Goal: Use online tool/utility: Utilize a website feature to perform a specific function

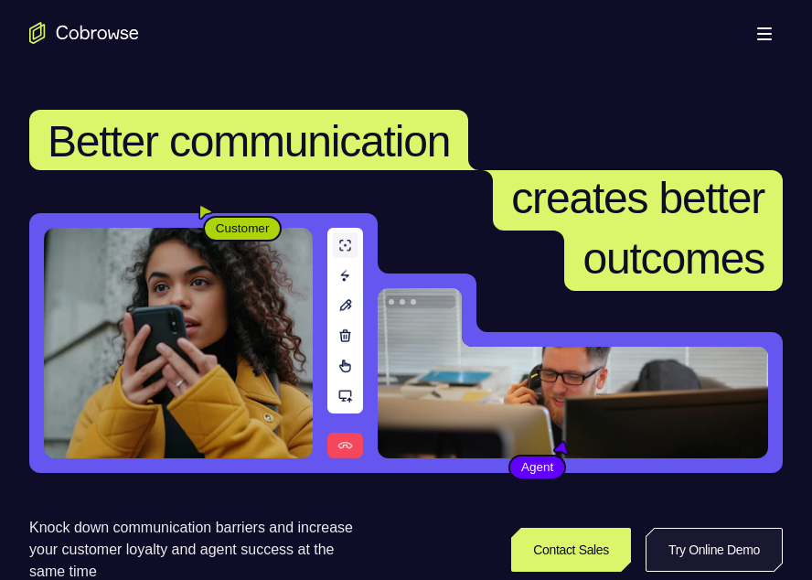
drag, startPoint x: 0, startPoint y: 0, endPoint x: 682, endPoint y: 348, distance: 765.9
click at [682, 528] on link "Try Online Demo" at bounding box center [714, 550] width 137 height 44
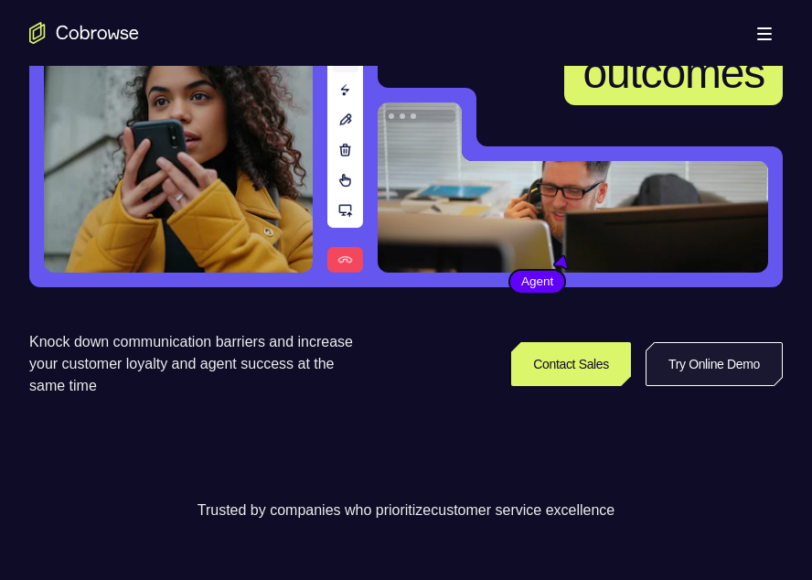
scroll to position [186, 0]
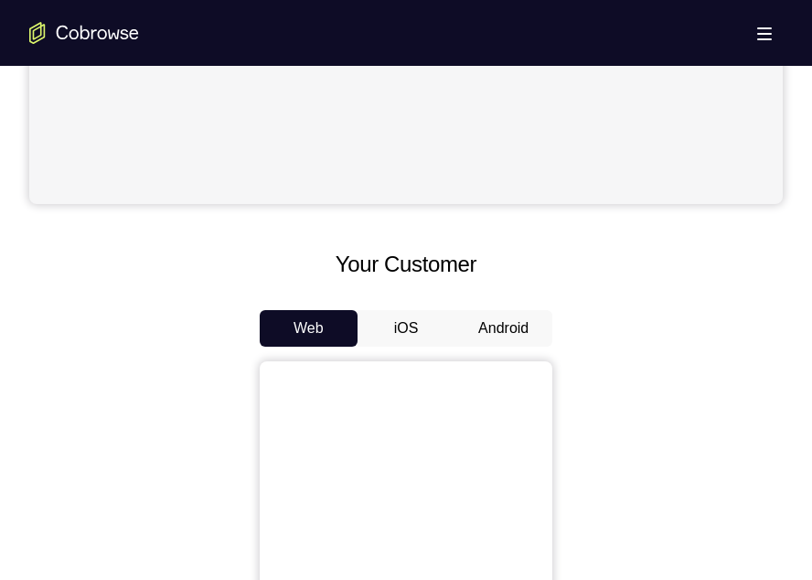
scroll to position [665, 0]
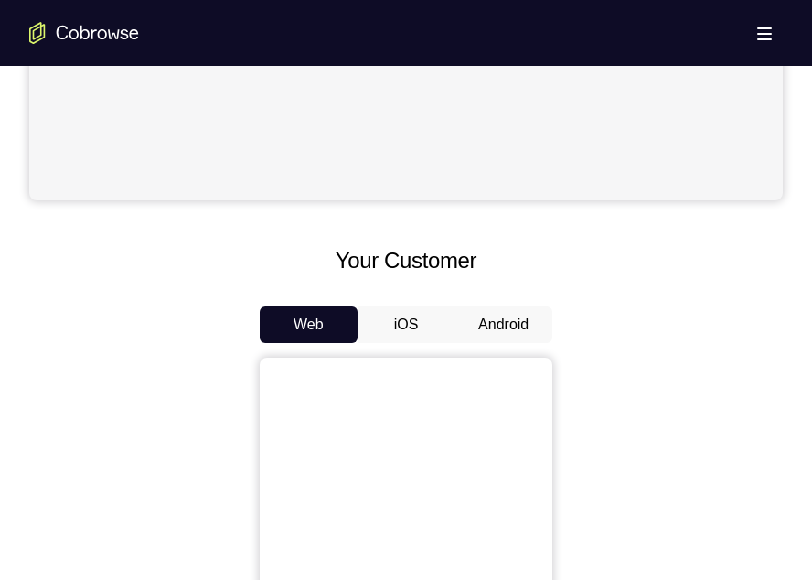
click at [487, 317] on button "Android" at bounding box center [504, 324] width 98 height 37
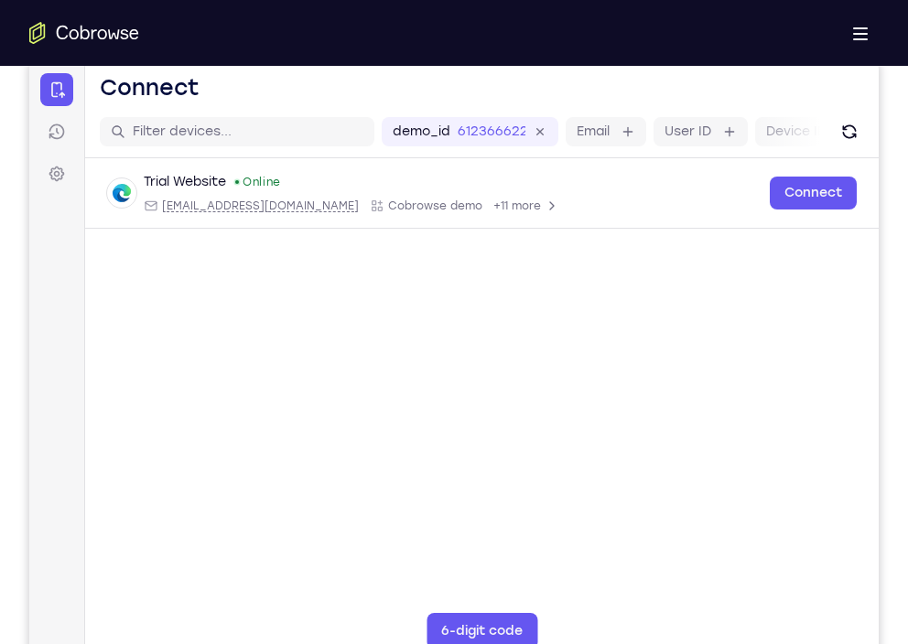
scroll to position [235, 0]
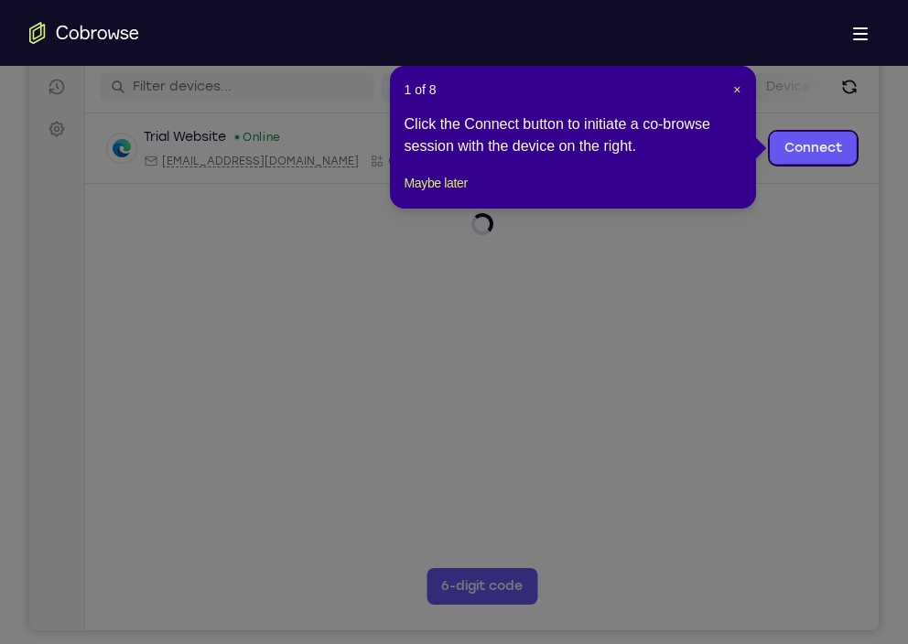
click at [730, 85] on header "1 of 8 ×" at bounding box center [572, 90] width 337 height 18
click at [734, 90] on span "×" at bounding box center [736, 89] width 7 height 15
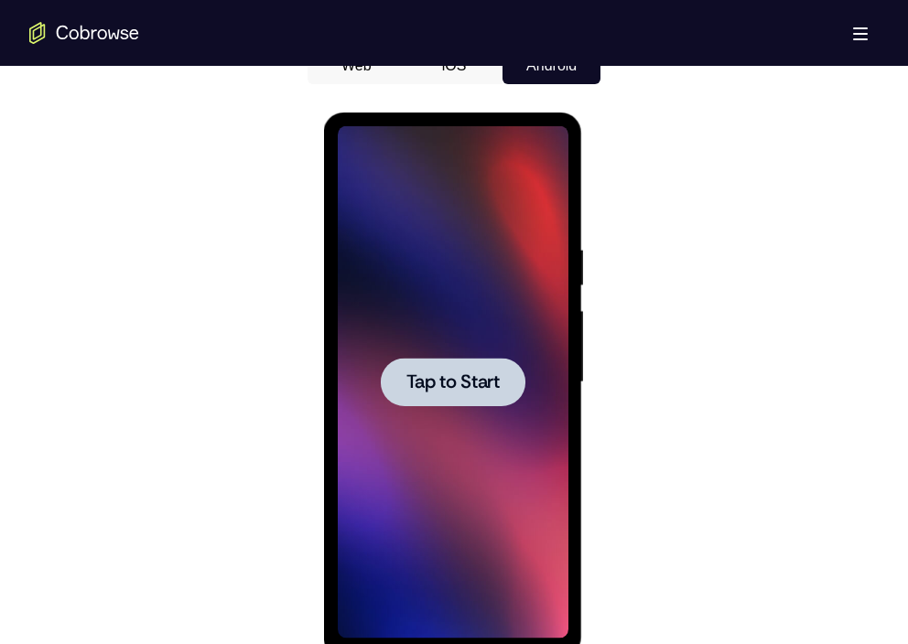
click at [485, 389] on span "Tap to Start" at bounding box center [451, 382] width 93 height 18
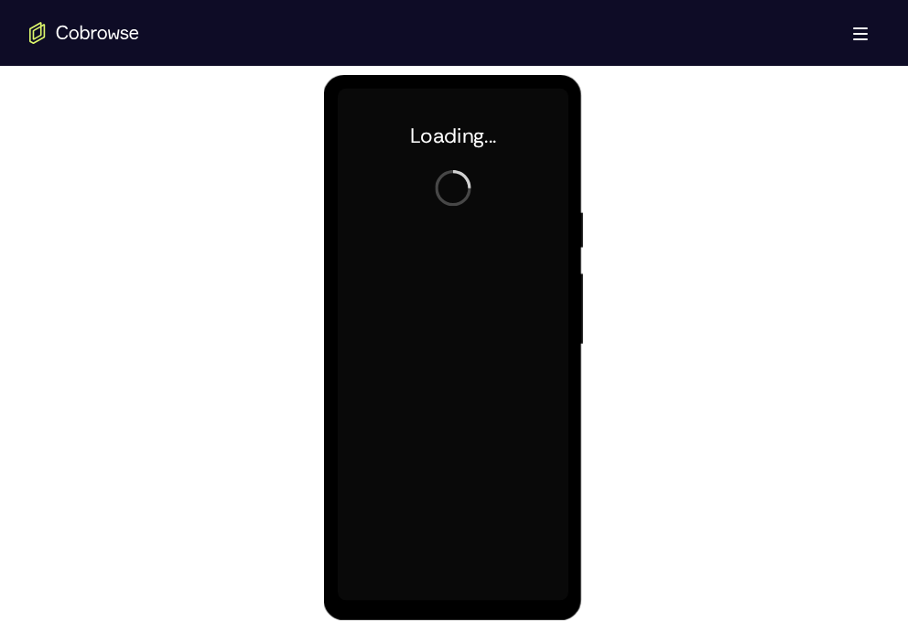
scroll to position [962, 0]
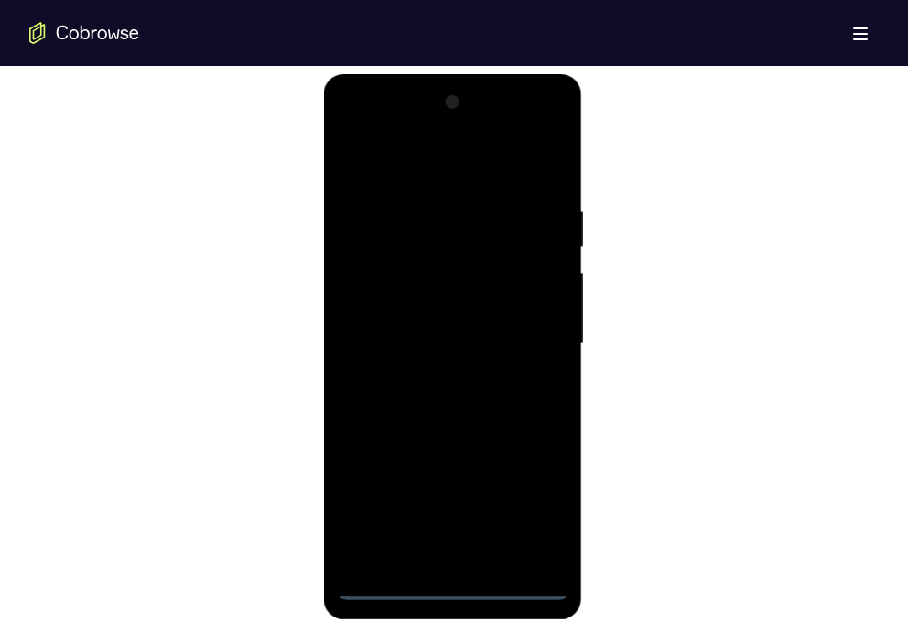
click at [438, 579] on div at bounding box center [452, 344] width 231 height 512
click at [532, 505] on div at bounding box center [452, 344] width 231 height 512
click at [388, 158] on div at bounding box center [452, 344] width 231 height 512
click at [531, 328] on div at bounding box center [452, 344] width 231 height 512
click at [433, 380] on div at bounding box center [452, 344] width 231 height 512
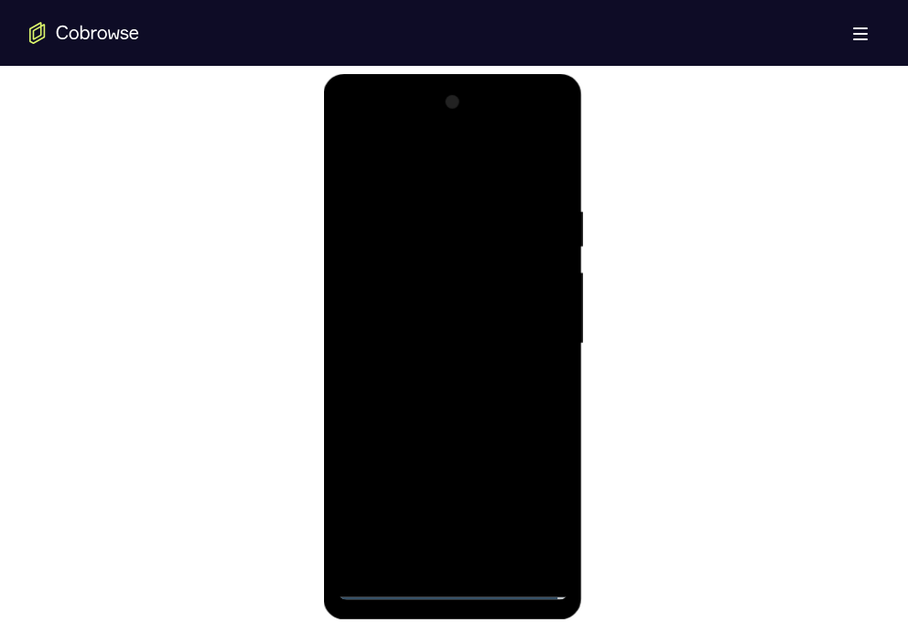
click at [451, 313] on div at bounding box center [452, 344] width 231 height 512
click at [443, 330] on div at bounding box center [452, 344] width 231 height 512
click at [440, 374] on div at bounding box center [452, 344] width 231 height 512
click at [441, 380] on div at bounding box center [452, 344] width 231 height 512
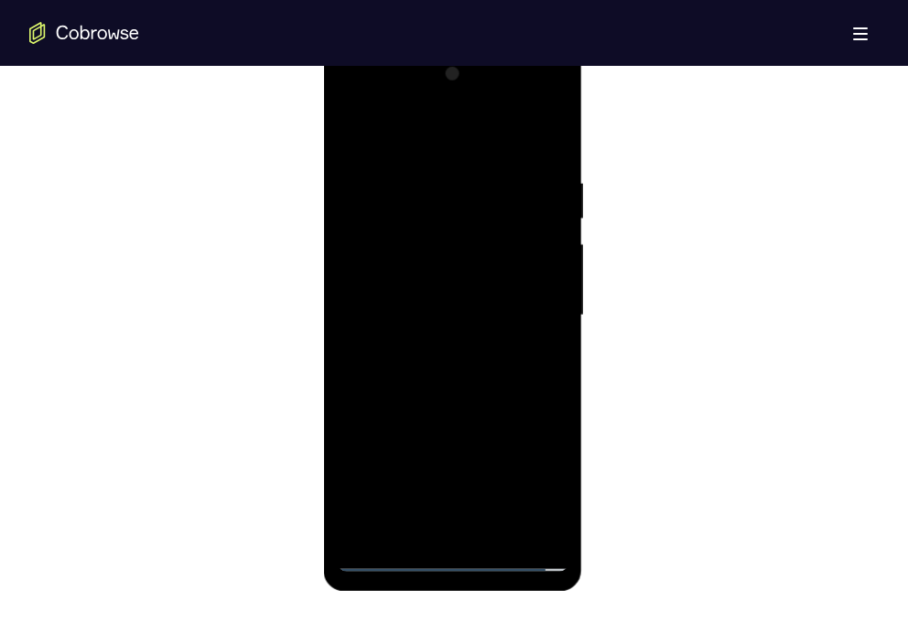
scroll to position [992, 0]
click at [452, 269] on div at bounding box center [452, 315] width 231 height 512
click at [553, 394] on div at bounding box center [452, 315] width 231 height 512
click at [556, 130] on div at bounding box center [452, 315] width 231 height 512
click at [491, 522] on div at bounding box center [452, 315] width 231 height 512
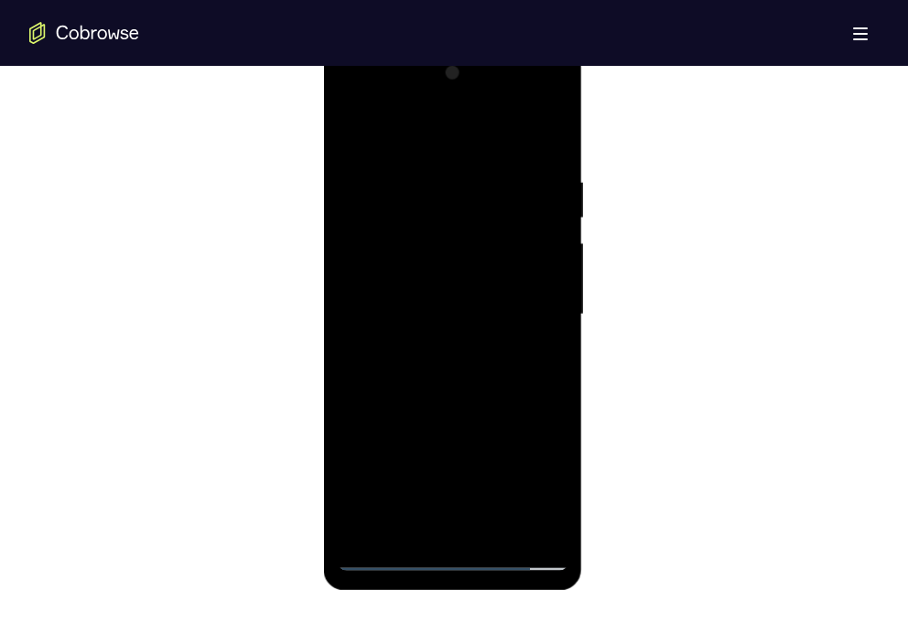
click at [467, 406] on div at bounding box center [452, 315] width 231 height 512
drag, startPoint x: 532, startPoint y: 263, endPoint x: 493, endPoint y: 572, distance: 311.7
click at [493, 572] on div at bounding box center [452, 317] width 259 height 545
drag, startPoint x: 457, startPoint y: 210, endPoint x: 469, endPoint y: 575, distance: 366.1
click at [469, 575] on div at bounding box center [452, 317] width 259 height 545
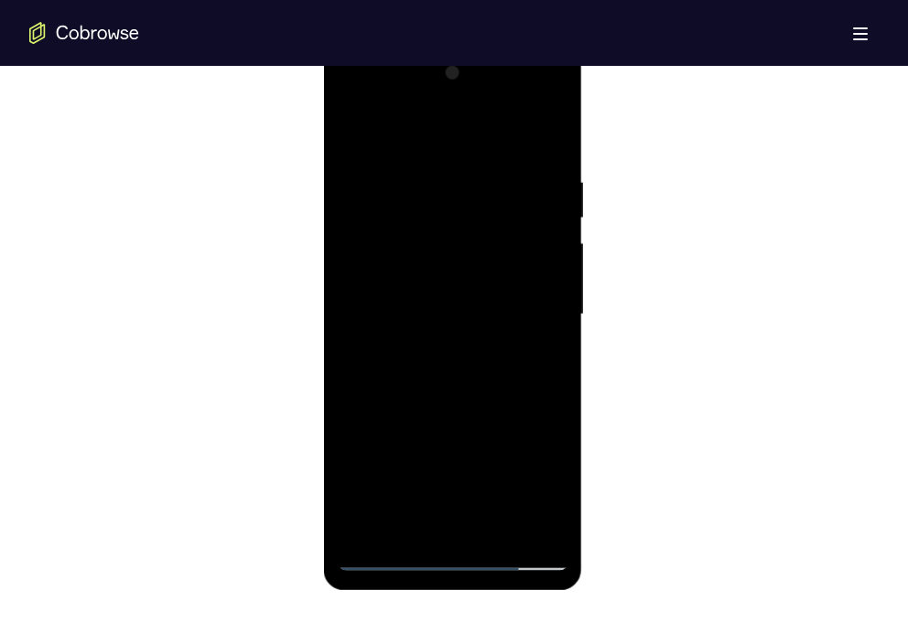
drag, startPoint x: 485, startPoint y: 383, endPoint x: 512, endPoint y: 221, distance: 164.2
click at [512, 221] on div at bounding box center [452, 315] width 231 height 512
drag, startPoint x: 484, startPoint y: 285, endPoint x: 555, endPoint y: 493, distance: 219.6
click at [555, 493] on div at bounding box center [452, 315] width 231 height 512
click at [360, 132] on div at bounding box center [452, 315] width 231 height 512
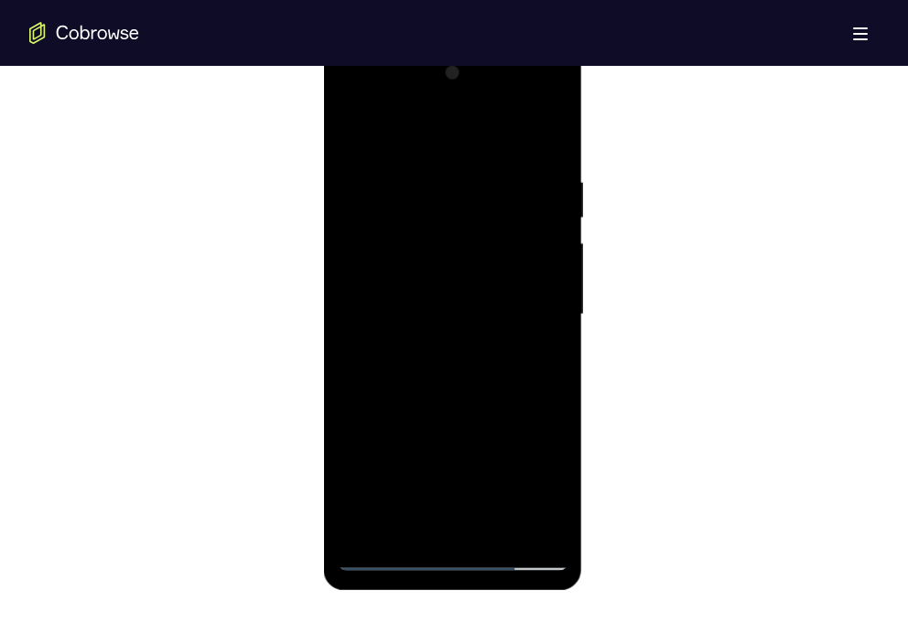
drag, startPoint x: 303, startPoint y: 234, endPoint x: 285, endPoint y: 242, distance: 19.2
click at [285, 242] on div at bounding box center [453, 312] width 849 height 563
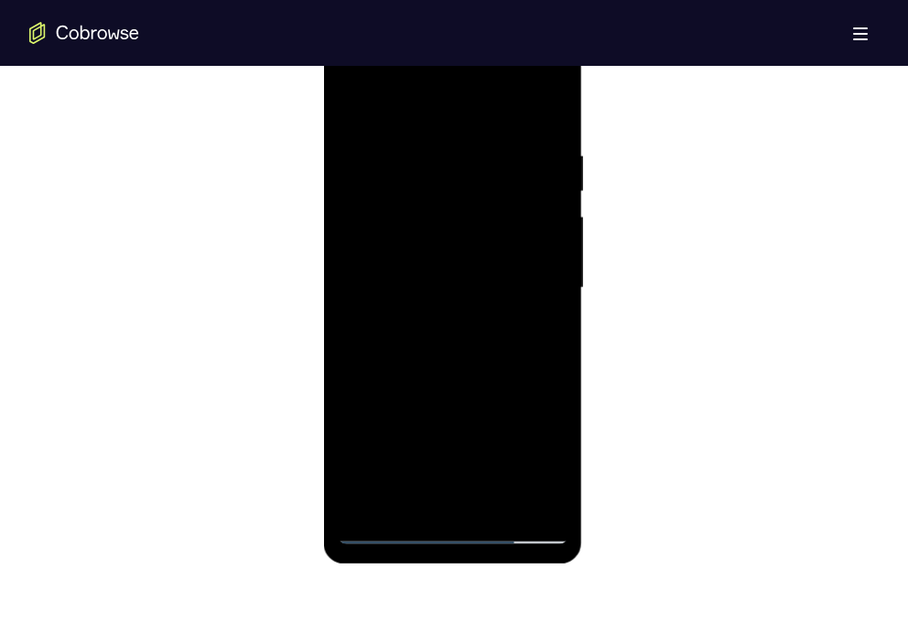
scroll to position [1020, 0]
click at [428, 146] on div at bounding box center [452, 286] width 231 height 512
click at [553, 344] on div at bounding box center [452, 286] width 231 height 512
click at [542, 318] on div at bounding box center [452, 286] width 231 height 512
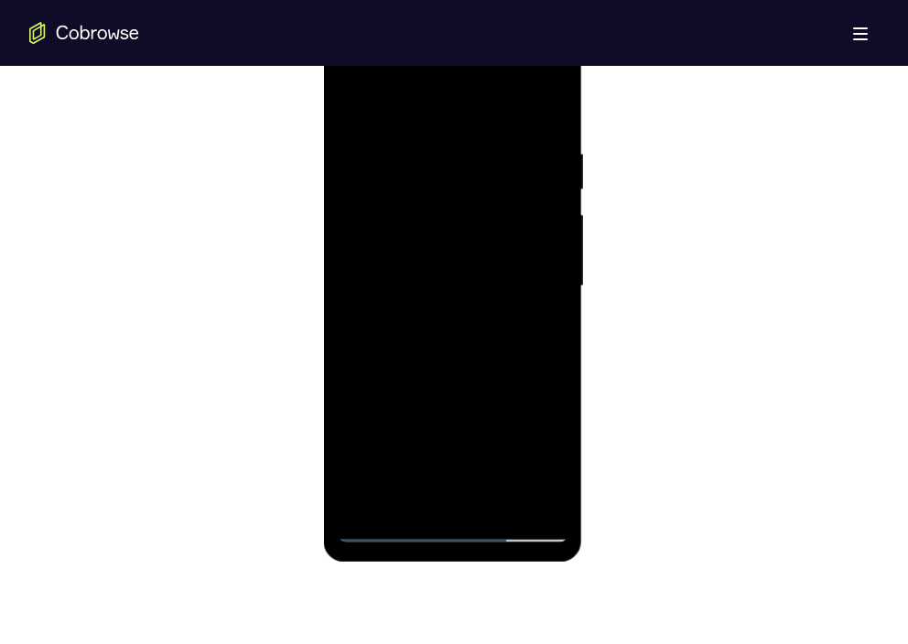
click at [542, 318] on div at bounding box center [452, 286] width 231 height 512
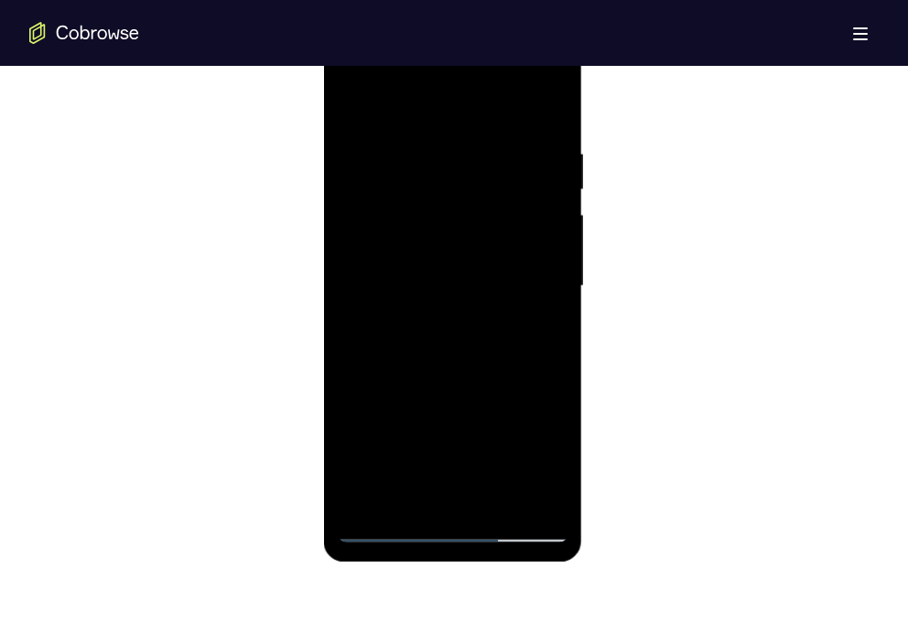
click at [542, 318] on div at bounding box center [452, 286] width 231 height 512
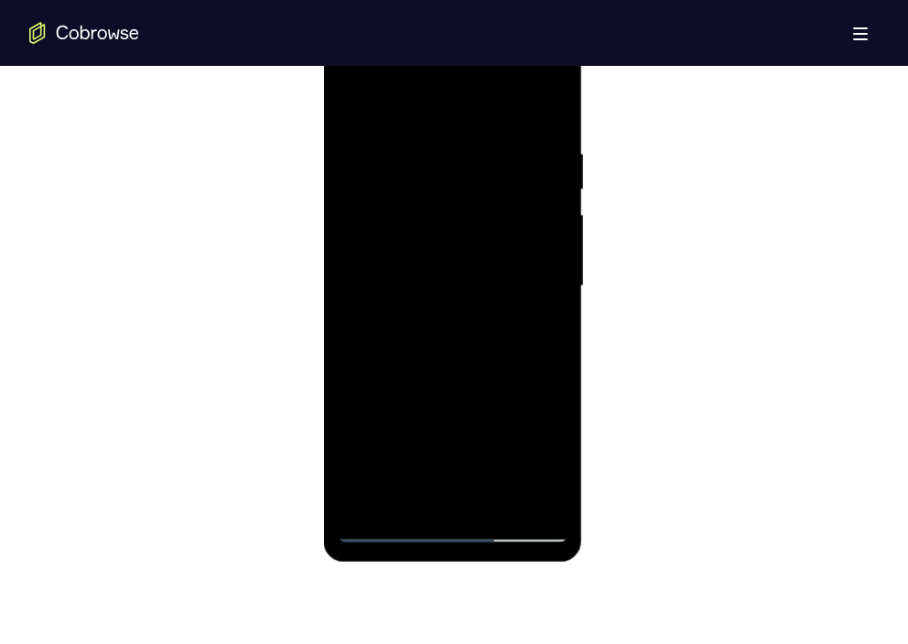
click at [542, 318] on div at bounding box center [452, 286] width 231 height 512
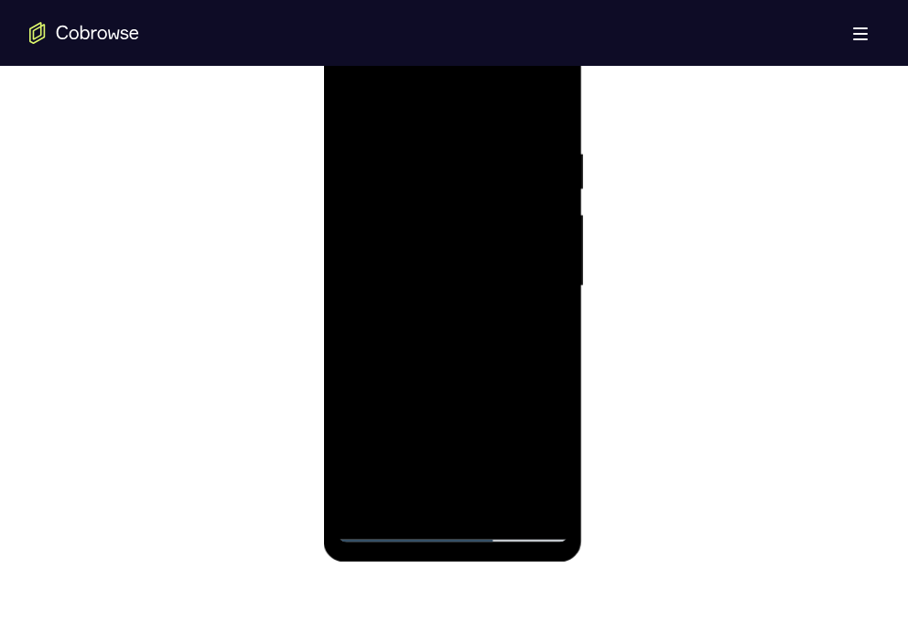
click at [542, 318] on div at bounding box center [452, 286] width 231 height 512
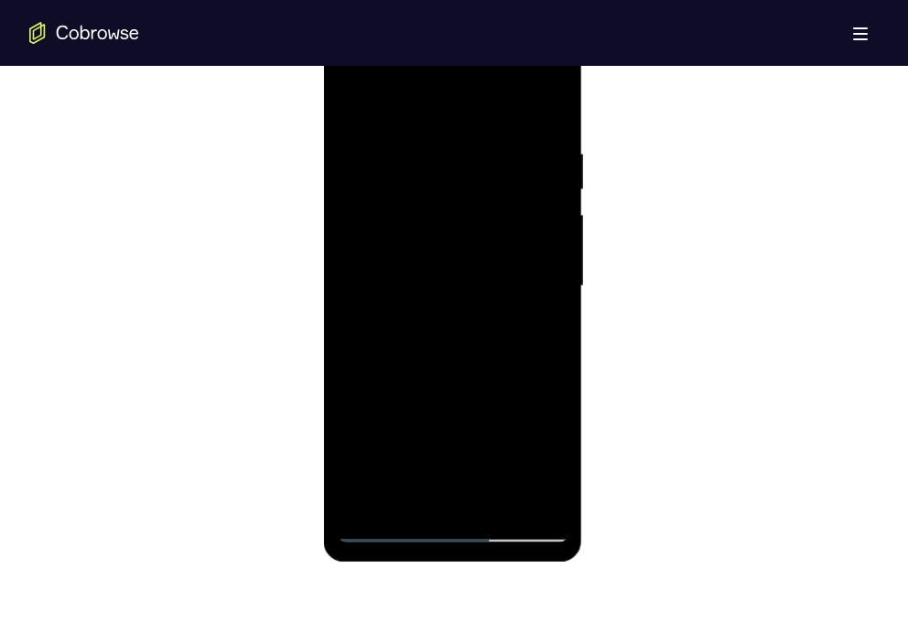
click at [542, 318] on div at bounding box center [452, 286] width 231 height 512
drag, startPoint x: 362, startPoint y: 331, endPoint x: 629, endPoint y: 347, distance: 266.7
click at [584, 347] on html "Online web based iOS Simulators and Android Emulators. Run iPhone, iPad, Mobile…" at bounding box center [453, 290] width 261 height 549
click at [504, 230] on div at bounding box center [452, 286] width 231 height 512
click at [551, 306] on div at bounding box center [452, 286] width 231 height 512
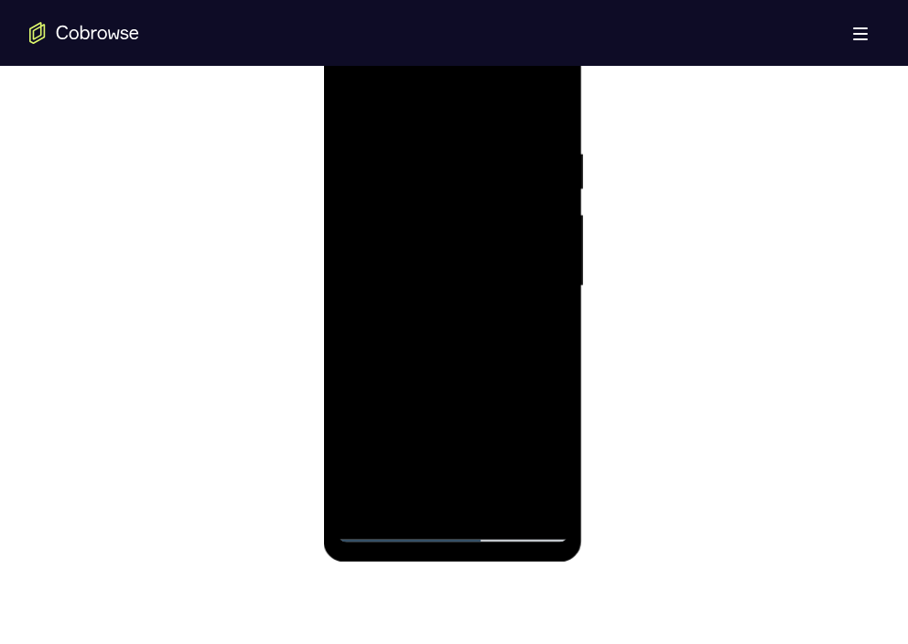
click at [551, 306] on div at bounding box center [452, 286] width 231 height 512
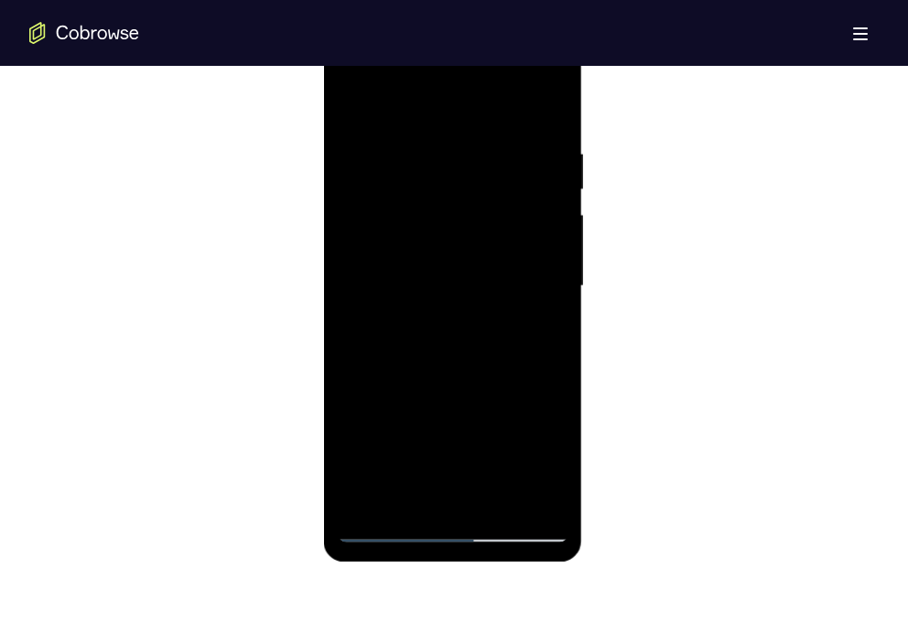
click at [551, 306] on div at bounding box center [452, 286] width 231 height 512
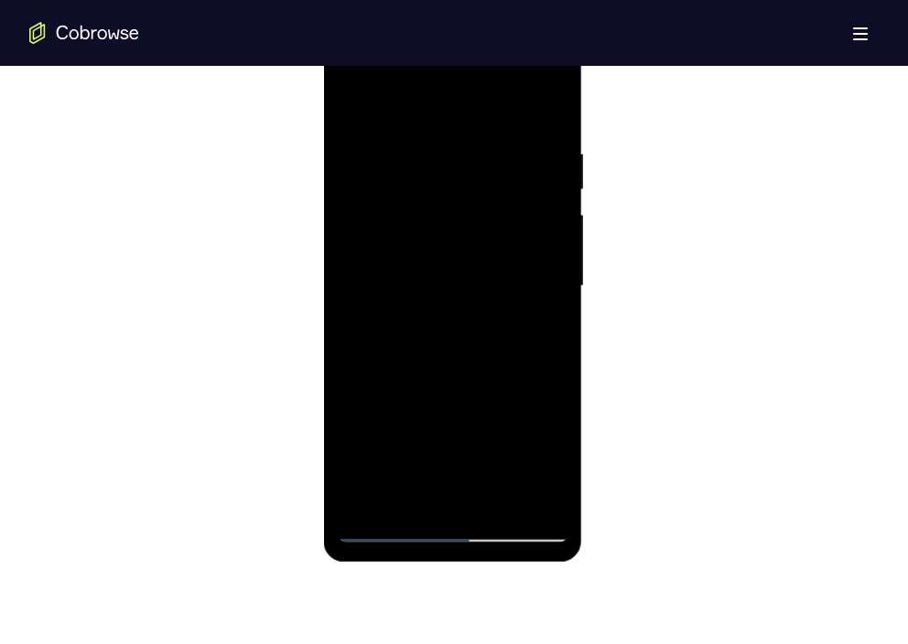
click at [551, 306] on div at bounding box center [452, 286] width 231 height 512
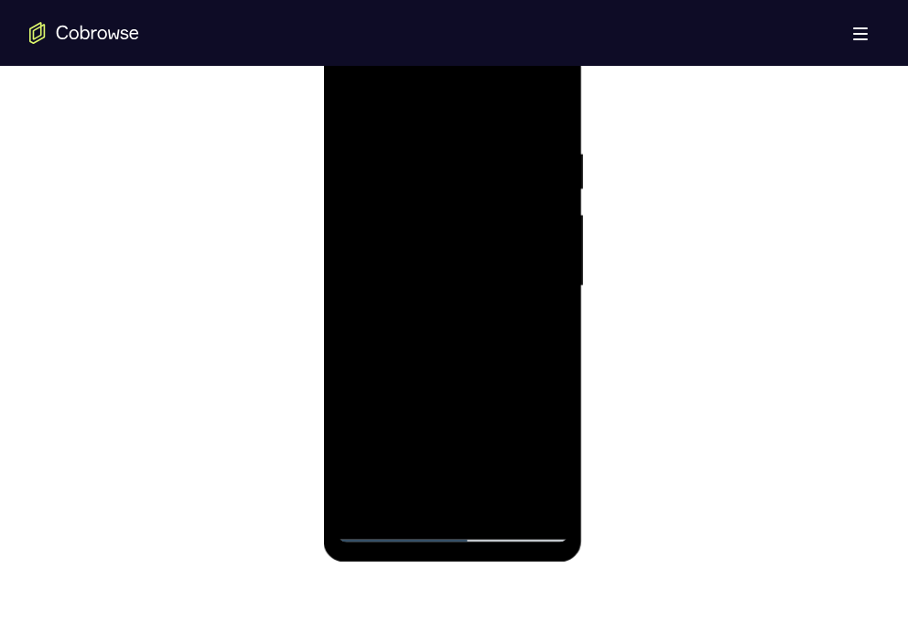
click at [551, 306] on div at bounding box center [452, 286] width 231 height 512
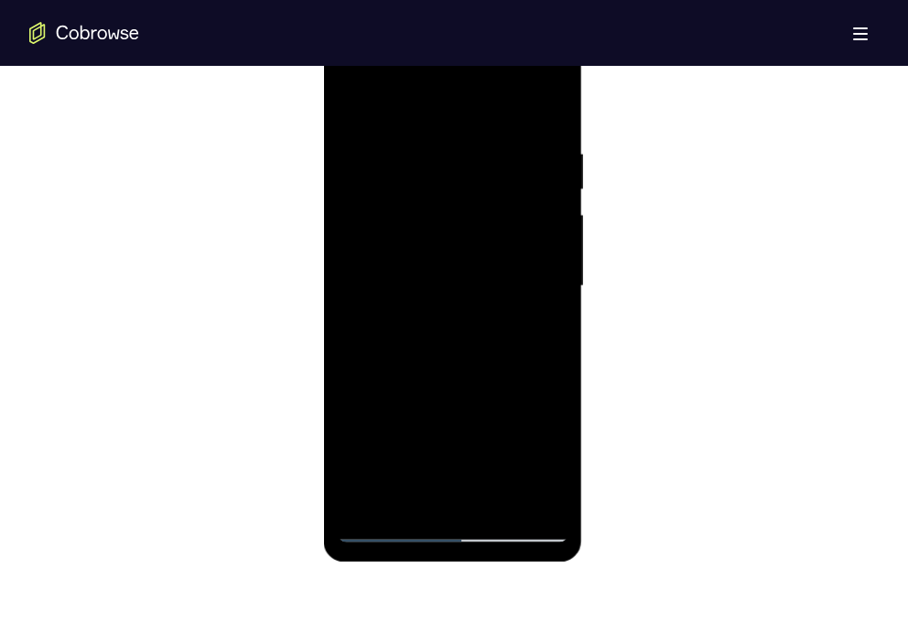
click at [550, 117] on div at bounding box center [452, 286] width 231 height 512
click at [487, 505] on div at bounding box center [452, 286] width 231 height 512
click at [362, 94] on div at bounding box center [452, 286] width 231 height 512
click at [403, 504] on div at bounding box center [452, 286] width 231 height 512
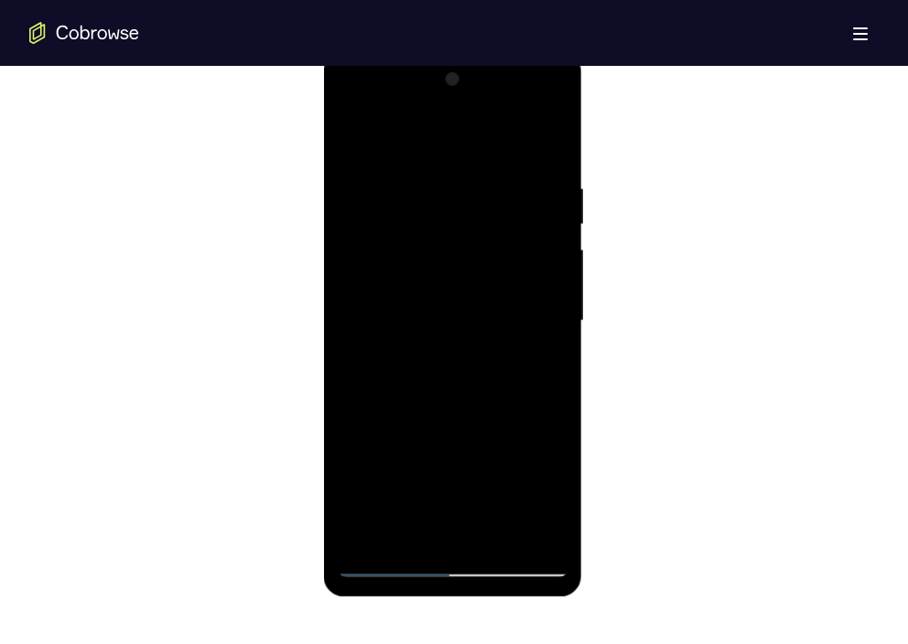
scroll to position [986, 0]
click at [439, 191] on div at bounding box center [452, 320] width 231 height 512
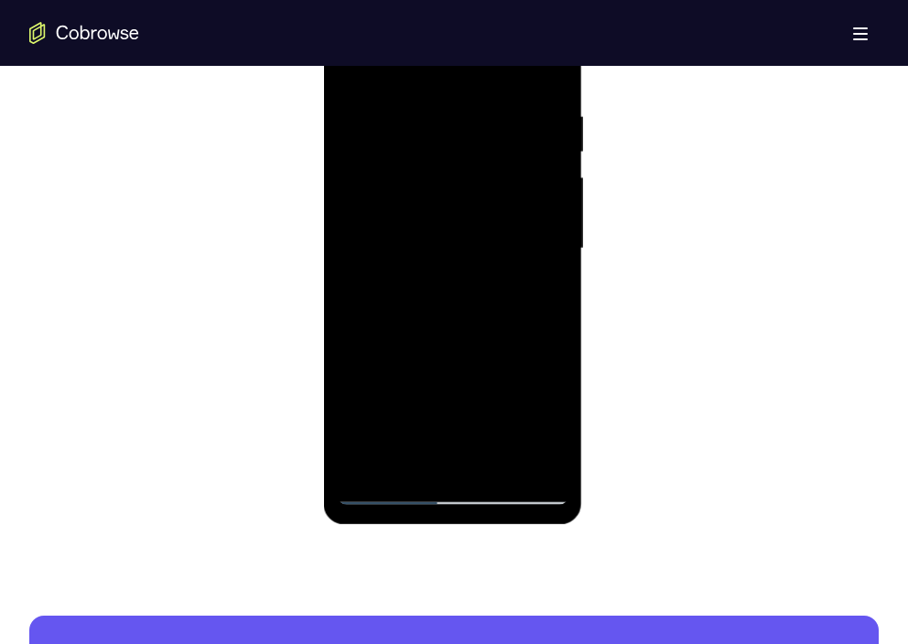
scroll to position [1010, 0]
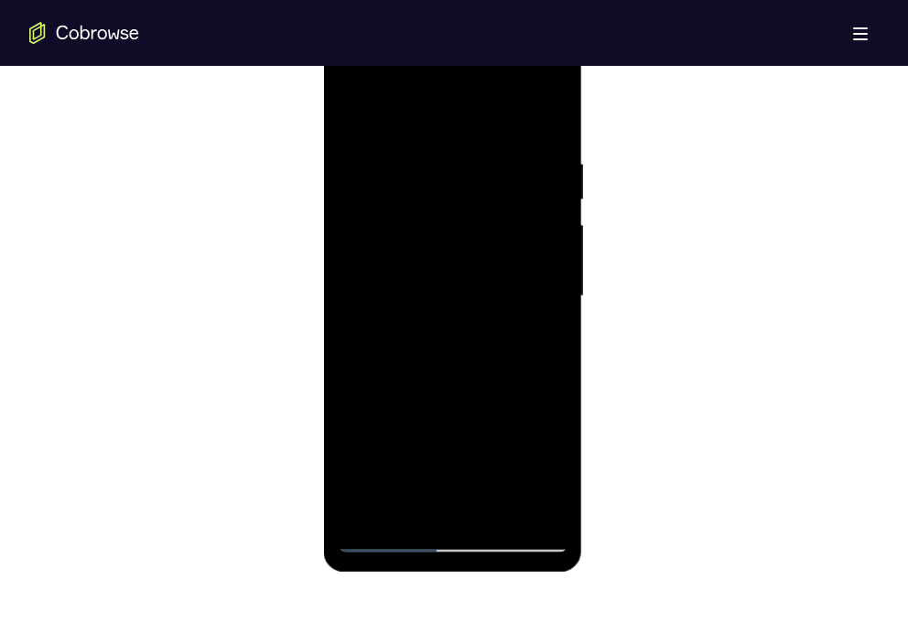
click at [351, 110] on div at bounding box center [452, 296] width 231 height 512
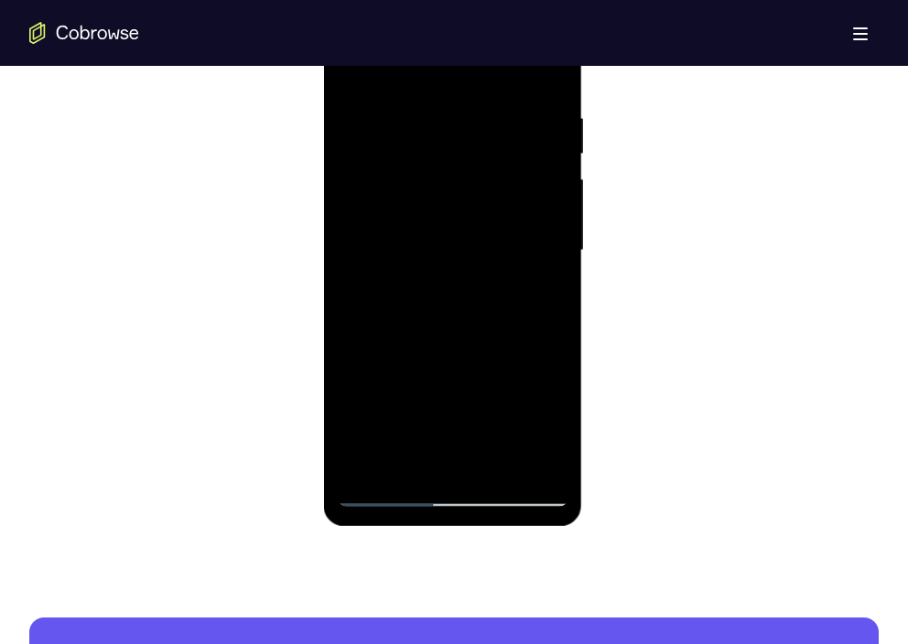
click at [447, 263] on div at bounding box center [452, 251] width 231 height 512
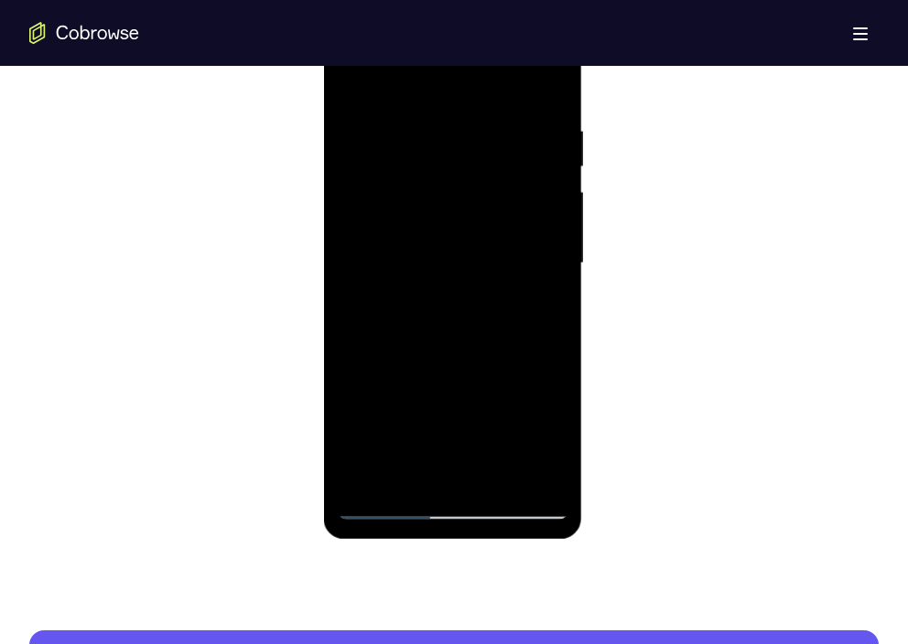
click at [349, 84] on div at bounding box center [452, 263] width 231 height 512
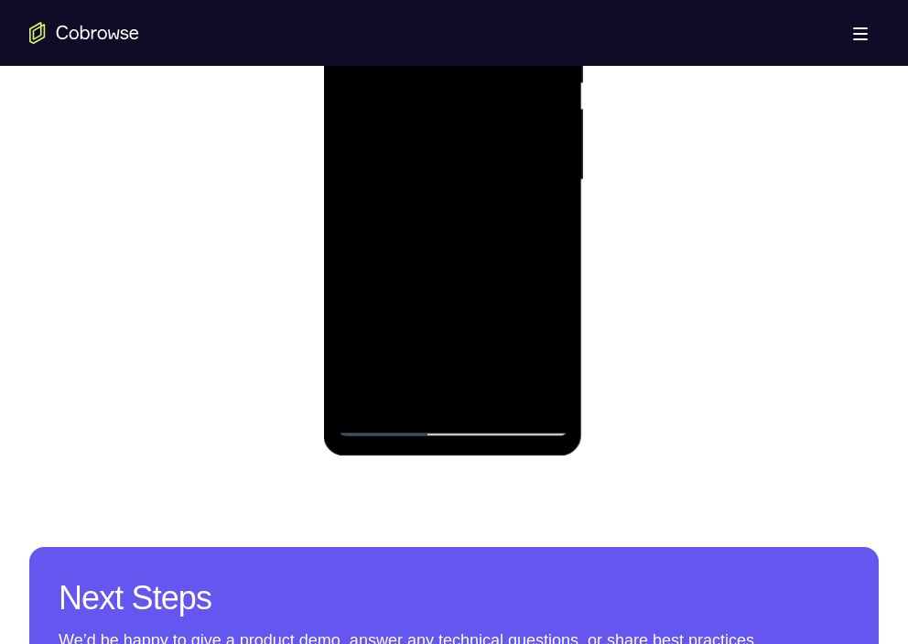
scroll to position [1127, 0]
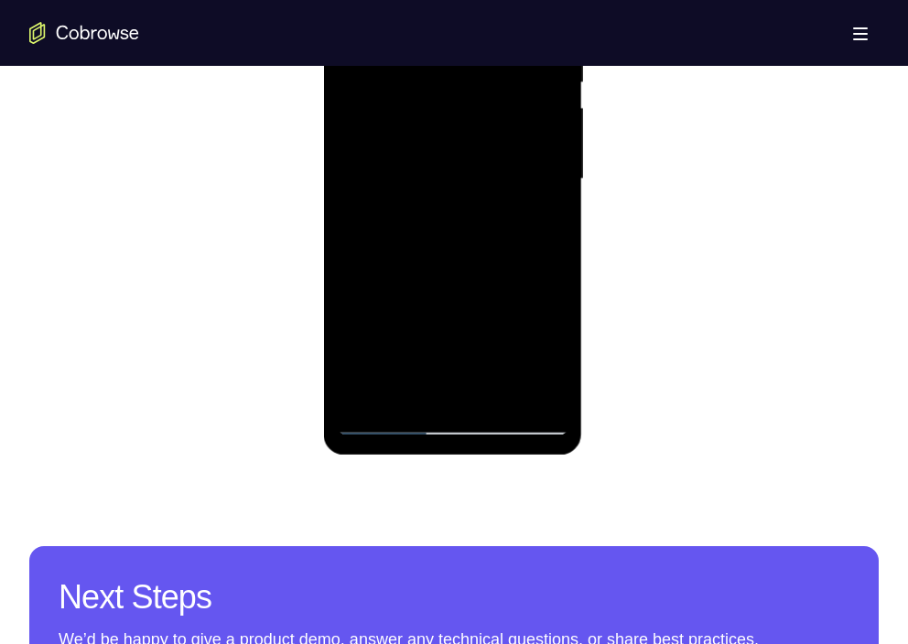
click at [360, 391] on div at bounding box center [452, 179] width 231 height 512
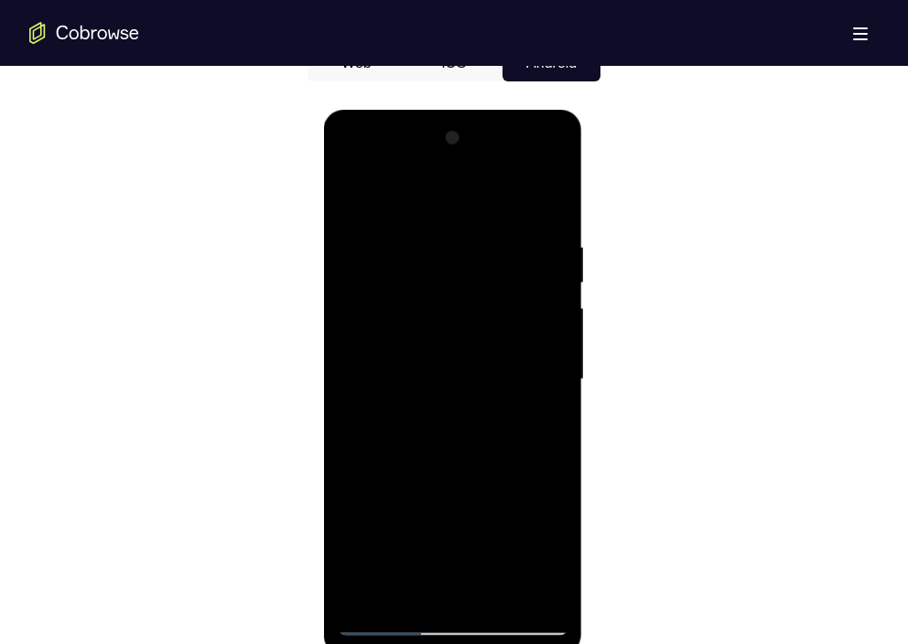
scroll to position [928, 0]
click at [458, 579] on div at bounding box center [452, 379] width 231 height 512
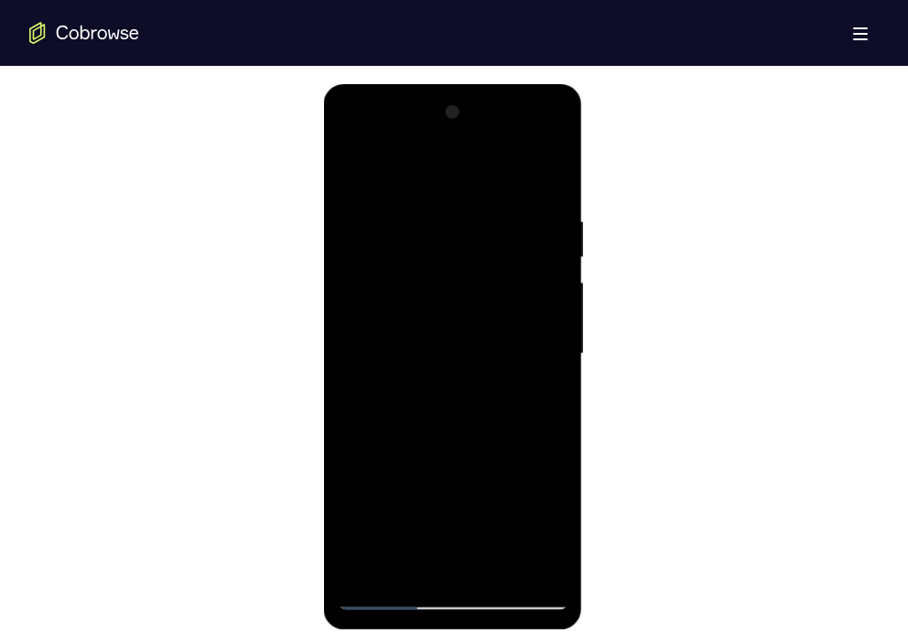
scroll to position [974, 0]
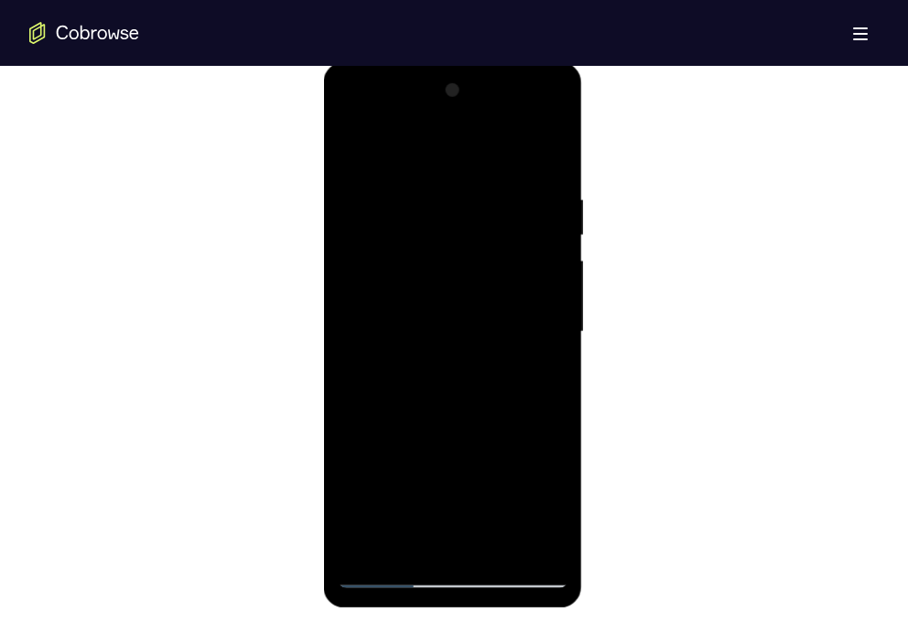
drag, startPoint x: 496, startPoint y: 450, endPoint x: 503, endPoint y: 106, distance: 344.1
click at [503, 106] on div at bounding box center [452, 332] width 231 height 512
drag, startPoint x: 483, startPoint y: 431, endPoint x: 499, endPoint y: 70, distance: 360.8
click at [499, 70] on div at bounding box center [452, 334] width 259 height 545
drag, startPoint x: 499, startPoint y: 427, endPoint x: 487, endPoint y: 70, distance: 357.9
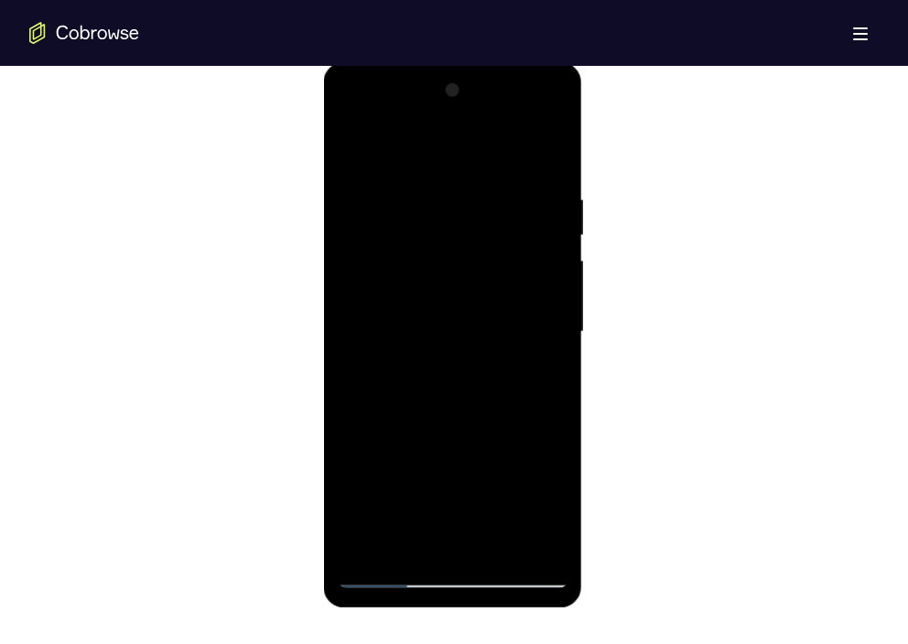
click at [487, 70] on div at bounding box center [452, 334] width 259 height 545
drag, startPoint x: 489, startPoint y: 453, endPoint x: 497, endPoint y: 157, distance: 295.6
click at [497, 157] on div at bounding box center [452, 332] width 231 height 512
drag, startPoint x: 508, startPoint y: 452, endPoint x: 495, endPoint y: 88, distance: 364.3
click at [495, 88] on div at bounding box center [452, 332] width 231 height 512
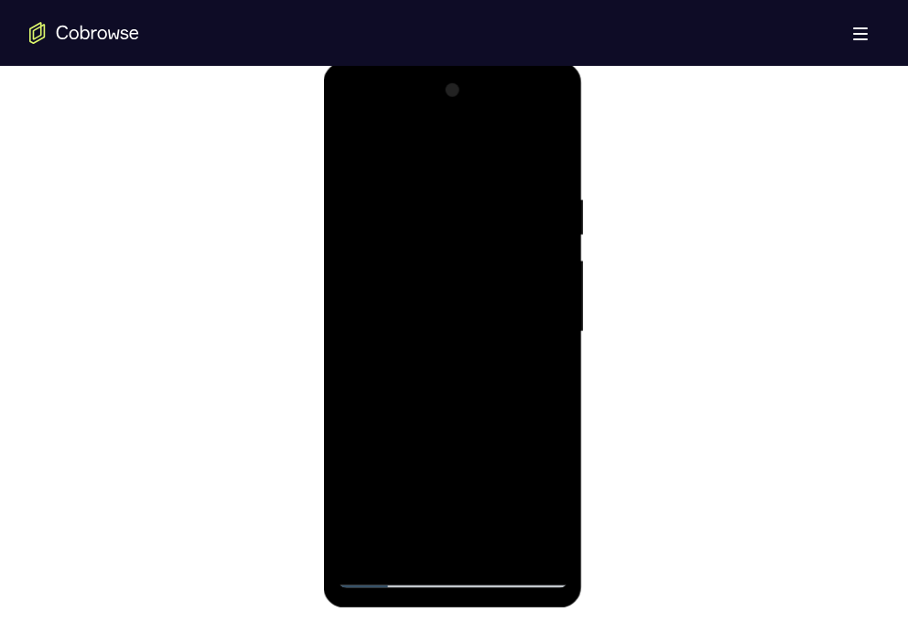
drag, startPoint x: 508, startPoint y: 453, endPoint x: 522, endPoint y: 91, distance: 362.6
click at [522, 91] on div at bounding box center [452, 332] width 231 height 512
drag, startPoint x: 504, startPoint y: 461, endPoint x: 507, endPoint y: 69, distance: 392.5
click at [507, 69] on div at bounding box center [452, 334] width 259 height 545
drag, startPoint x: 513, startPoint y: 468, endPoint x: 503, endPoint y: 76, distance: 392.6
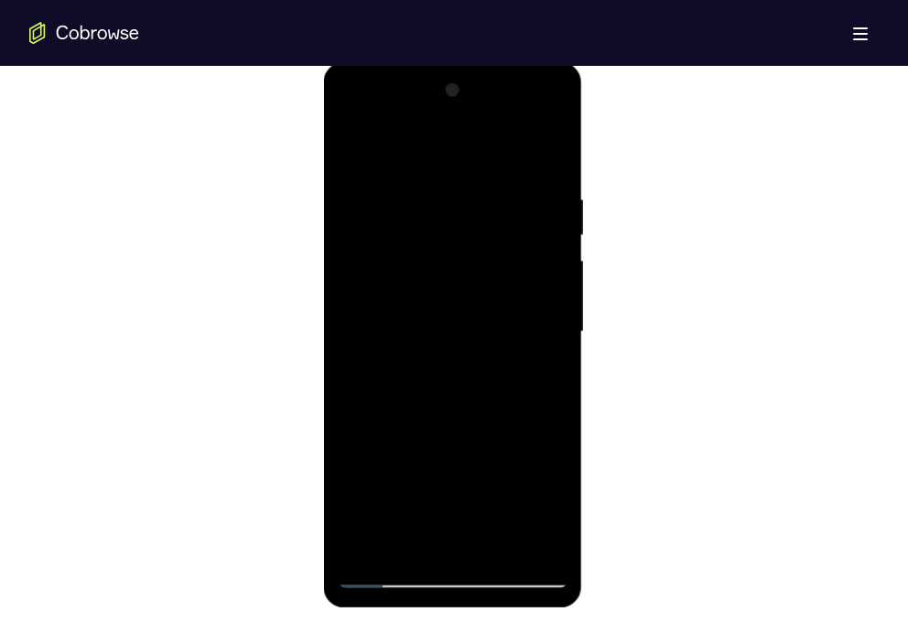
click at [503, 76] on div at bounding box center [452, 332] width 231 height 512
drag, startPoint x: 504, startPoint y: 441, endPoint x: 490, endPoint y: 155, distance: 286.7
click at [490, 155] on div at bounding box center [452, 332] width 231 height 512
drag, startPoint x: 502, startPoint y: 469, endPoint x: 500, endPoint y: 133, distance: 336.7
click at [500, 133] on div at bounding box center [452, 332] width 231 height 512
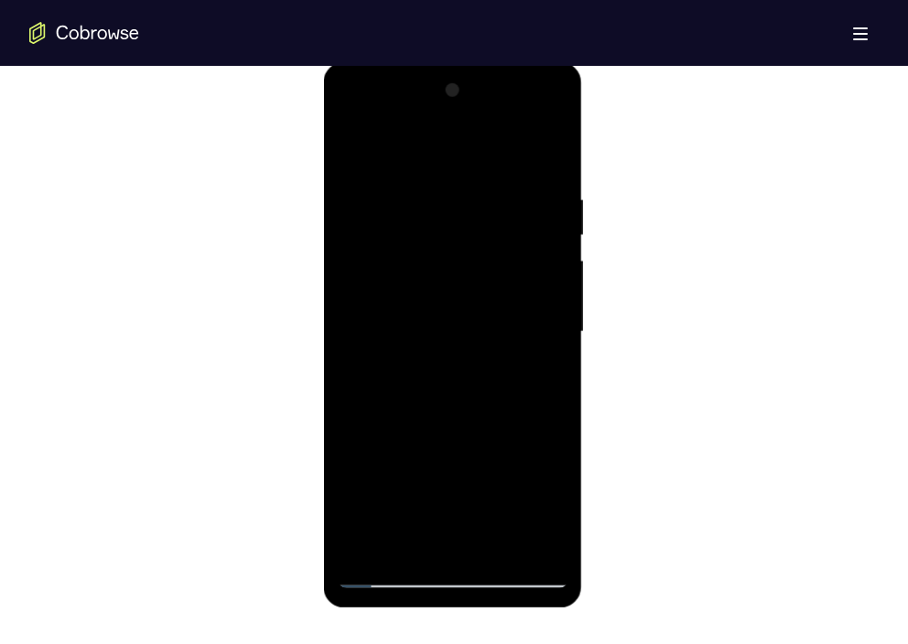
drag, startPoint x: 509, startPoint y: 457, endPoint x: 503, endPoint y: 172, distance: 284.6
click at [503, 172] on div at bounding box center [452, 332] width 231 height 512
drag, startPoint x: 514, startPoint y: 452, endPoint x: 517, endPoint y: 142, distance: 310.1
click at [517, 142] on div at bounding box center [452, 332] width 231 height 512
drag, startPoint x: 502, startPoint y: 448, endPoint x: 493, endPoint y: 88, distance: 360.6
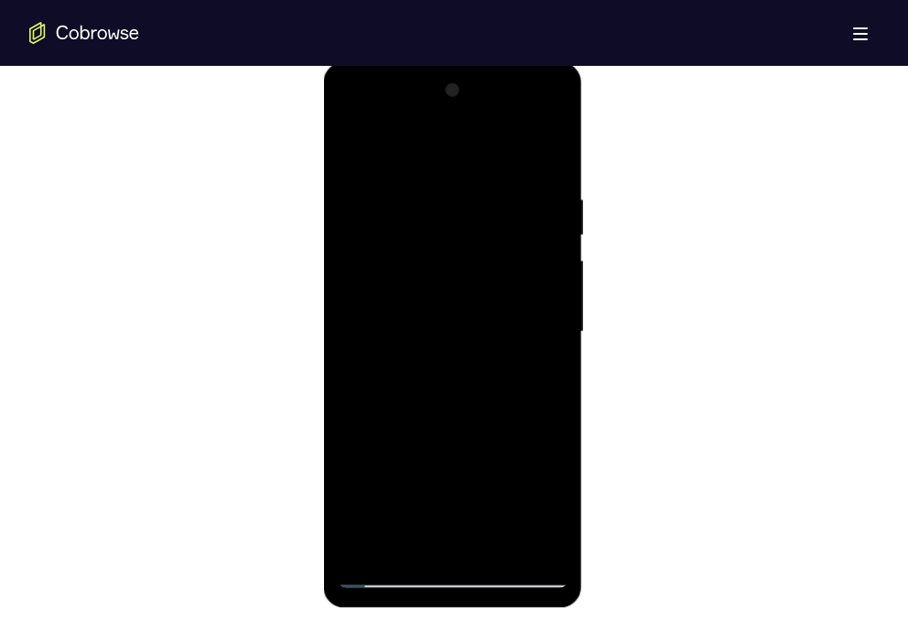
click at [493, 88] on div at bounding box center [452, 332] width 231 height 512
drag, startPoint x: 506, startPoint y: 455, endPoint x: 520, endPoint y: 100, distance: 355.2
click at [520, 100] on div at bounding box center [452, 332] width 231 height 512
drag, startPoint x: 500, startPoint y: 465, endPoint x: 454, endPoint y: 134, distance: 334.4
click at [454, 134] on div at bounding box center [452, 332] width 231 height 512
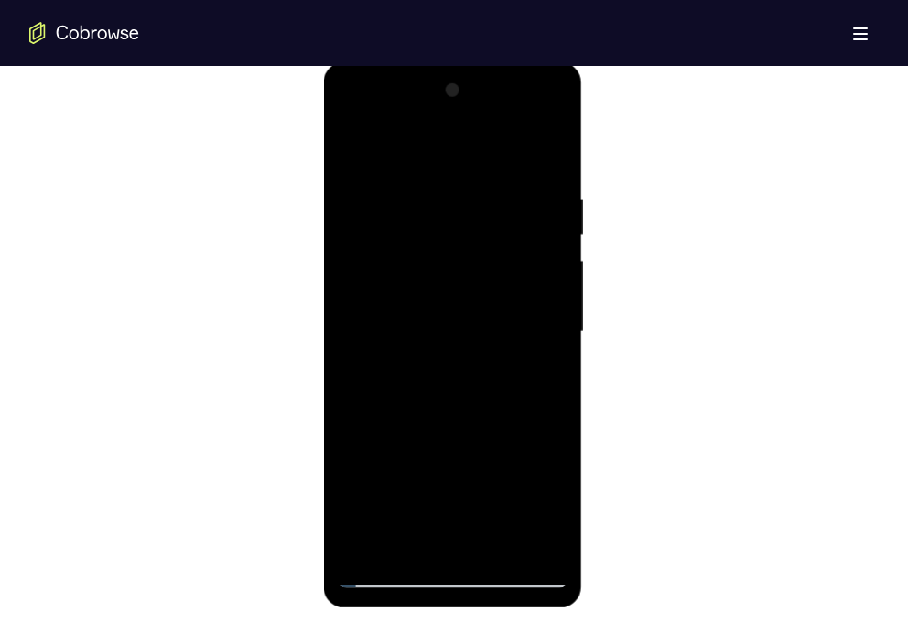
drag, startPoint x: 502, startPoint y: 463, endPoint x: 489, endPoint y: 81, distance: 382.7
click at [489, 81] on div at bounding box center [452, 332] width 231 height 512
drag, startPoint x: 500, startPoint y: 462, endPoint x: 489, endPoint y: 62, distance: 399.9
click at [489, 62] on div at bounding box center [452, 334] width 259 height 545
drag, startPoint x: 489, startPoint y: 439, endPoint x: 791, endPoint y: 83, distance: 467.3
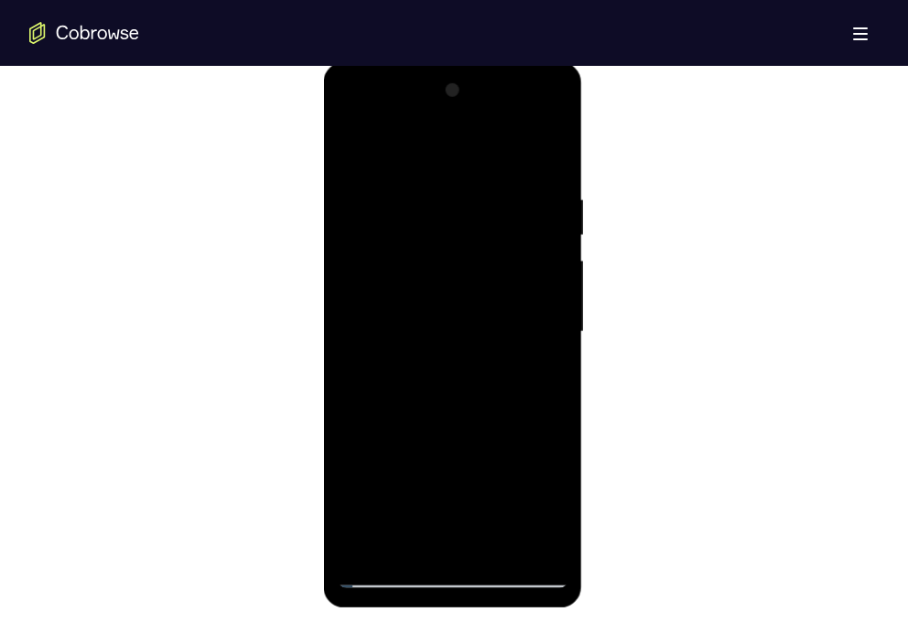
click at [467, 62] on html "Online web based iOS Simulators and Android Emulators. Run iPhone, iPad, Mobile…" at bounding box center [453, 336] width 261 height 549
drag, startPoint x: 505, startPoint y: 465, endPoint x: 485, endPoint y: 51, distance: 414.0
click at [485, 62] on html "Online web based iOS Simulators and Android Emulators. Run iPhone, iPad, Mobile…" at bounding box center [453, 336] width 261 height 549
drag, startPoint x: 511, startPoint y: 422, endPoint x: 521, endPoint y: 102, distance: 320.3
click at [521, 102] on div at bounding box center [452, 332] width 231 height 512
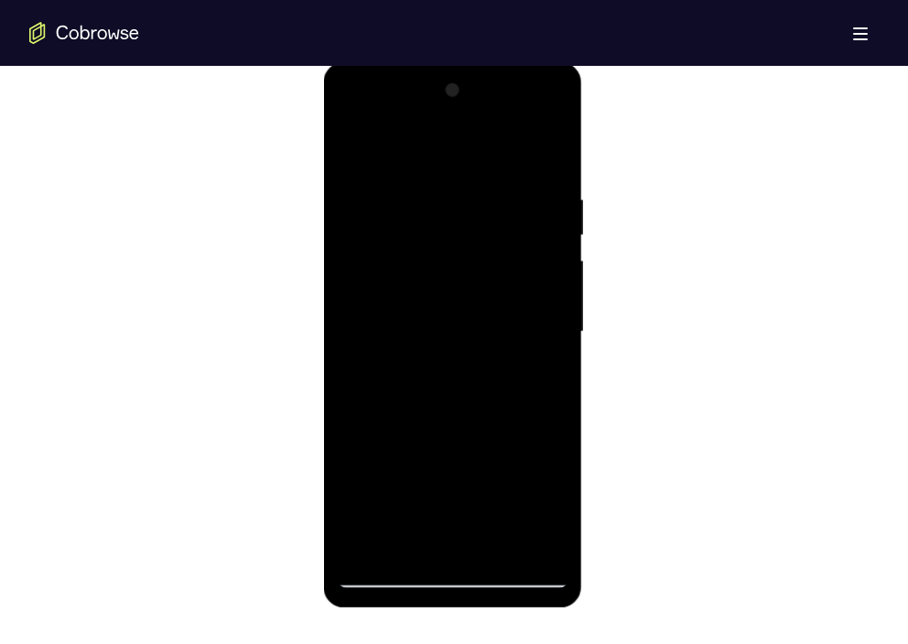
drag, startPoint x: 521, startPoint y: 449, endPoint x: 519, endPoint y: 156, distance: 292.8
click at [519, 156] on div at bounding box center [452, 332] width 231 height 512
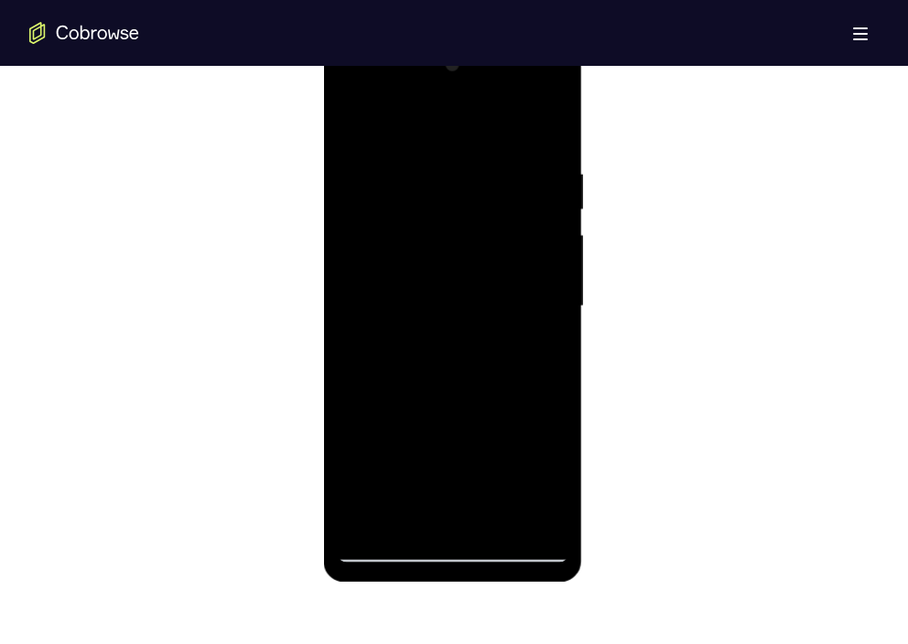
scroll to position [1001, 0]
drag, startPoint x: 510, startPoint y: 432, endPoint x: 510, endPoint y: 129, distance: 302.8
click at [510, 129] on div at bounding box center [452, 305] width 231 height 512
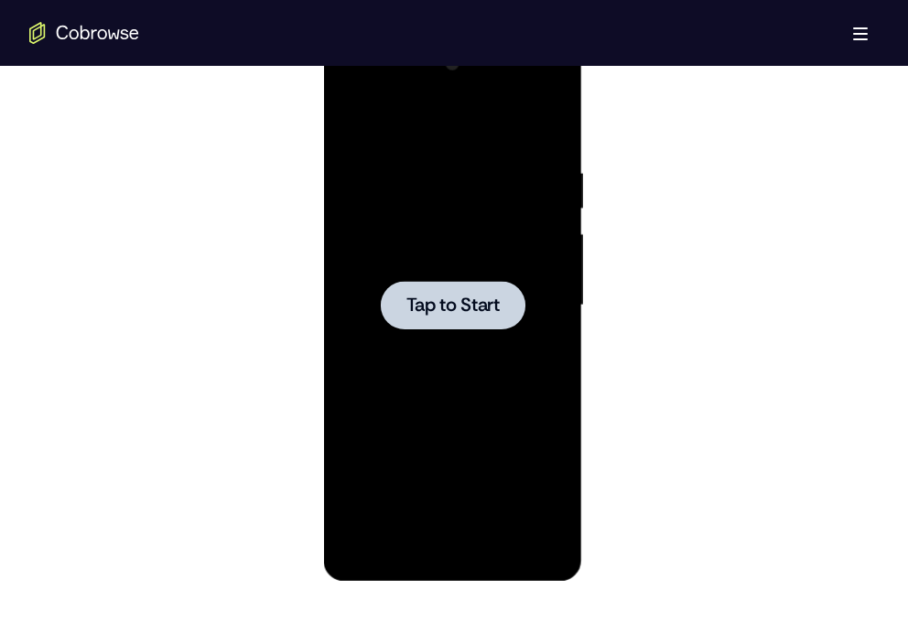
click at [435, 286] on div at bounding box center [452, 305] width 145 height 48
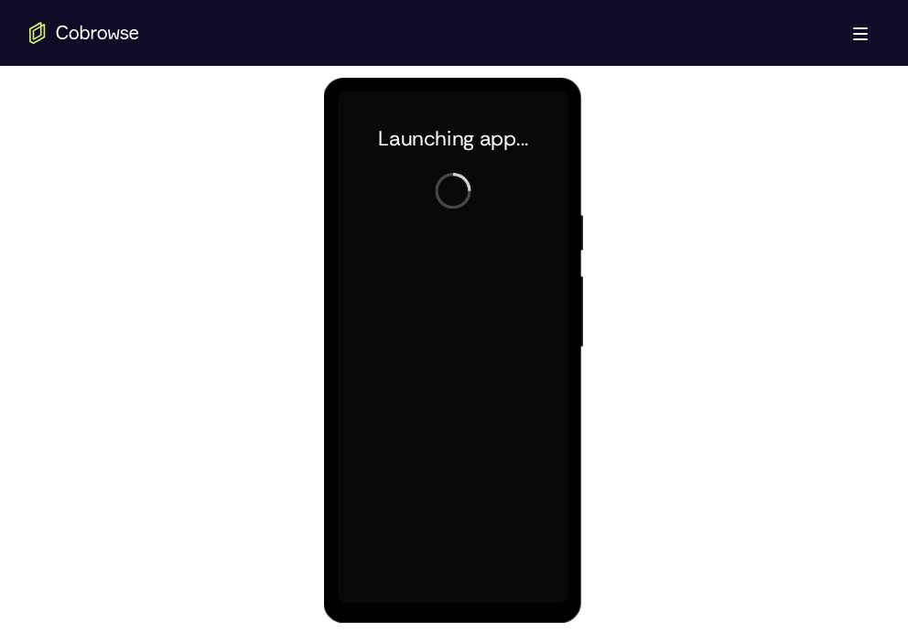
scroll to position [961, 0]
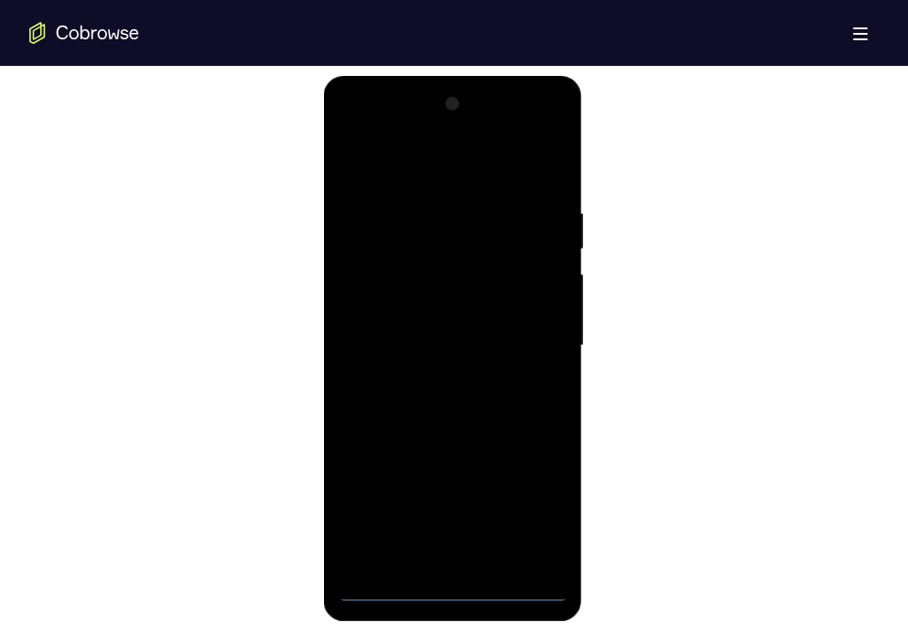
click at [443, 579] on div at bounding box center [452, 346] width 231 height 512
click at [529, 509] on div at bounding box center [452, 346] width 231 height 512
click at [373, 132] on div at bounding box center [452, 346] width 231 height 512
click at [365, 298] on div at bounding box center [452, 346] width 231 height 512
click at [429, 541] on div at bounding box center [452, 346] width 231 height 512
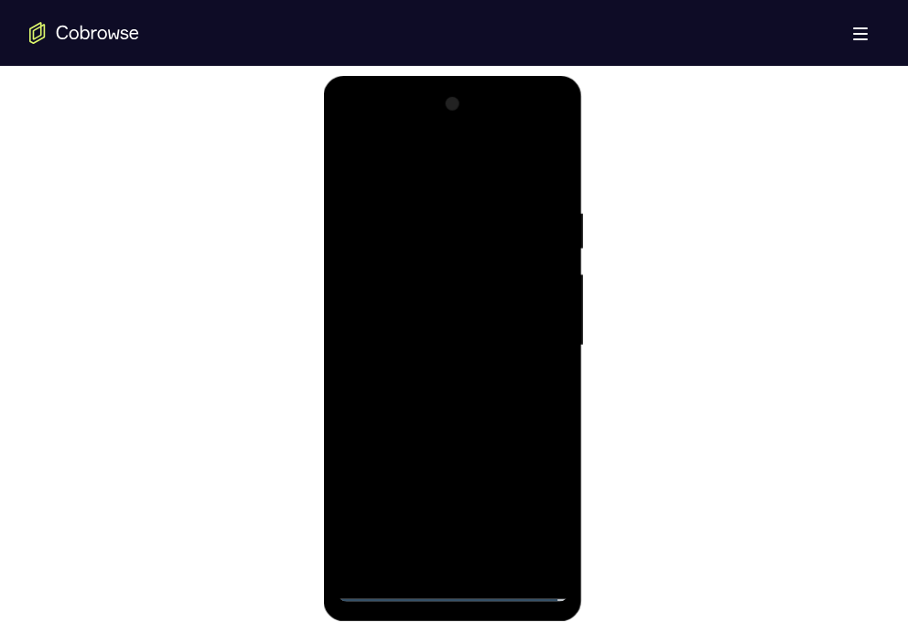
click at [349, 161] on div at bounding box center [452, 346] width 231 height 512
click at [531, 125] on div at bounding box center [452, 346] width 231 height 512
click at [388, 198] on div at bounding box center [452, 346] width 231 height 512
click at [523, 137] on div at bounding box center [452, 346] width 231 height 512
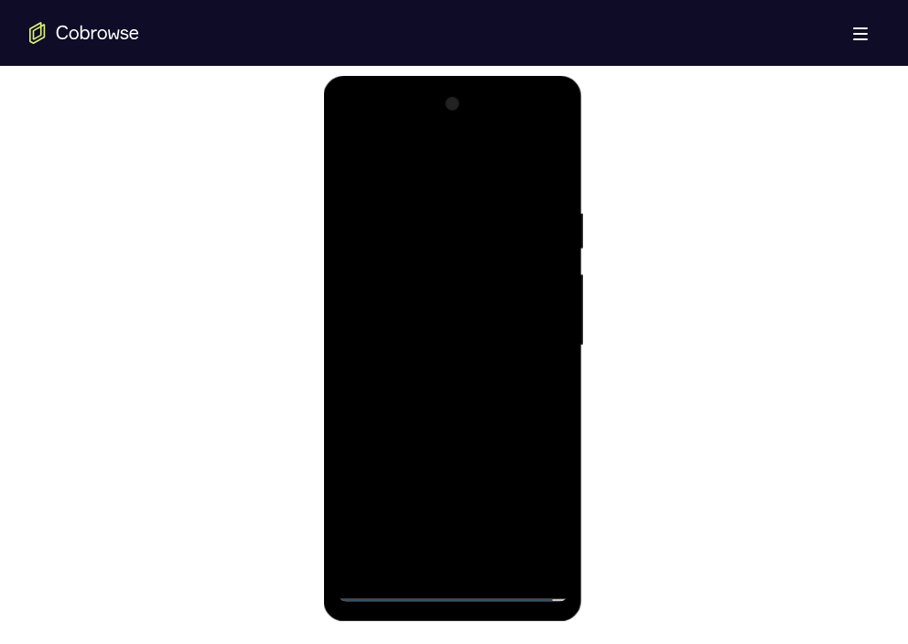
click at [410, 167] on div at bounding box center [452, 346] width 231 height 512
click at [376, 281] on div at bounding box center [452, 346] width 231 height 512
click at [457, 561] on div at bounding box center [452, 346] width 231 height 512
click at [437, 358] on div at bounding box center [452, 346] width 231 height 512
click at [440, 320] on div at bounding box center [452, 346] width 231 height 512
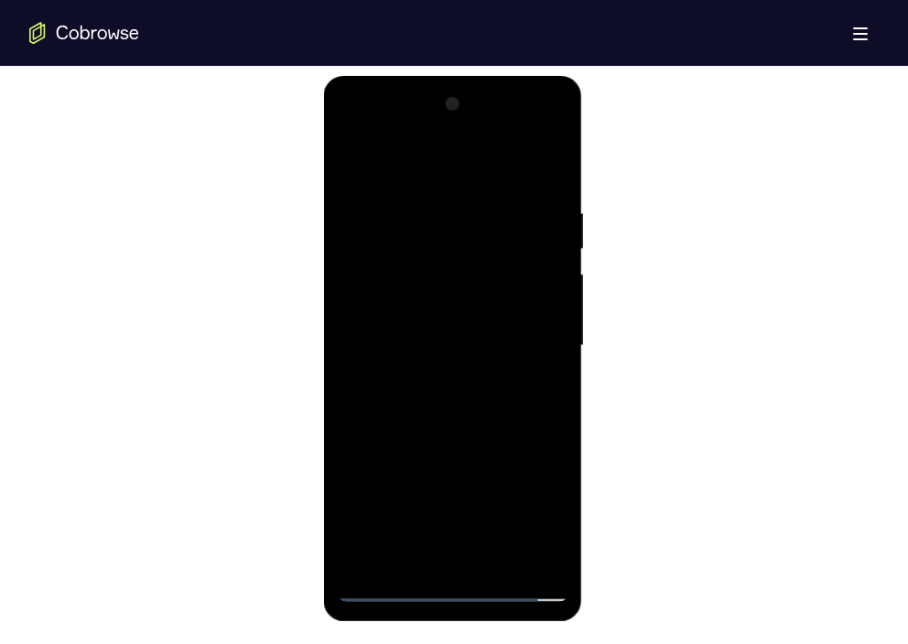
click at [431, 380] on div at bounding box center [452, 346] width 231 height 512
click at [446, 560] on div at bounding box center [452, 346] width 231 height 512
drag, startPoint x: 458, startPoint y: 457, endPoint x: 471, endPoint y: 294, distance: 164.3
click at [471, 294] on div at bounding box center [452, 346] width 231 height 512
click at [482, 303] on div at bounding box center [452, 346] width 231 height 512
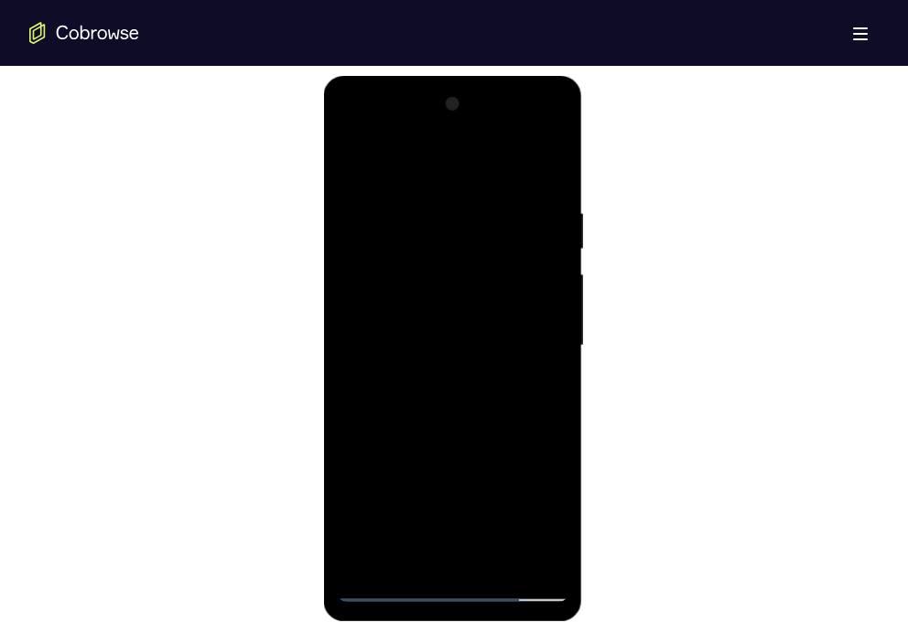
drag, startPoint x: 508, startPoint y: 235, endPoint x: 551, endPoint y: 450, distance: 219.2
click at [551, 450] on div at bounding box center [452, 346] width 231 height 512
click at [521, 186] on div at bounding box center [452, 346] width 231 height 512
click at [359, 156] on div at bounding box center [452, 346] width 231 height 512
drag, startPoint x: 500, startPoint y: 446, endPoint x: 510, endPoint y: 146, distance: 300.2
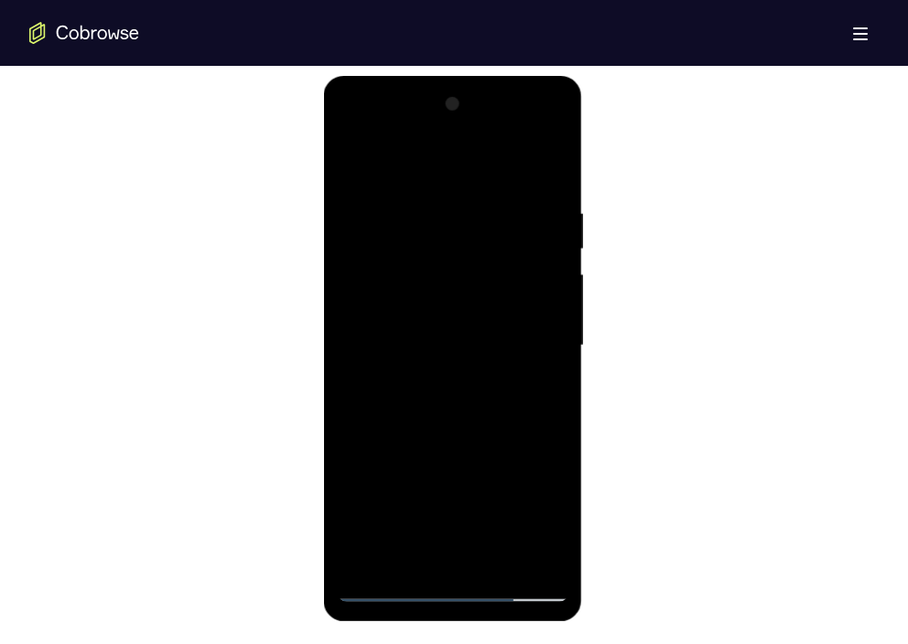
click at [510, 146] on div at bounding box center [452, 346] width 231 height 512
drag, startPoint x: 505, startPoint y: 457, endPoint x: 506, endPoint y: 187, distance: 270.8
click at [506, 187] on div at bounding box center [452, 346] width 231 height 512
drag, startPoint x: 530, startPoint y: 493, endPoint x: 510, endPoint y: 209, distance: 285.2
click at [510, 209] on div at bounding box center [452, 346] width 231 height 512
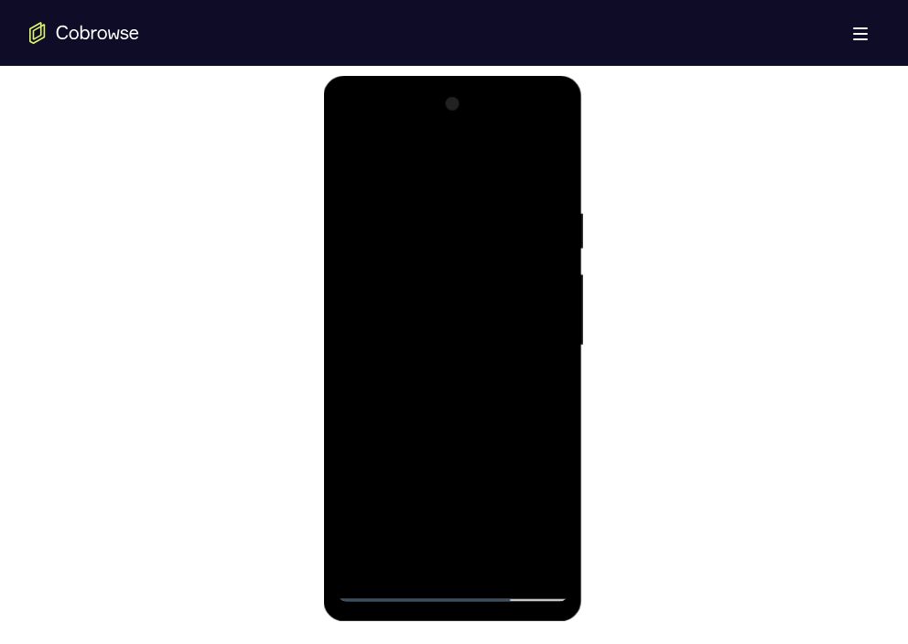
click at [473, 193] on div at bounding box center [452, 346] width 231 height 512
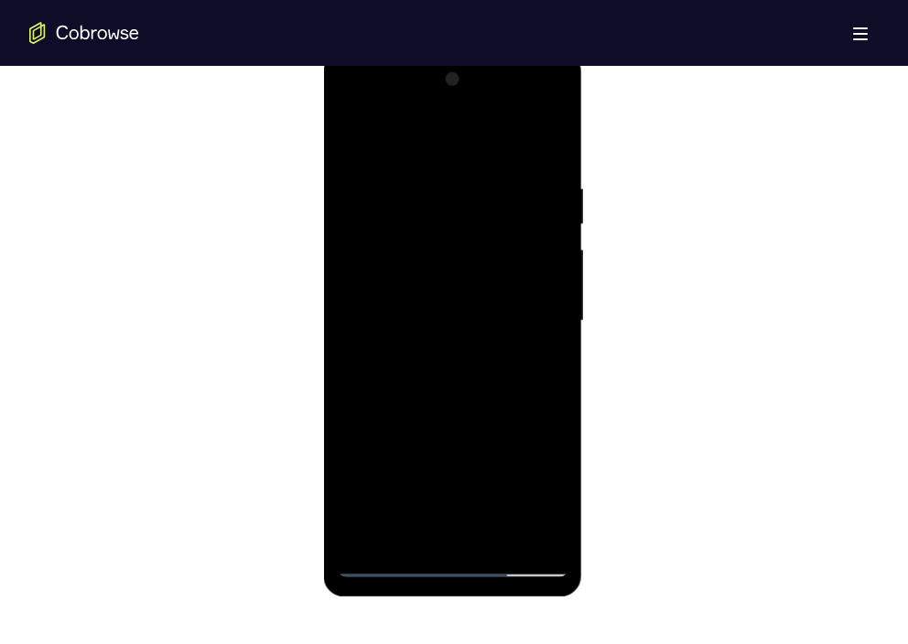
scroll to position [986, 0]
click at [354, 145] on div at bounding box center [452, 320] width 231 height 512
drag, startPoint x: 487, startPoint y: 420, endPoint x: 487, endPoint y: 133, distance: 287.3
click at [487, 133] on div at bounding box center [452, 320] width 231 height 512
drag, startPoint x: 507, startPoint y: 452, endPoint x: 489, endPoint y: 166, distance: 286.9
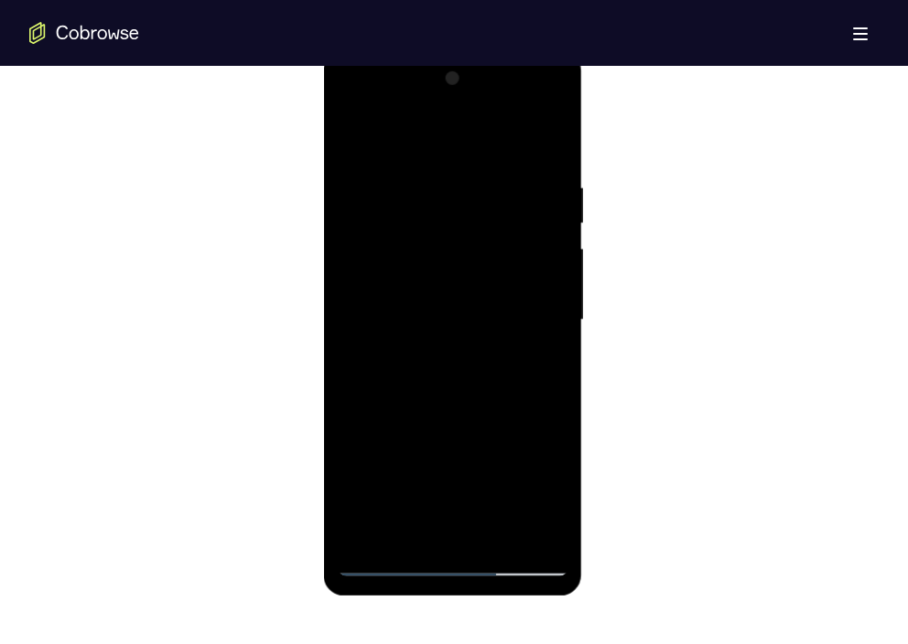
click at [489, 166] on div at bounding box center [452, 320] width 231 height 512
click at [382, 372] on div at bounding box center [452, 320] width 231 height 512
drag, startPoint x: 492, startPoint y: 424, endPoint x: 509, endPoint y: 128, distance: 296.9
click at [509, 128] on div at bounding box center [452, 320] width 231 height 512
drag, startPoint x: 519, startPoint y: 220, endPoint x: 529, endPoint y: 487, distance: 267.3
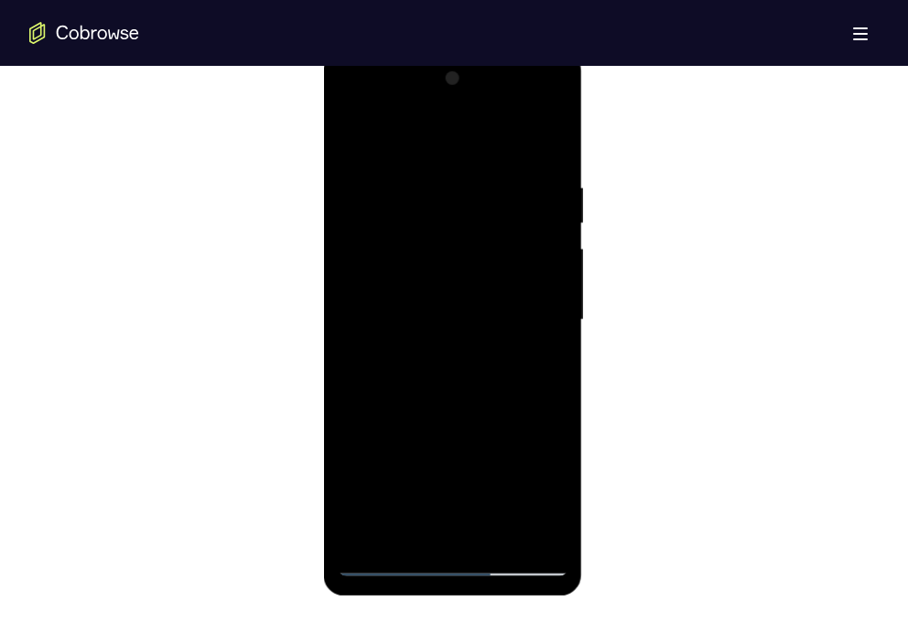
click at [529, 487] on div at bounding box center [452, 320] width 231 height 512
drag, startPoint x: 478, startPoint y: 299, endPoint x: 500, endPoint y: 478, distance: 180.5
click at [500, 478] on div at bounding box center [452, 320] width 231 height 512
click at [345, 132] on div at bounding box center [452, 320] width 231 height 512
drag, startPoint x: 462, startPoint y: 458, endPoint x: 444, endPoint y: 144, distance: 315.2
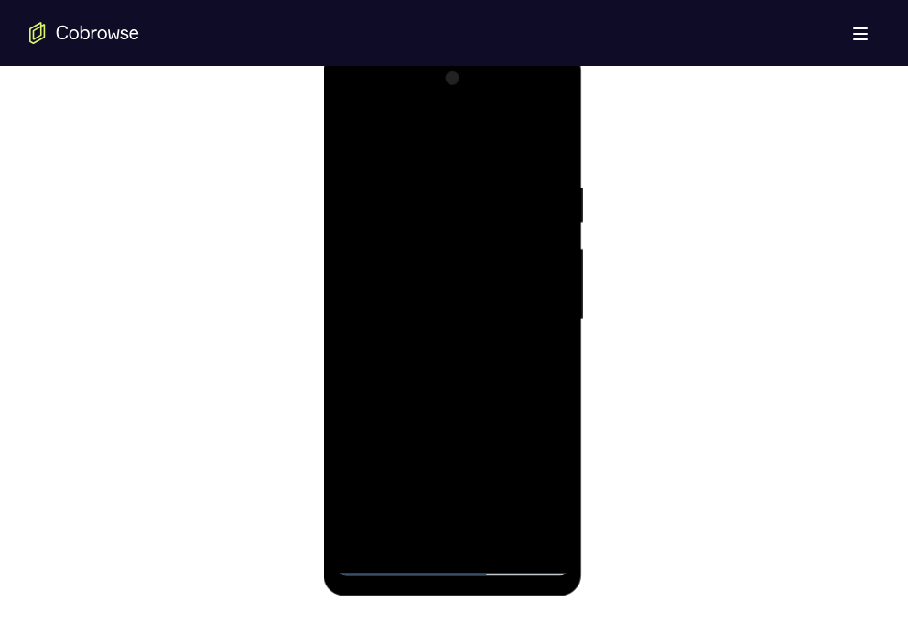
click at [444, 144] on div at bounding box center [452, 320] width 231 height 512
click at [454, 285] on div at bounding box center [452, 320] width 231 height 512
drag, startPoint x: 503, startPoint y: 297, endPoint x: 499, endPoint y: 91, distance: 205.9
click at [499, 91] on div at bounding box center [452, 320] width 231 height 512
drag, startPoint x: 494, startPoint y: 378, endPoint x: 500, endPoint y: 180, distance: 197.7
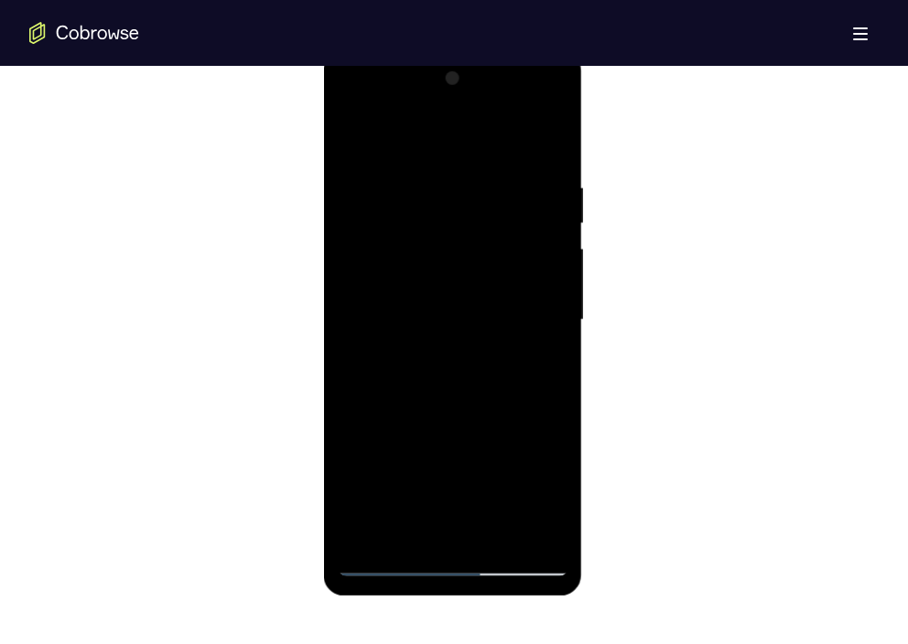
click at [500, 180] on div at bounding box center [452, 320] width 231 height 512
drag, startPoint x: 506, startPoint y: 369, endPoint x: 521, endPoint y: 142, distance: 227.4
click at [521, 142] on div at bounding box center [452, 320] width 231 height 512
drag, startPoint x: 486, startPoint y: 351, endPoint x: 493, endPoint y: 219, distance: 132.9
click at [493, 219] on div at bounding box center [452, 320] width 231 height 512
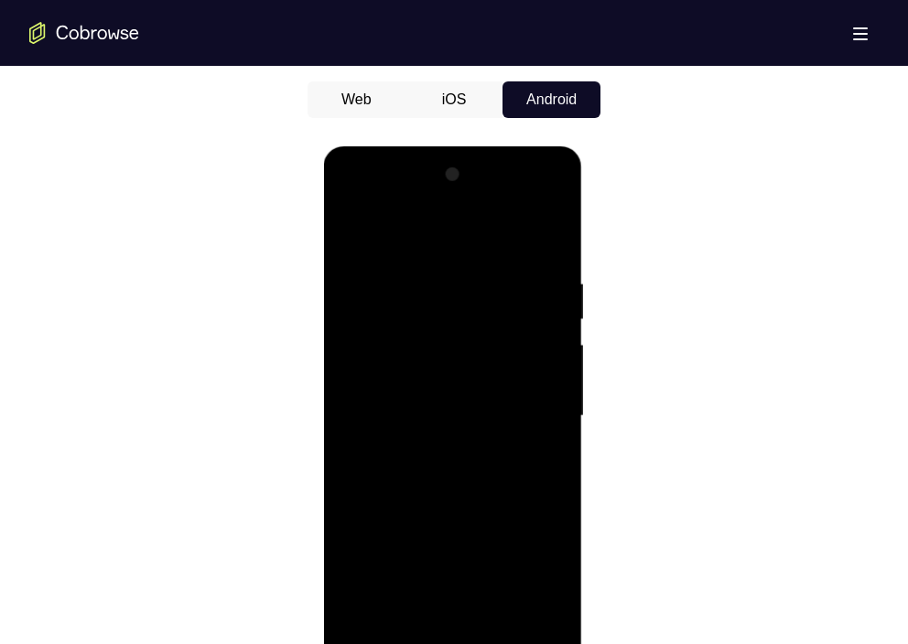
scroll to position [888, 0]
click at [350, 224] on div at bounding box center [452, 418] width 231 height 512
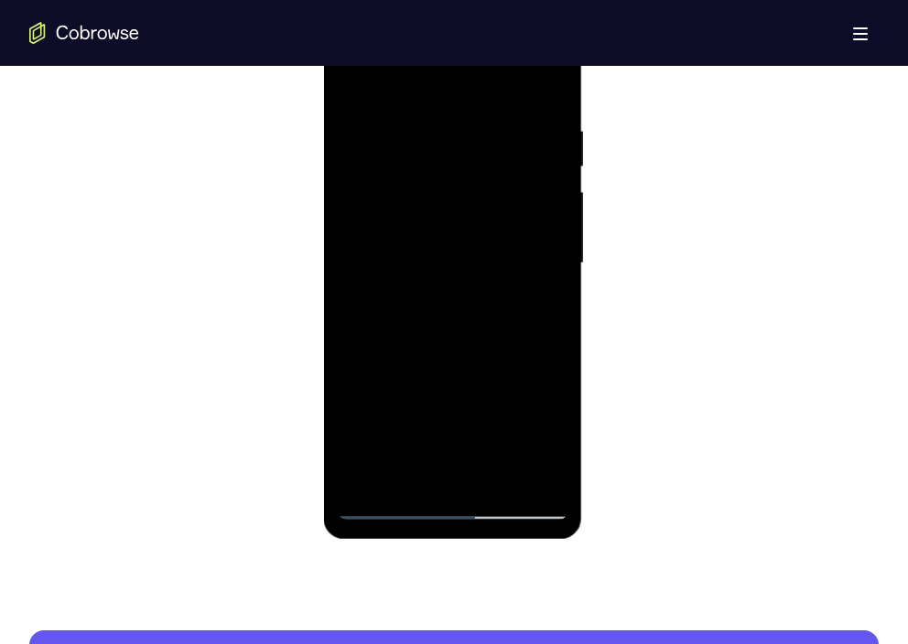
scroll to position [1045, 0]
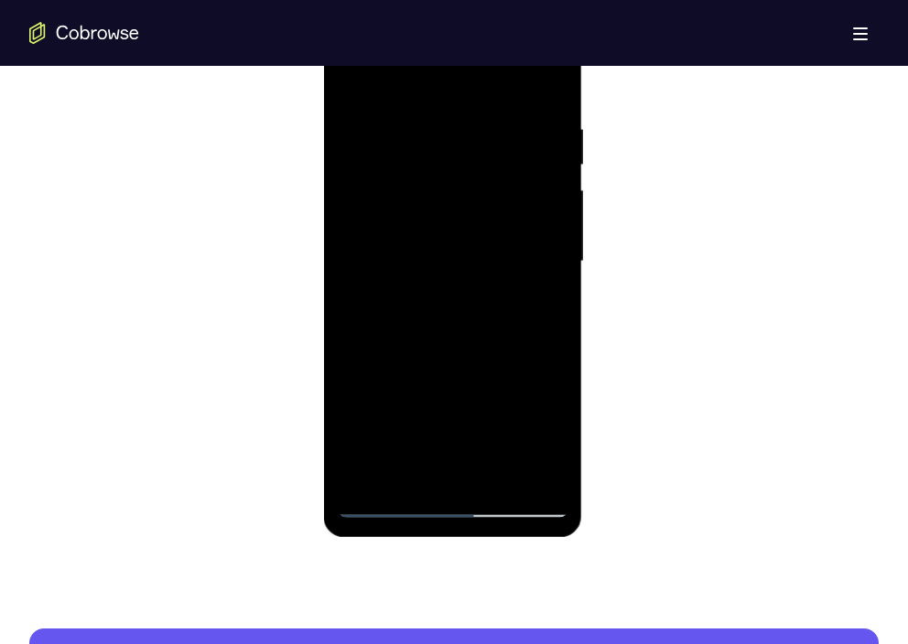
drag, startPoint x: 464, startPoint y: 427, endPoint x: 463, endPoint y: 214, distance: 213.2
click at [463, 214] on div at bounding box center [452, 261] width 231 height 512
drag, startPoint x: 511, startPoint y: 411, endPoint x: 481, endPoint y: 139, distance: 273.4
click at [481, 139] on div at bounding box center [452, 261] width 231 height 512
drag, startPoint x: 504, startPoint y: 386, endPoint x: 518, endPoint y: 137, distance: 249.2
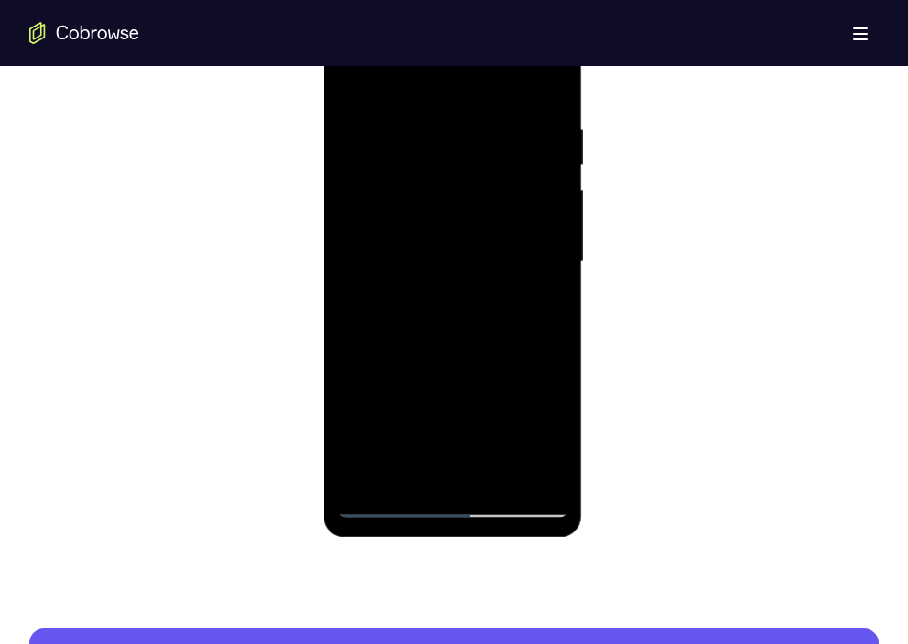
click at [518, 137] on div at bounding box center [452, 261] width 231 height 512
drag, startPoint x: 510, startPoint y: 390, endPoint x: 510, endPoint y: 93, distance: 296.4
click at [510, 93] on div at bounding box center [452, 261] width 231 height 512
drag, startPoint x: 500, startPoint y: 399, endPoint x: 502, endPoint y: 203, distance: 195.8
click at [502, 203] on div at bounding box center [452, 261] width 231 height 512
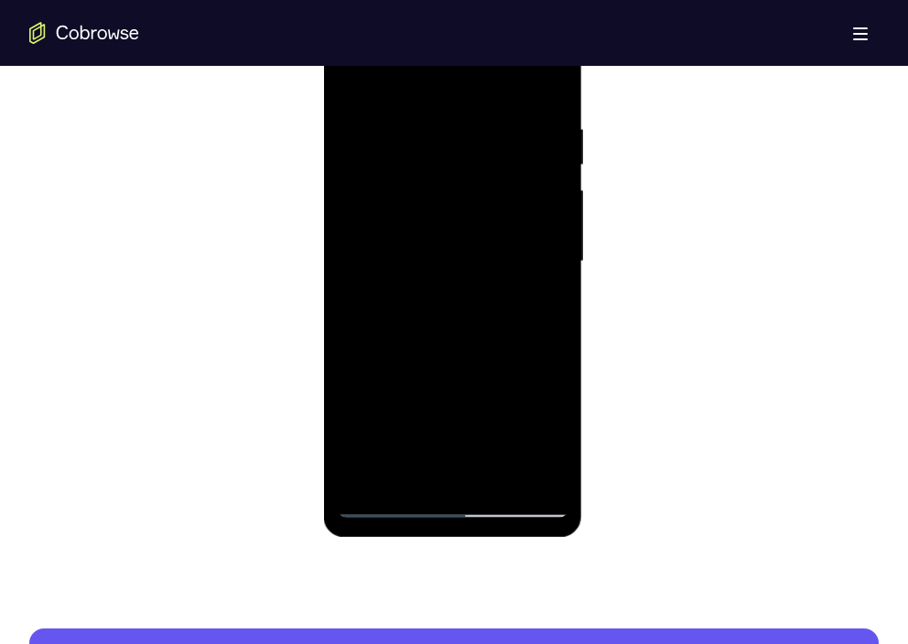
drag, startPoint x: 478, startPoint y: 407, endPoint x: 481, endPoint y: 137, distance: 269.9
click at [481, 137] on div at bounding box center [452, 261] width 231 height 512
drag, startPoint x: 486, startPoint y: 388, endPoint x: 492, endPoint y: 106, distance: 281.8
click at [492, 106] on div at bounding box center [452, 261] width 231 height 512
click at [453, 210] on div at bounding box center [452, 261] width 231 height 512
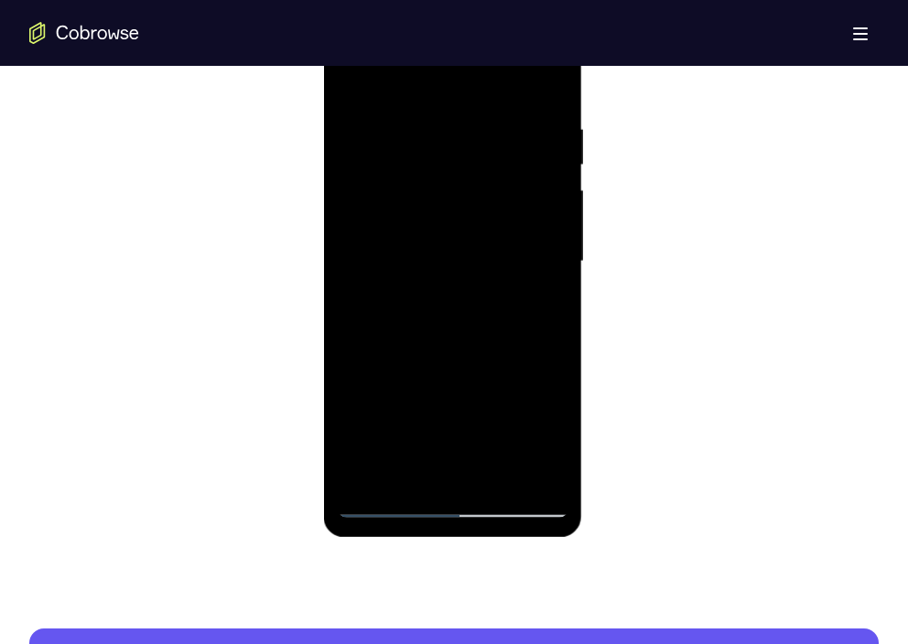
drag, startPoint x: 501, startPoint y: 307, endPoint x: 500, endPoint y: 169, distance: 138.2
click at [500, 169] on div at bounding box center [452, 261] width 231 height 512
drag, startPoint x: 491, startPoint y: 310, endPoint x: 493, endPoint y: 160, distance: 150.0
click at [493, 160] on div at bounding box center [452, 261] width 231 height 512
drag, startPoint x: 496, startPoint y: 299, endPoint x: 497, endPoint y: 179, distance: 119.8
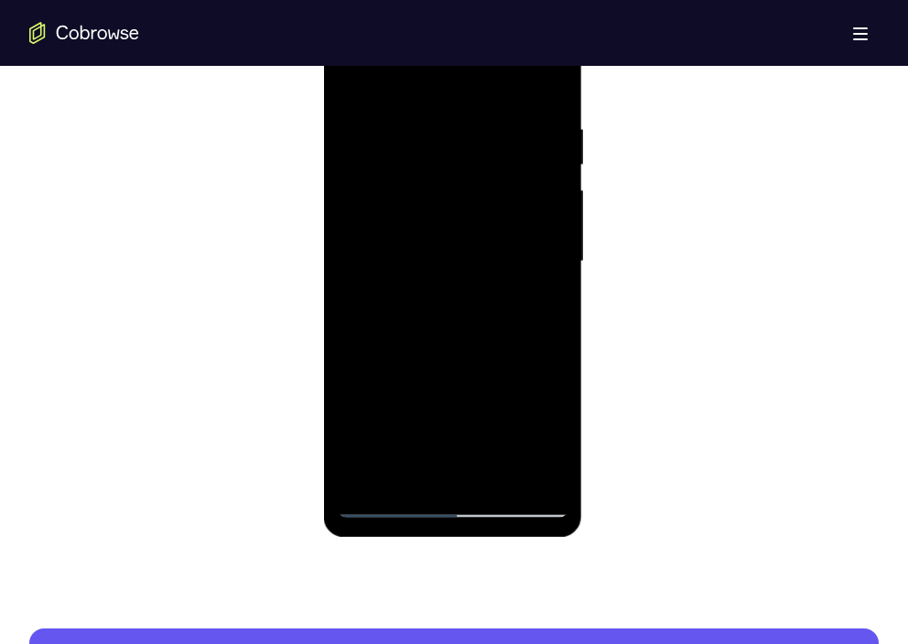
click at [497, 179] on div at bounding box center [452, 261] width 231 height 512
drag, startPoint x: 499, startPoint y: 308, endPoint x: 505, endPoint y: 157, distance: 151.1
click at [505, 157] on div at bounding box center [452, 261] width 231 height 512
drag, startPoint x: 496, startPoint y: 300, endPoint x: 500, endPoint y: 189, distance: 110.8
click at [500, 189] on div at bounding box center [452, 261] width 231 height 512
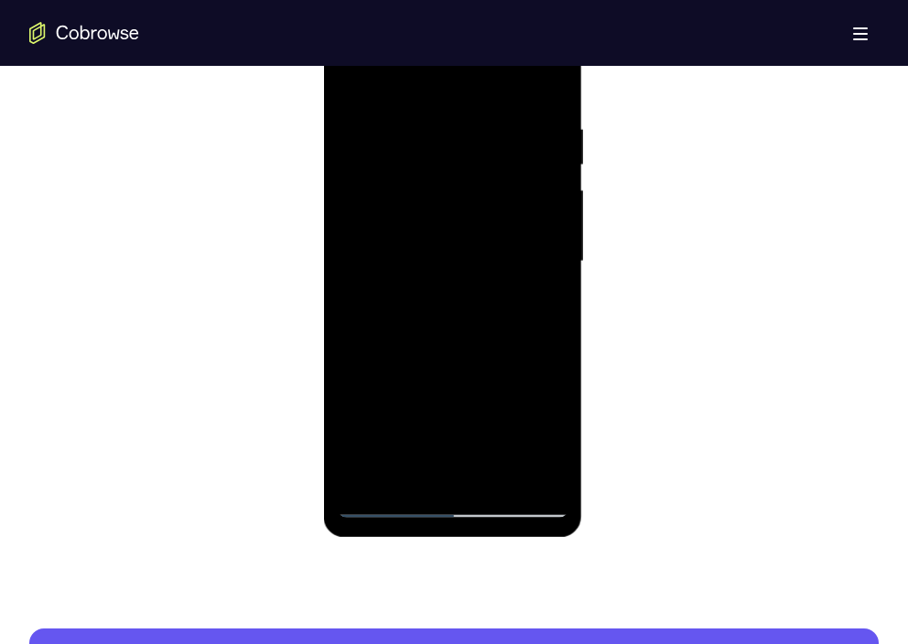
drag, startPoint x: 499, startPoint y: 297, endPoint x: 498, endPoint y: 252, distance: 45.8
click at [498, 252] on div at bounding box center [452, 261] width 231 height 512
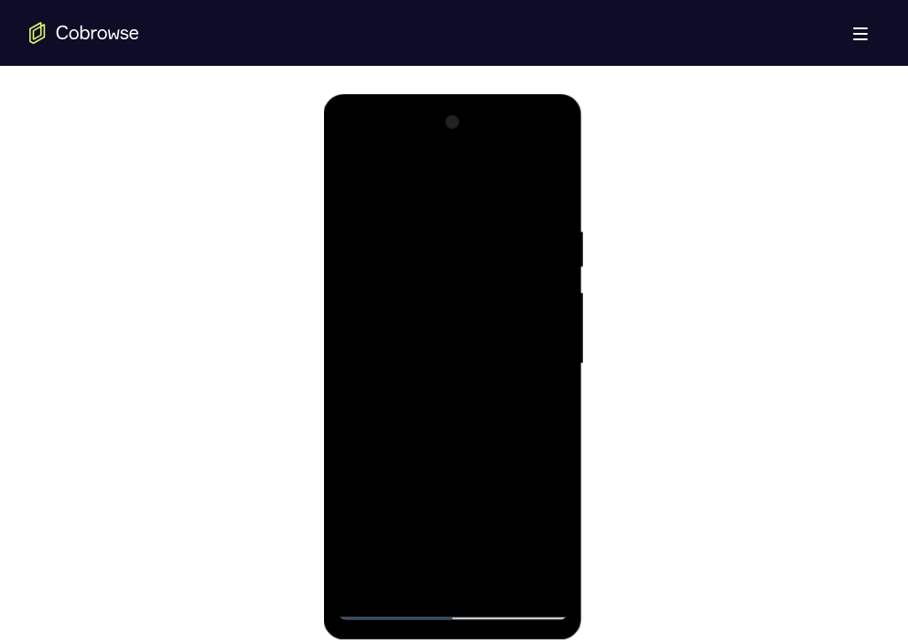
scroll to position [911, 0]
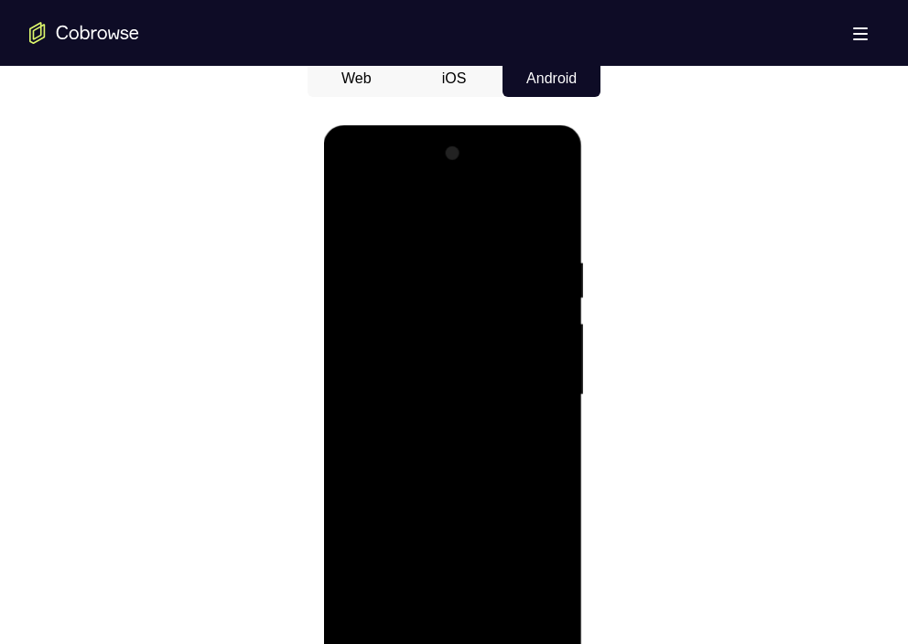
click at [349, 206] on div at bounding box center [452, 395] width 231 height 512
drag, startPoint x: 477, startPoint y: 442, endPoint x: 487, endPoint y: 184, distance: 258.2
click at [487, 184] on div at bounding box center [452, 395] width 231 height 512
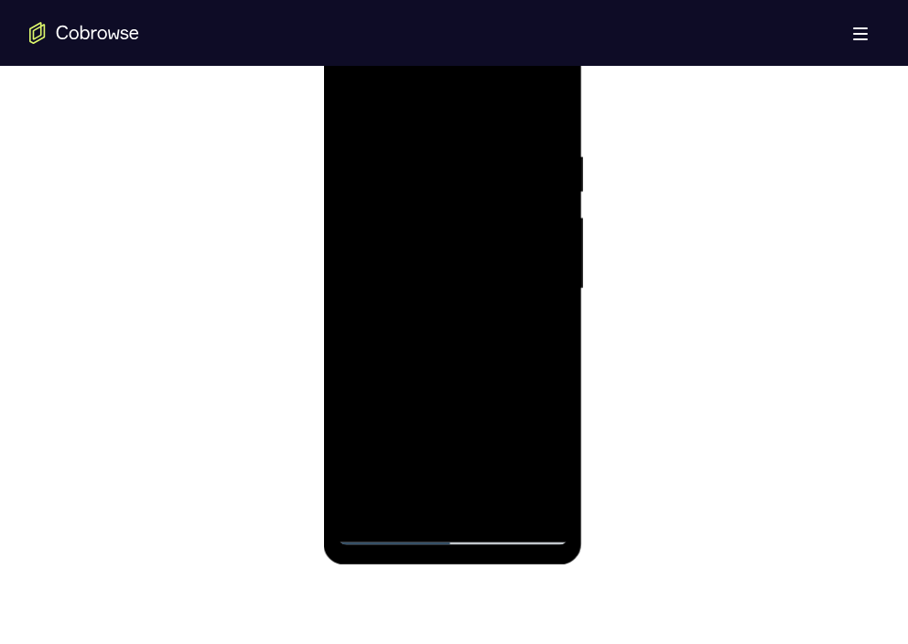
scroll to position [1020, 0]
drag, startPoint x: 492, startPoint y: 453, endPoint x: 503, endPoint y: 187, distance: 266.4
click at [503, 187] on div at bounding box center [452, 286] width 231 height 512
drag, startPoint x: 500, startPoint y: 310, endPoint x: 509, endPoint y: 88, distance: 222.5
click at [509, 88] on div at bounding box center [452, 286] width 231 height 512
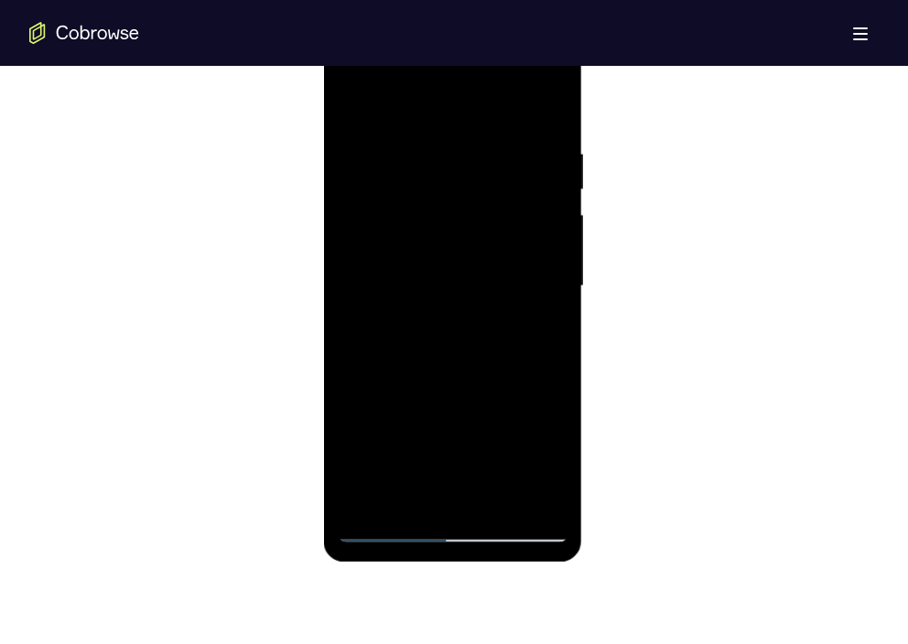
drag, startPoint x: 476, startPoint y: 463, endPoint x: 492, endPoint y: 252, distance: 212.0
click at [492, 252] on div at bounding box center [452, 286] width 231 height 512
drag, startPoint x: 492, startPoint y: 421, endPoint x: 491, endPoint y: 155, distance: 266.2
click at [491, 155] on div at bounding box center [452, 286] width 231 height 512
drag, startPoint x: 496, startPoint y: 281, endPoint x: 471, endPoint y: 84, distance: 198.2
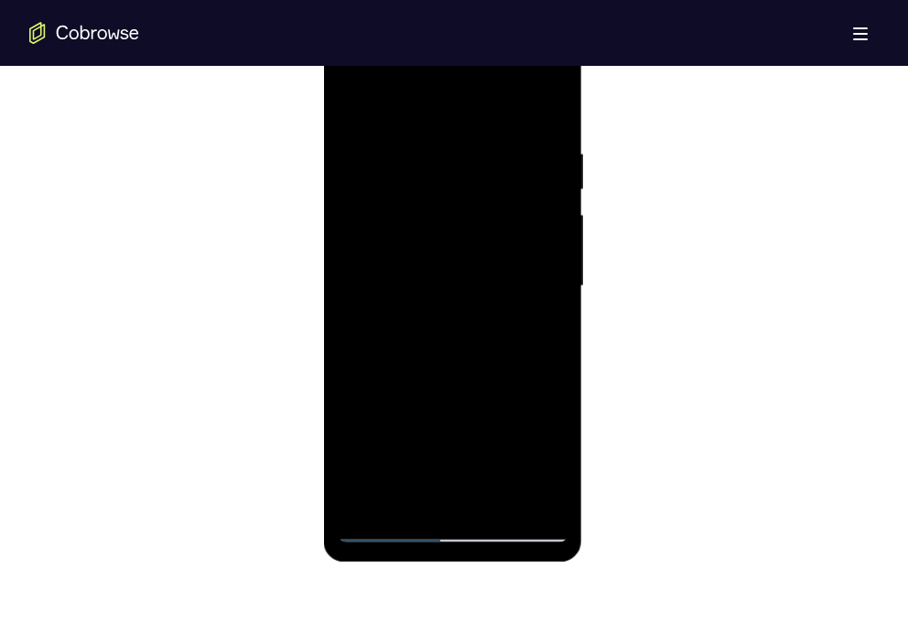
click at [471, 84] on div at bounding box center [452, 286] width 231 height 512
drag, startPoint x: 492, startPoint y: 389, endPoint x: 481, endPoint y: 161, distance: 228.1
click at [481, 161] on div at bounding box center [452, 286] width 231 height 512
drag, startPoint x: 498, startPoint y: 403, endPoint x: 500, endPoint y: 248, distance: 154.6
click at [500, 248] on div at bounding box center [452, 286] width 231 height 512
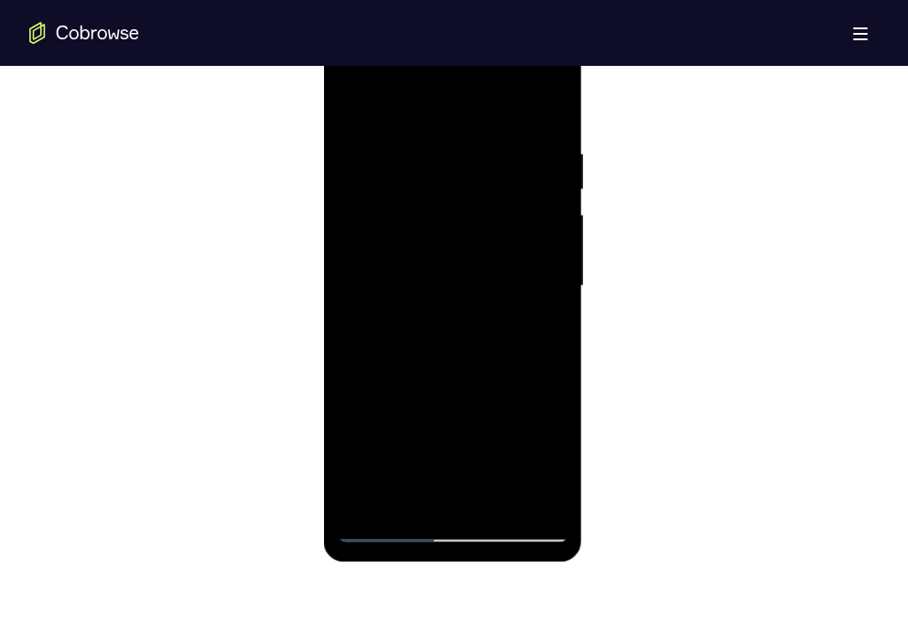
click at [483, 205] on div at bounding box center [452, 286] width 231 height 512
drag, startPoint x: 524, startPoint y: 432, endPoint x: 502, endPoint y: 130, distance: 302.7
click at [502, 130] on div at bounding box center [452, 286] width 231 height 512
drag, startPoint x: 516, startPoint y: 387, endPoint x: 532, endPoint y: 267, distance: 121.0
click at [532, 267] on div at bounding box center [452, 286] width 231 height 512
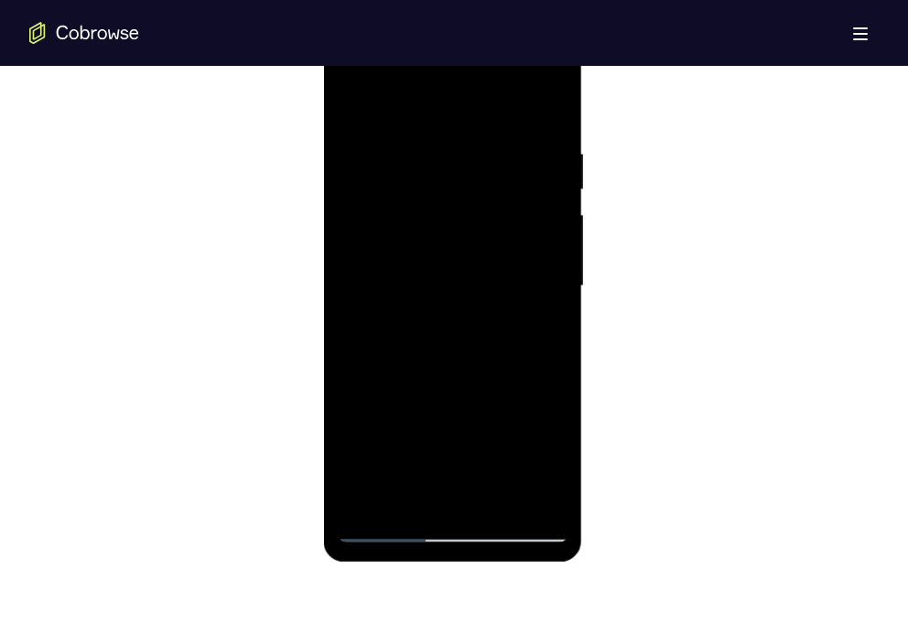
drag, startPoint x: 514, startPoint y: 450, endPoint x: 497, endPoint y: 112, distance: 338.9
click at [497, 112] on div at bounding box center [452, 286] width 231 height 512
drag, startPoint x: 510, startPoint y: 413, endPoint x: 489, endPoint y: 105, distance: 308.2
click at [489, 105] on div at bounding box center [452, 286] width 231 height 512
drag, startPoint x: 510, startPoint y: 401, endPoint x: 486, endPoint y: 97, distance: 304.7
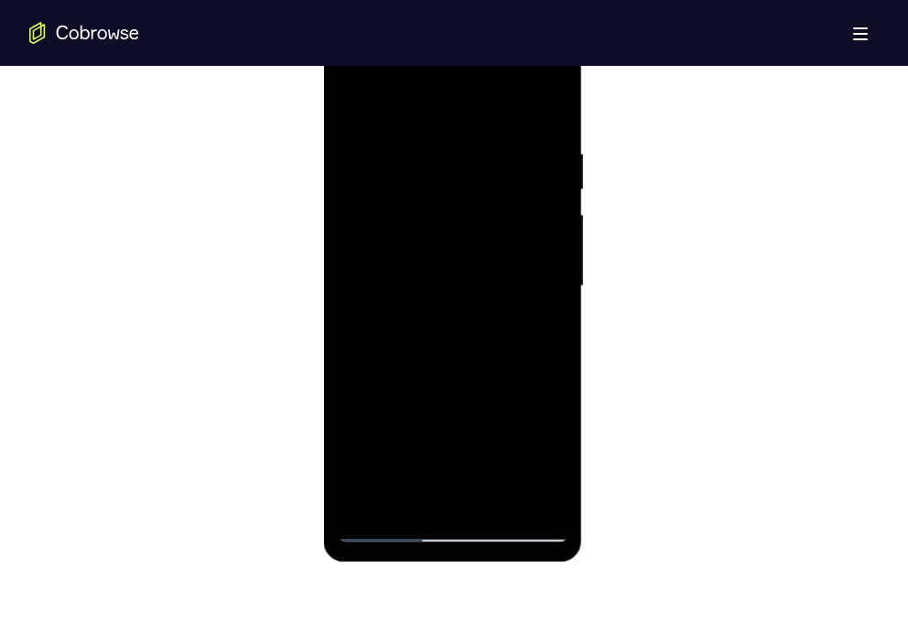
click at [486, 97] on div at bounding box center [452, 286] width 231 height 512
drag, startPoint x: 499, startPoint y: 401, endPoint x: 506, endPoint y: 263, distance: 138.3
click at [506, 263] on div at bounding box center [452, 286] width 231 height 512
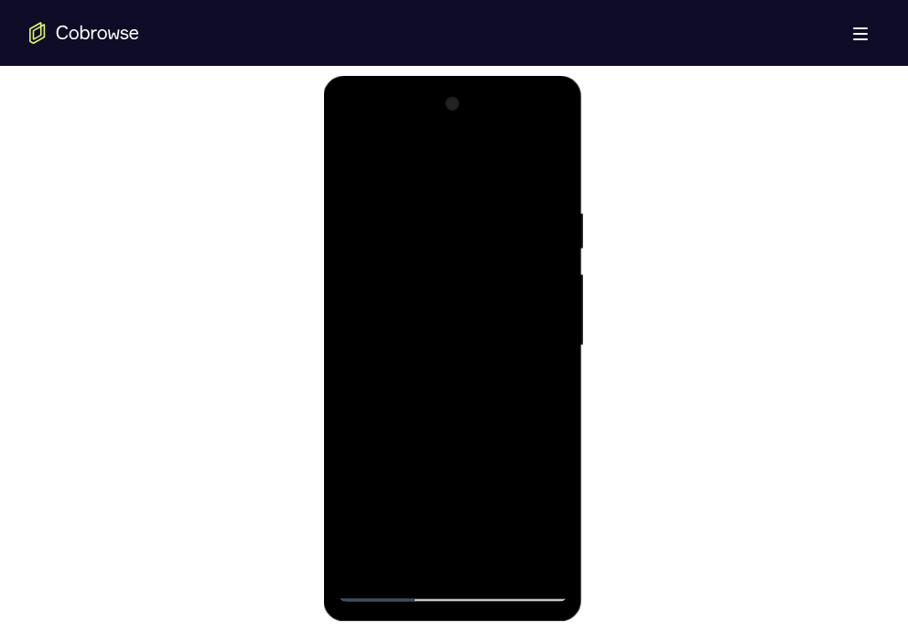
scroll to position [938, 0]
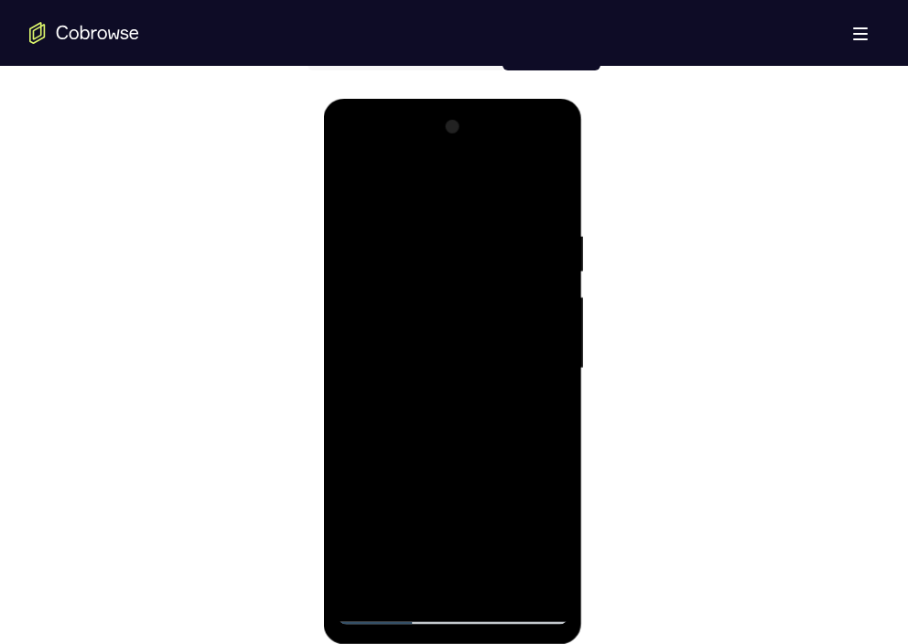
drag, startPoint x: 479, startPoint y: 458, endPoint x: 488, endPoint y: 182, distance: 276.4
click at [488, 182] on div at bounding box center [452, 369] width 231 height 512
drag, startPoint x: 487, startPoint y: 499, endPoint x: 478, endPoint y: 149, distance: 349.6
click at [478, 149] on div at bounding box center [452, 369] width 231 height 512
drag, startPoint x: 469, startPoint y: 453, endPoint x: 478, endPoint y: 273, distance: 180.4
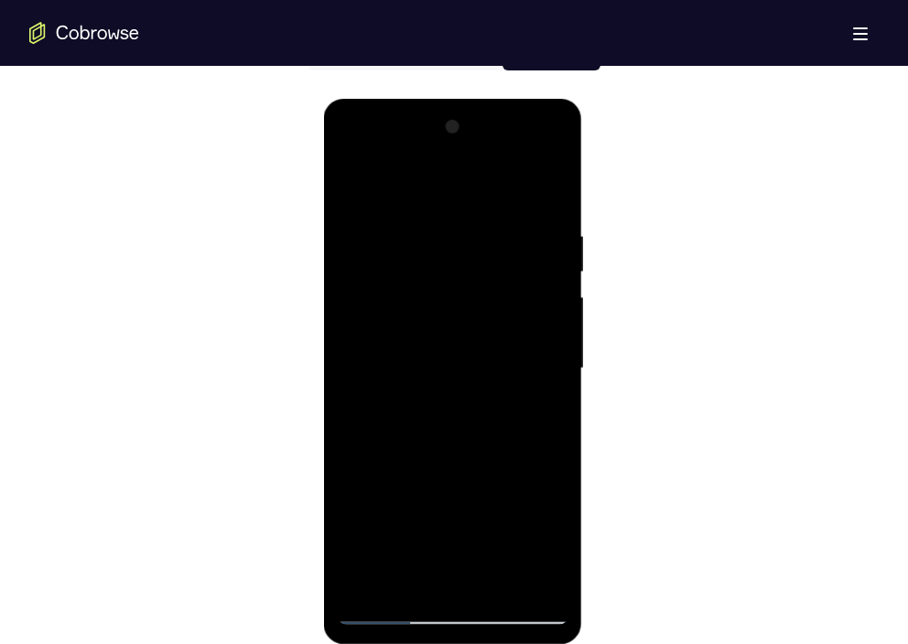
click at [478, 273] on div at bounding box center [452, 369] width 231 height 512
drag, startPoint x: 479, startPoint y: 526, endPoint x: 481, endPoint y: 277, distance: 248.8
click at [481, 277] on div at bounding box center [452, 369] width 231 height 512
drag, startPoint x: 464, startPoint y: 522, endPoint x: 469, endPoint y: 305, distance: 217.8
click at [469, 305] on div at bounding box center [452, 369] width 231 height 512
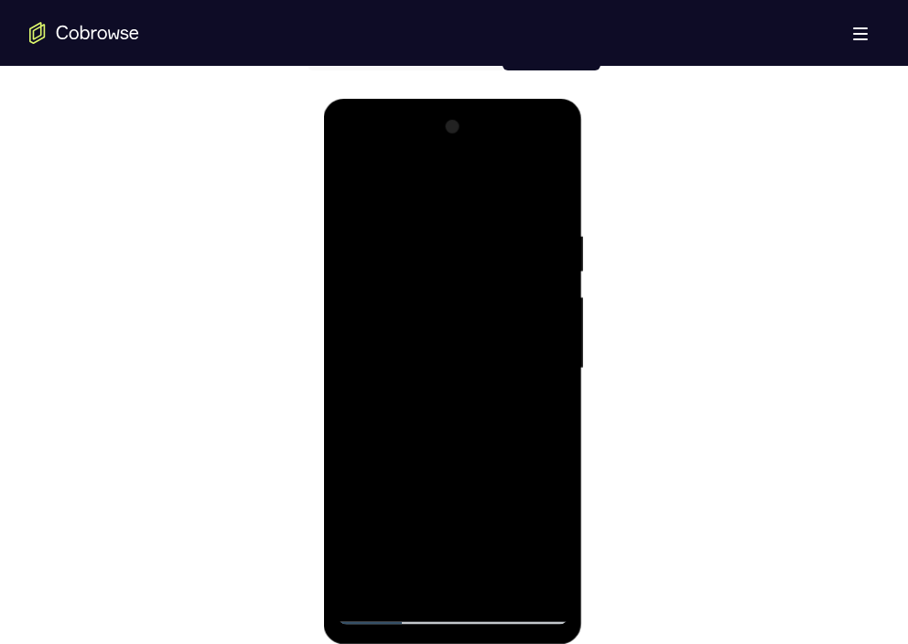
drag, startPoint x: 499, startPoint y: 442, endPoint x: 503, endPoint y: 233, distance: 208.6
click at [503, 233] on div at bounding box center [452, 369] width 231 height 512
click at [392, 438] on div at bounding box center [452, 369] width 231 height 512
drag, startPoint x: 491, startPoint y: 480, endPoint x: 491, endPoint y: 221, distance: 258.9
click at [491, 221] on div at bounding box center [452, 369] width 231 height 512
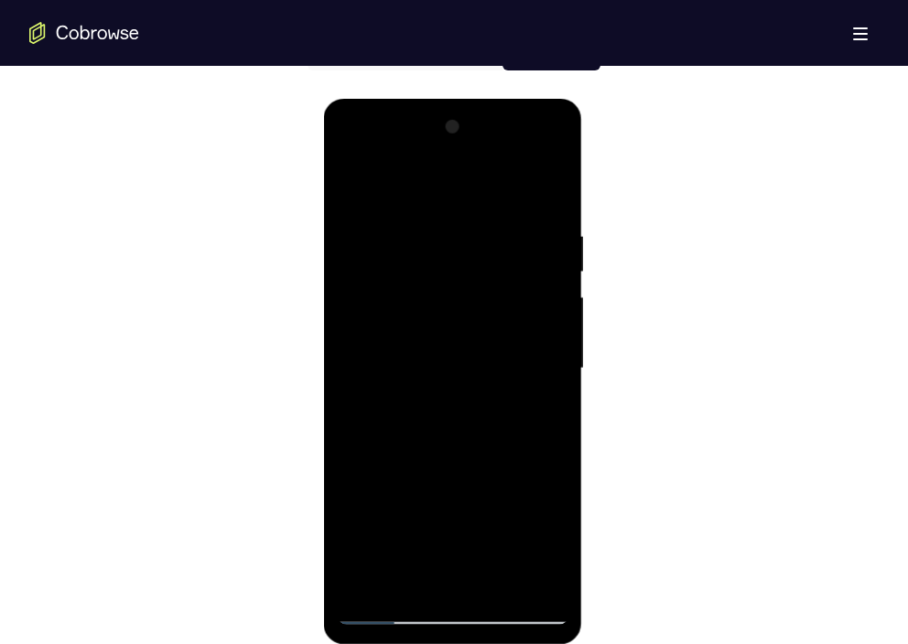
drag, startPoint x: 500, startPoint y: 493, endPoint x: 478, endPoint y: 162, distance: 331.9
click at [478, 162] on div at bounding box center [452, 369] width 231 height 512
drag, startPoint x: 490, startPoint y: 465, endPoint x: 474, endPoint y: 188, distance: 277.7
click at [474, 188] on div at bounding box center [452, 369] width 231 height 512
drag, startPoint x: 498, startPoint y: 505, endPoint x: 489, endPoint y: 243, distance: 261.8
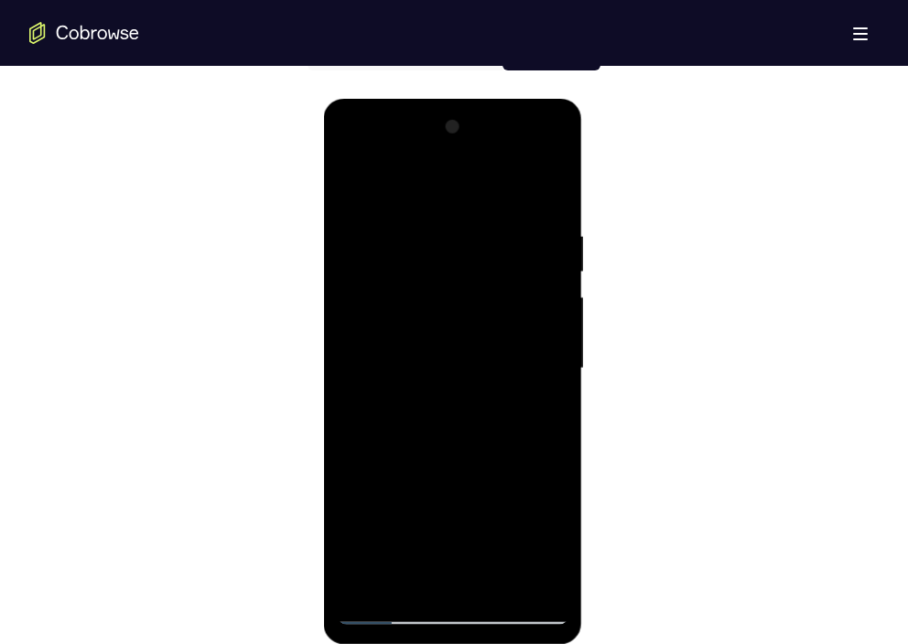
click at [489, 243] on div at bounding box center [452, 369] width 231 height 512
drag, startPoint x: 506, startPoint y: 502, endPoint x: 489, endPoint y: 220, distance: 283.2
click at [489, 220] on div at bounding box center [452, 369] width 231 height 512
drag, startPoint x: 513, startPoint y: 469, endPoint x: 483, endPoint y: 167, distance: 303.4
click at [483, 167] on div at bounding box center [452, 369] width 231 height 512
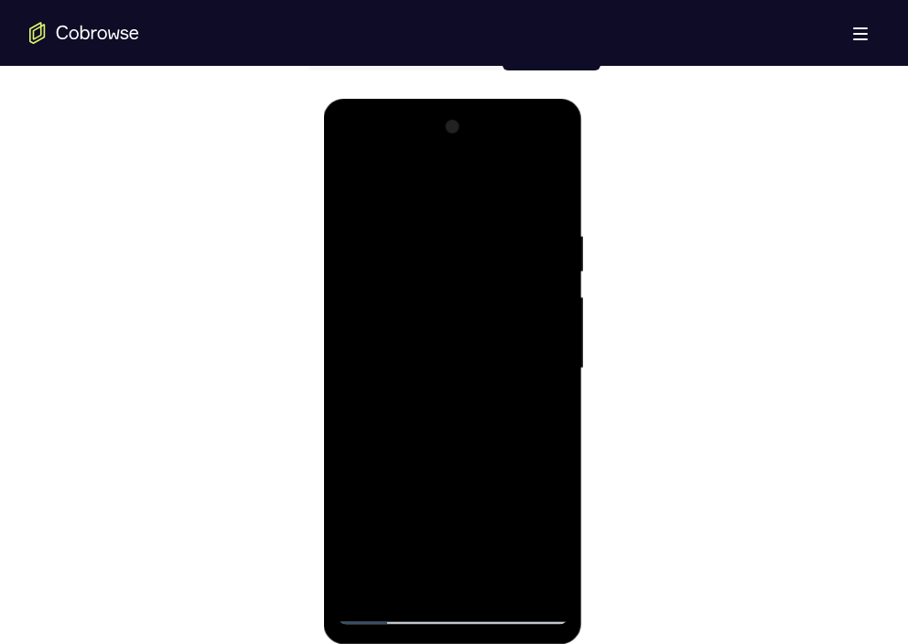
drag, startPoint x: 500, startPoint y: 466, endPoint x: 485, endPoint y: 191, distance: 274.9
click at [485, 191] on div at bounding box center [452, 369] width 231 height 512
drag, startPoint x: 508, startPoint y: 496, endPoint x: 500, endPoint y: 220, distance: 276.4
click at [500, 220] on div at bounding box center [452, 369] width 231 height 512
drag, startPoint x: 503, startPoint y: 404, endPoint x: 496, endPoint y: 168, distance: 236.1
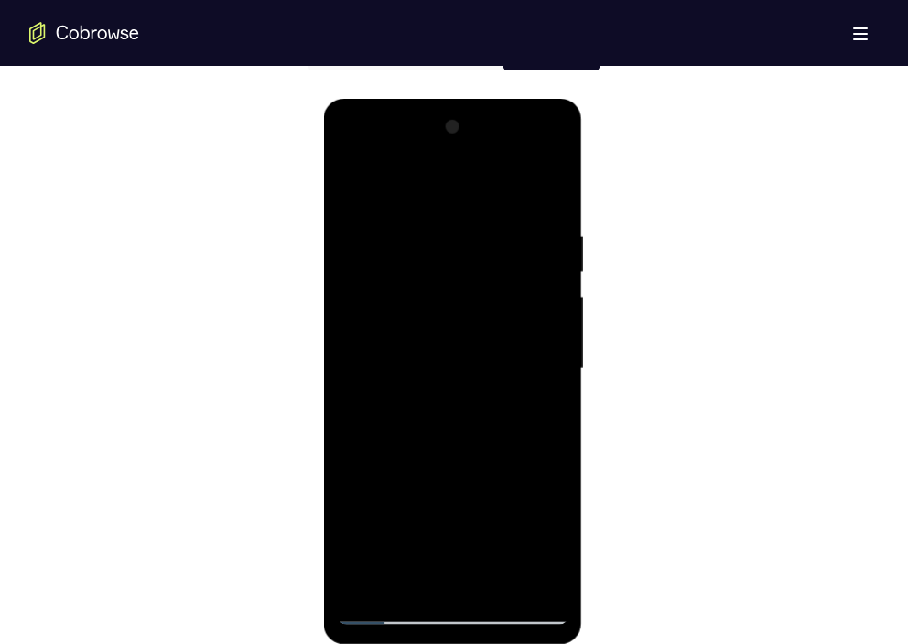
click at [496, 168] on div at bounding box center [452, 369] width 231 height 512
drag, startPoint x: 503, startPoint y: 407, endPoint x: 504, endPoint y: 149, distance: 258.0
click at [504, 149] on div at bounding box center [452, 369] width 231 height 512
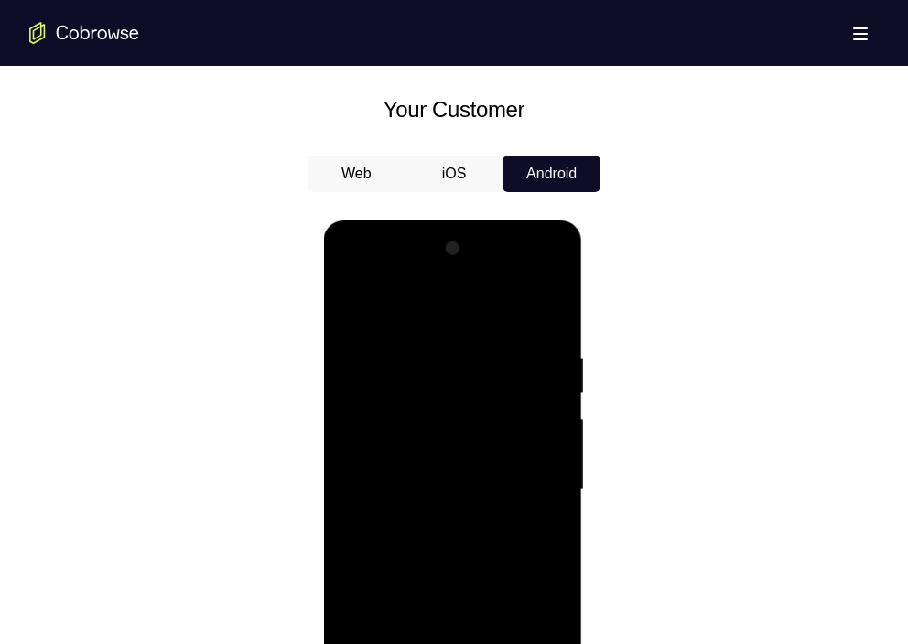
scroll to position [815, 0]
click at [354, 303] on div at bounding box center [452, 491] width 231 height 512
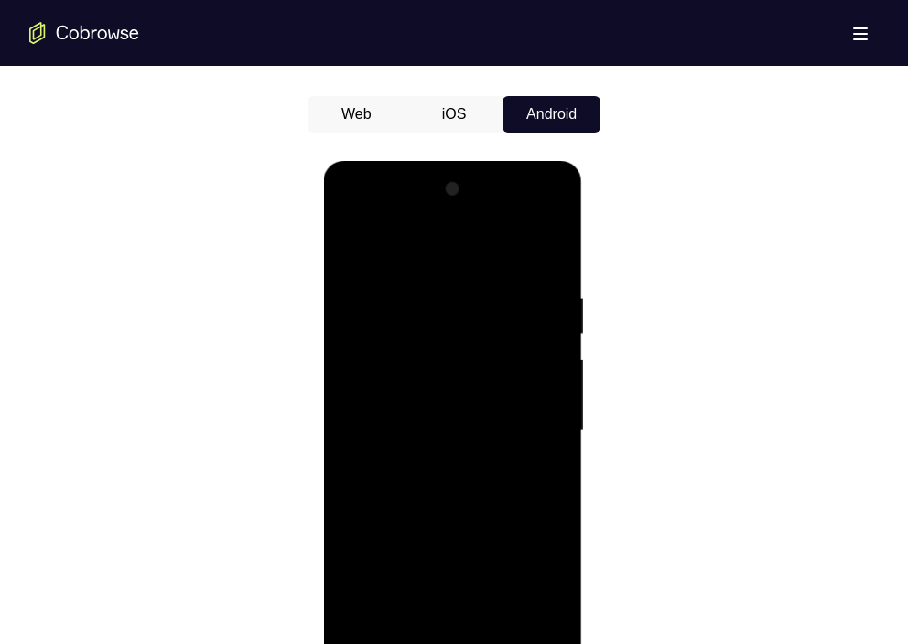
scroll to position [880, 0]
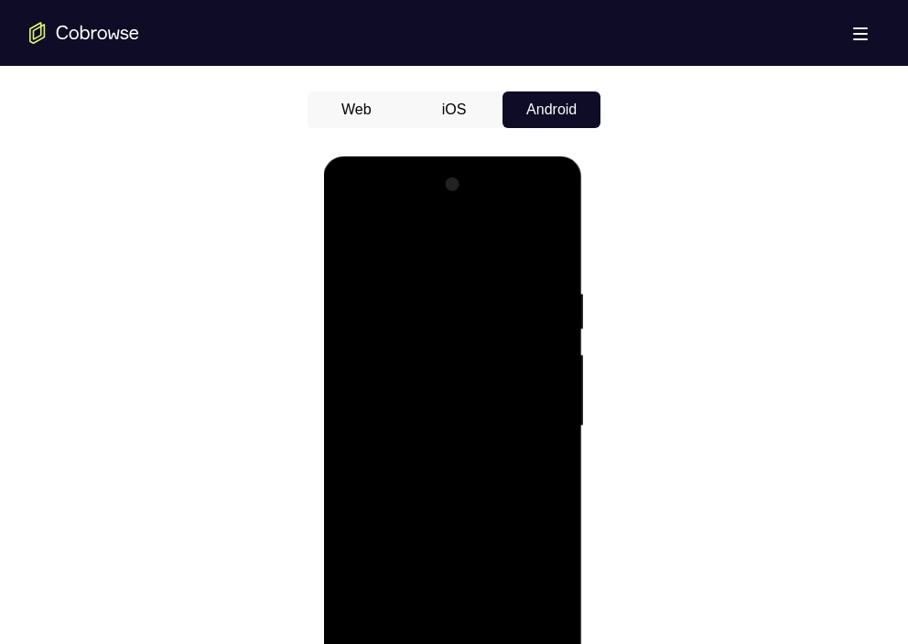
drag, startPoint x: 485, startPoint y: 501, endPoint x: 466, endPoint y: 199, distance: 302.5
click at [466, 199] on div at bounding box center [452, 426] width 231 height 512
drag, startPoint x: 481, startPoint y: 531, endPoint x: 498, endPoint y: 514, distance: 23.3
click at [498, 514] on div at bounding box center [452, 426] width 231 height 512
click at [438, 313] on div at bounding box center [452, 426] width 231 height 512
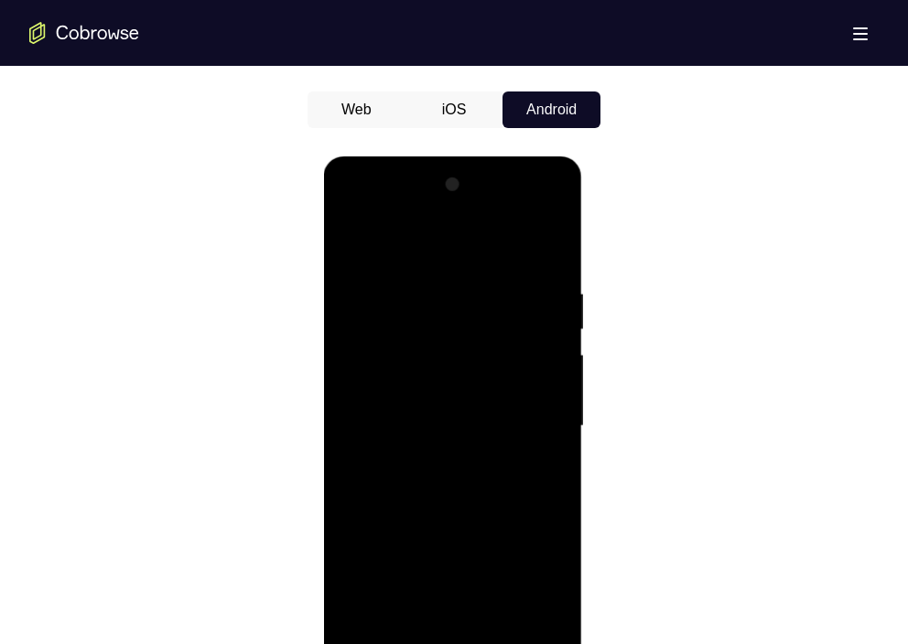
click at [400, 321] on div at bounding box center [452, 426] width 231 height 512
click at [406, 323] on div at bounding box center [452, 426] width 231 height 512
drag, startPoint x: 479, startPoint y: 503, endPoint x: 490, endPoint y: 372, distance: 131.3
click at [490, 372] on div at bounding box center [452, 426] width 231 height 512
drag, startPoint x: 506, startPoint y: 532, endPoint x: 485, endPoint y: 149, distance: 383.9
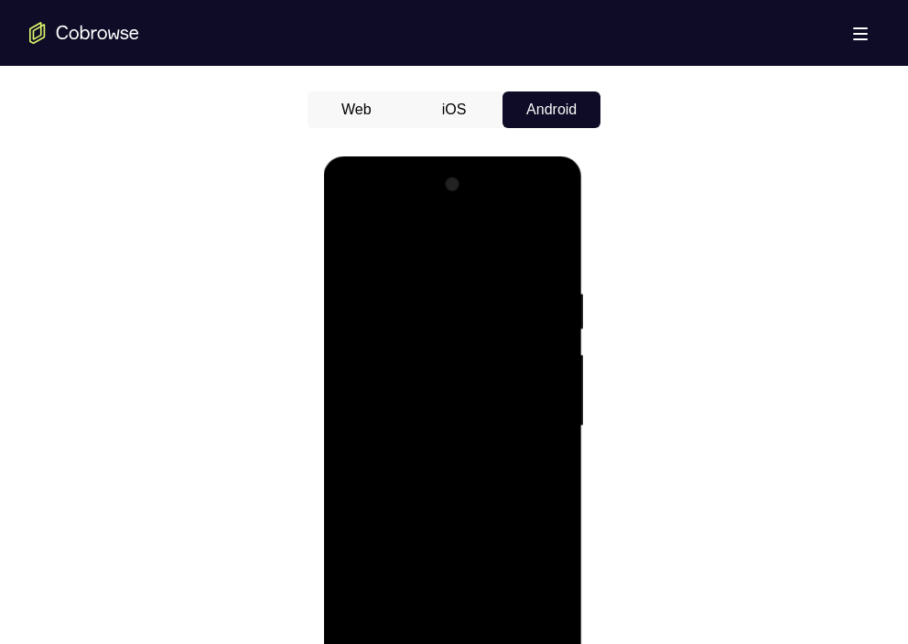
click at [485, 156] on html "Online web based iOS Simulators and Android Emulators. Run iPhone, iPad, Mobile…" at bounding box center [453, 430] width 261 height 549
drag, startPoint x: 474, startPoint y: 532, endPoint x: 480, endPoint y: 217, distance: 314.8
click at [480, 217] on div at bounding box center [452, 426] width 231 height 512
drag, startPoint x: 479, startPoint y: 553, endPoint x: 456, endPoint y: 238, distance: 315.6
click at [456, 238] on div at bounding box center [452, 426] width 231 height 512
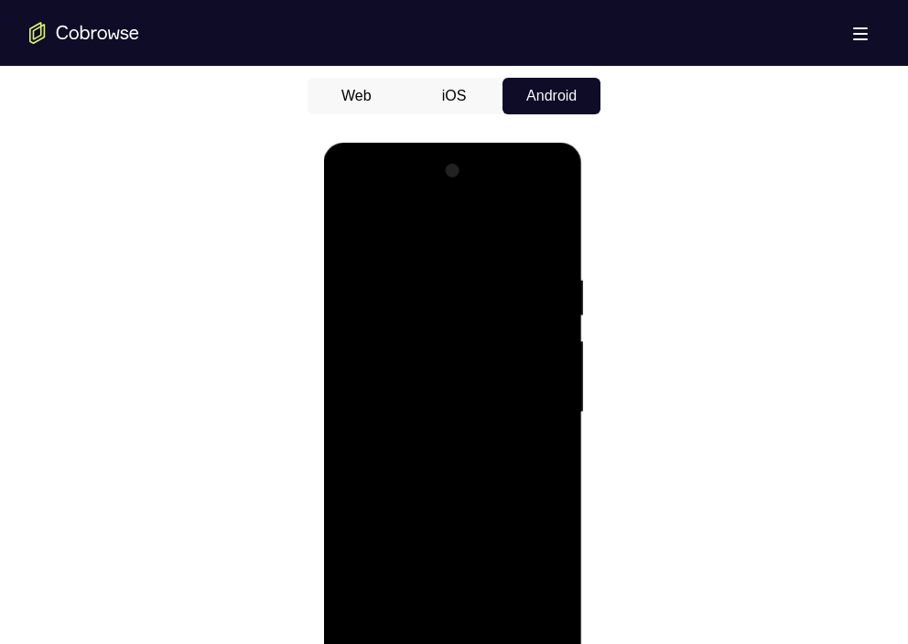
scroll to position [897, 0]
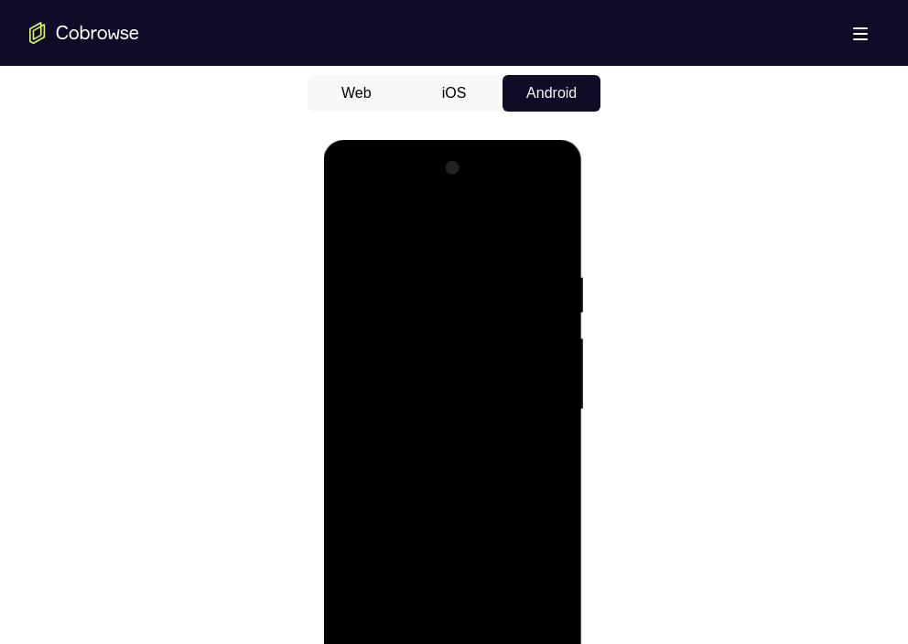
drag, startPoint x: 493, startPoint y: 500, endPoint x: 487, endPoint y: 233, distance: 267.2
click at [487, 233] on div at bounding box center [452, 410] width 231 height 512
drag, startPoint x: 467, startPoint y: 531, endPoint x: 474, endPoint y: 471, distance: 59.9
click at [474, 471] on div at bounding box center [452, 410] width 231 height 512
drag, startPoint x: 451, startPoint y: 489, endPoint x: 452, endPoint y: 205, distance: 284.5
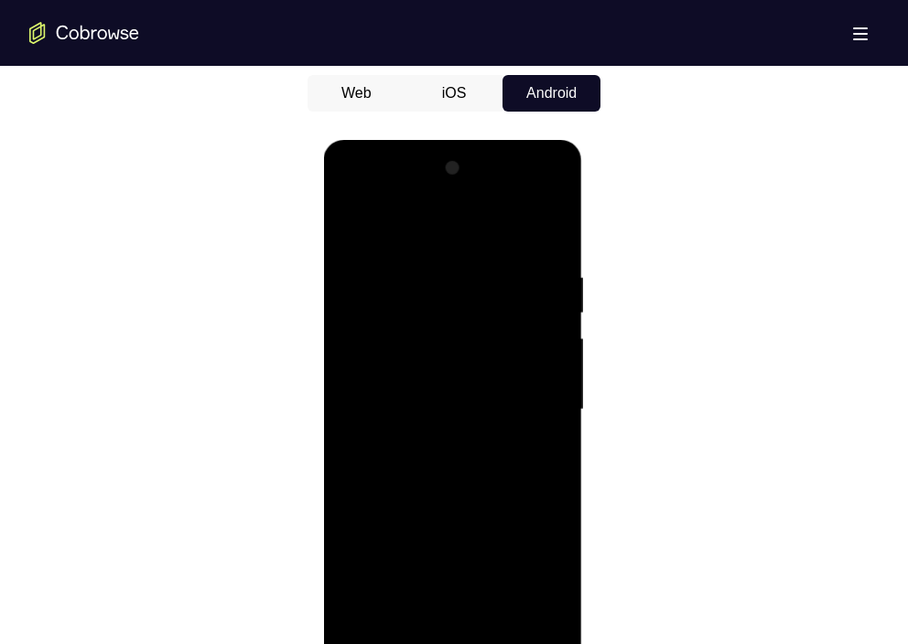
click at [452, 205] on div at bounding box center [452, 410] width 231 height 512
drag, startPoint x: 464, startPoint y: 505, endPoint x: 435, endPoint y: 156, distance: 350.7
click at [435, 156] on div at bounding box center [452, 410] width 231 height 512
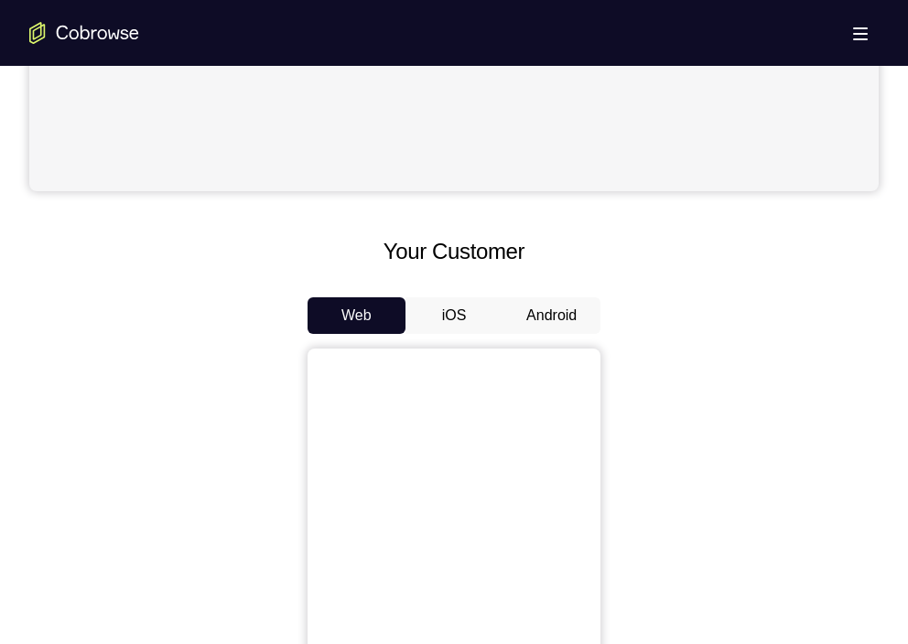
scroll to position [677, 0]
click at [519, 315] on button "Android" at bounding box center [551, 313] width 98 height 37
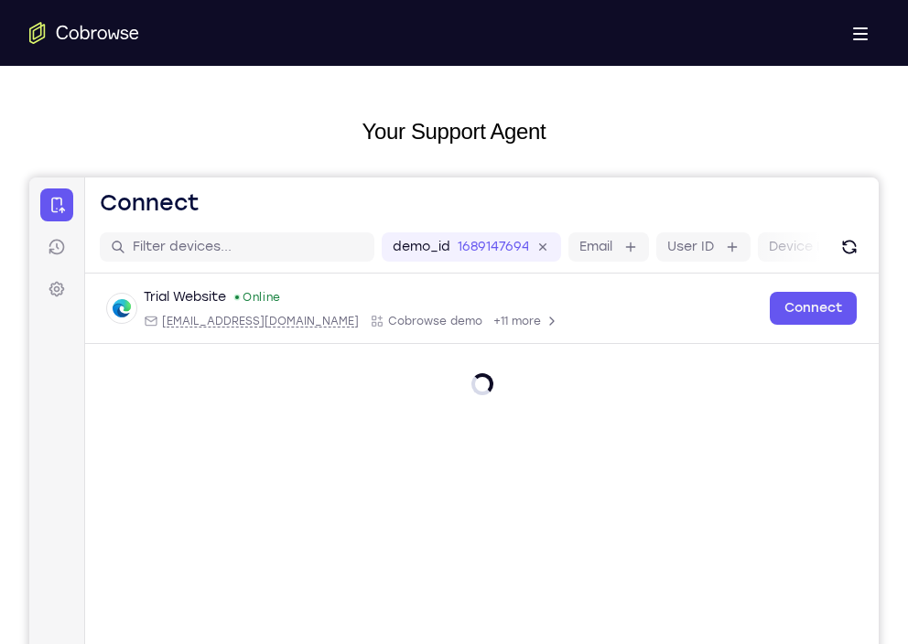
scroll to position [0, 0]
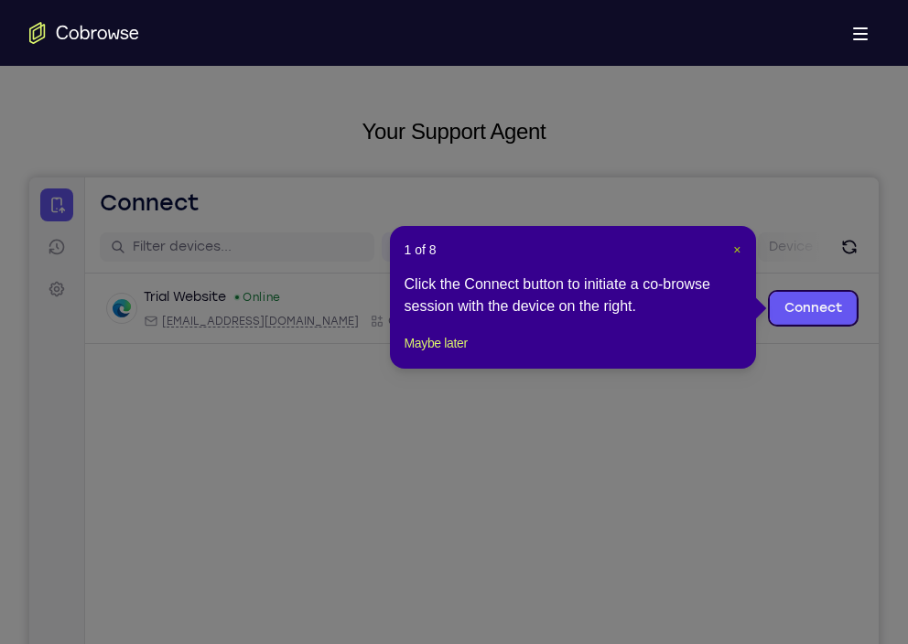
click at [737, 256] on span "×" at bounding box center [736, 249] width 7 height 15
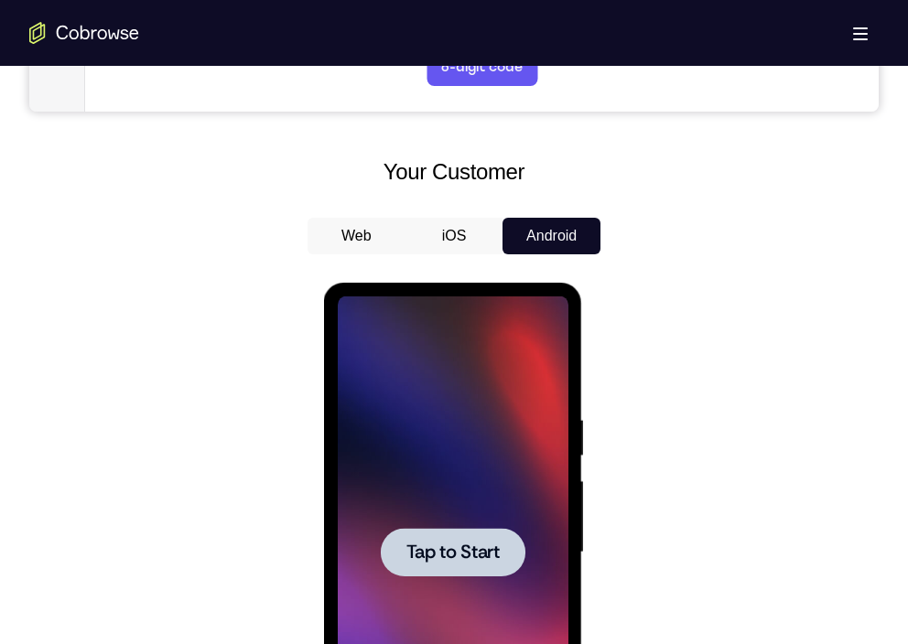
scroll to position [755, 0]
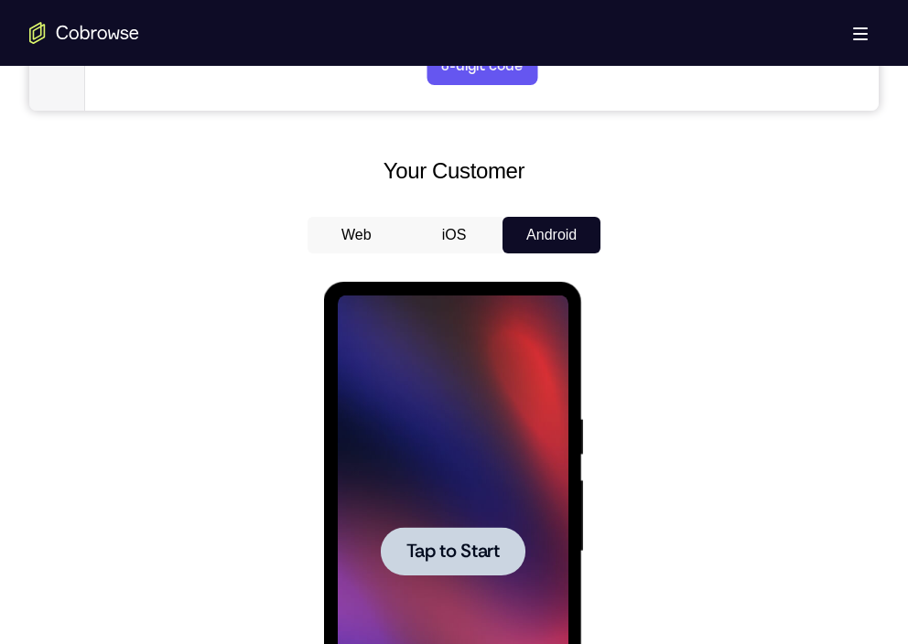
click at [485, 550] on span "Tap to Start" at bounding box center [451, 552] width 93 height 18
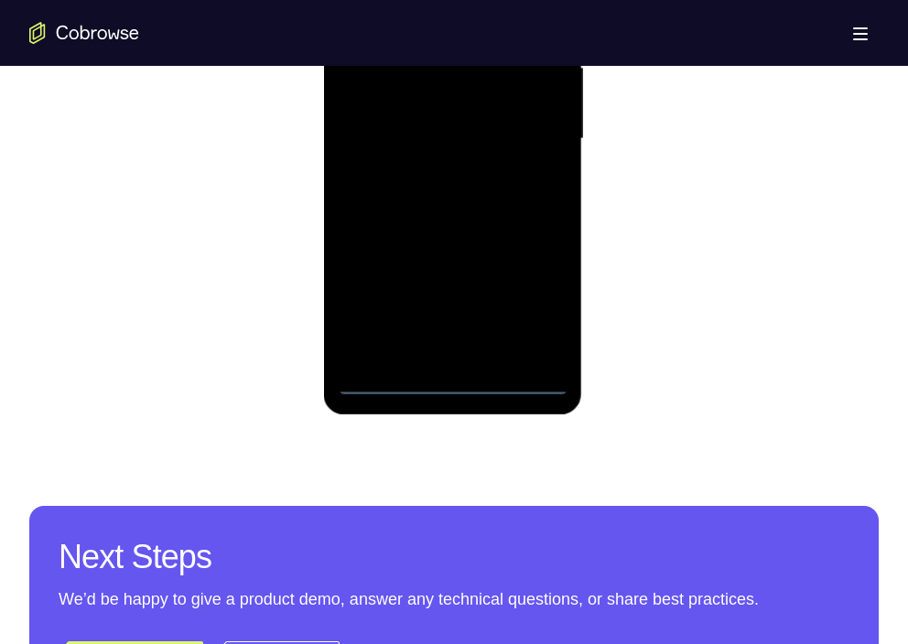
scroll to position [1166, 0]
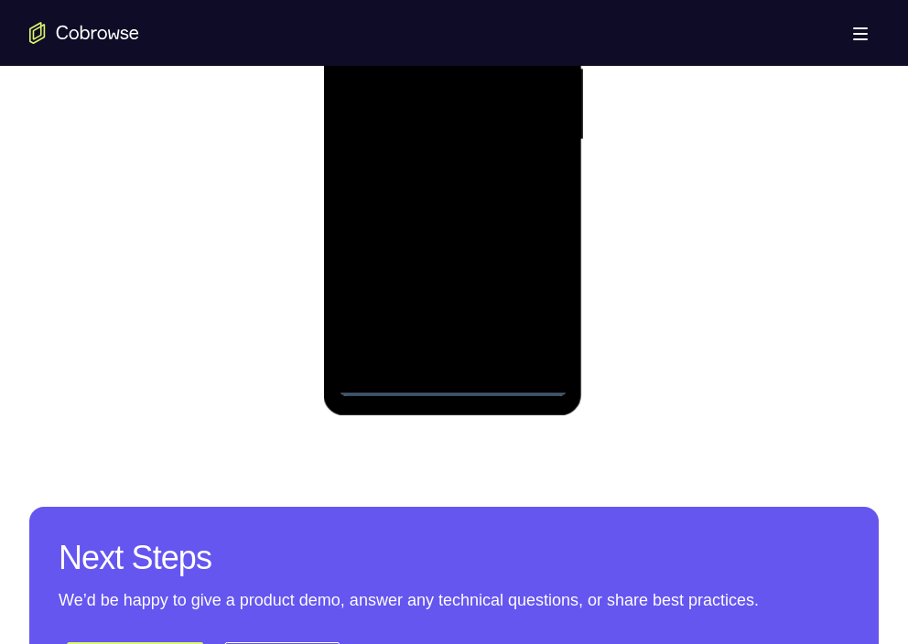
click at [458, 381] on div at bounding box center [452, 140] width 231 height 512
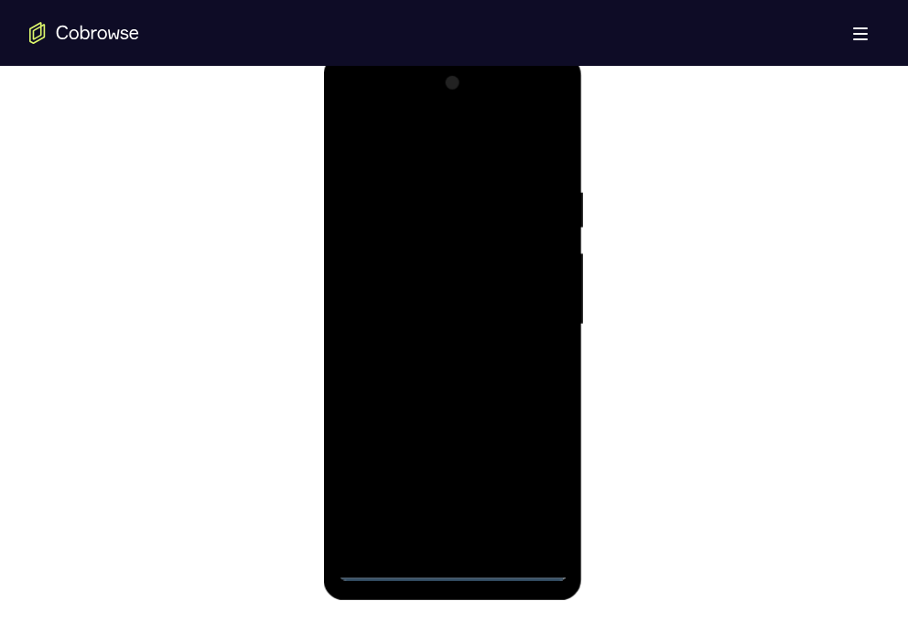
scroll to position [976, 0]
click at [530, 481] on div at bounding box center [452, 330] width 231 height 512
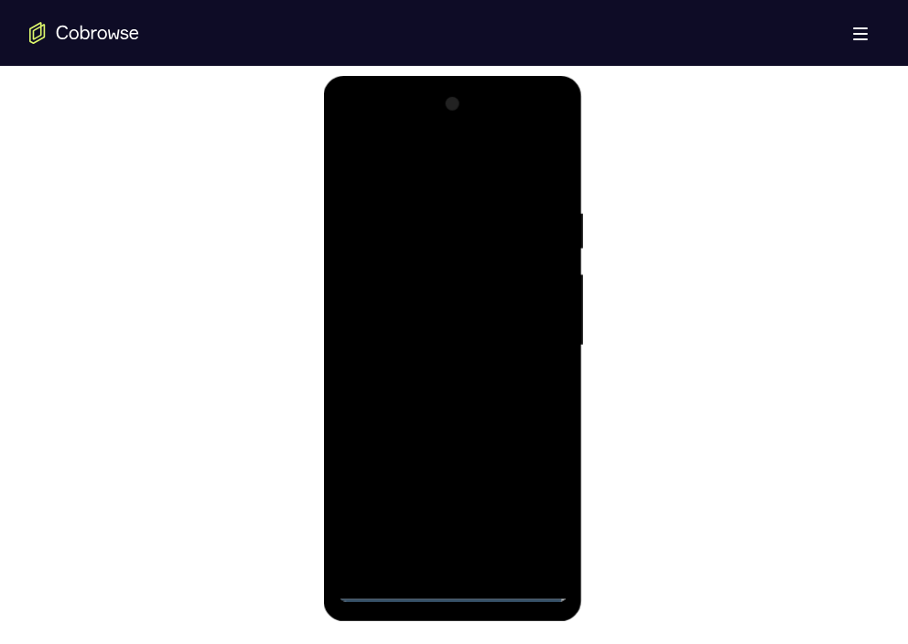
scroll to position [959, 0]
click at [381, 182] on div at bounding box center [452, 347] width 231 height 512
click at [374, 297] on div at bounding box center [452, 347] width 231 height 512
click at [451, 343] on div at bounding box center [452, 347] width 231 height 512
click at [455, 332] on div at bounding box center [452, 347] width 231 height 512
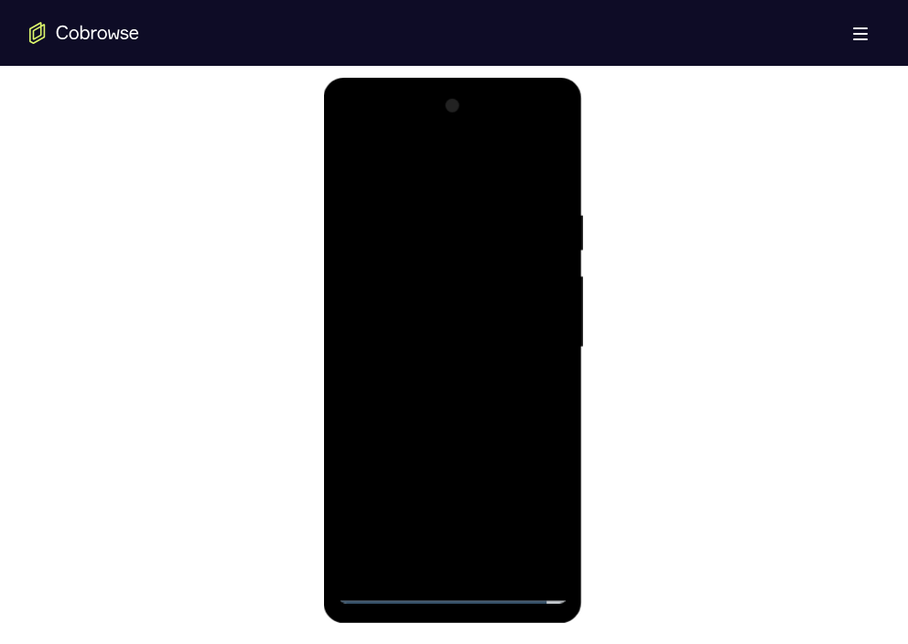
click at [450, 371] on div at bounding box center [452, 347] width 231 height 512
click at [455, 557] on div at bounding box center [452, 347] width 231 height 512
drag, startPoint x: 494, startPoint y: 446, endPoint x: 502, endPoint y: 333, distance: 112.8
click at [502, 333] on div at bounding box center [452, 347] width 231 height 512
click at [495, 312] on div at bounding box center [452, 347] width 231 height 512
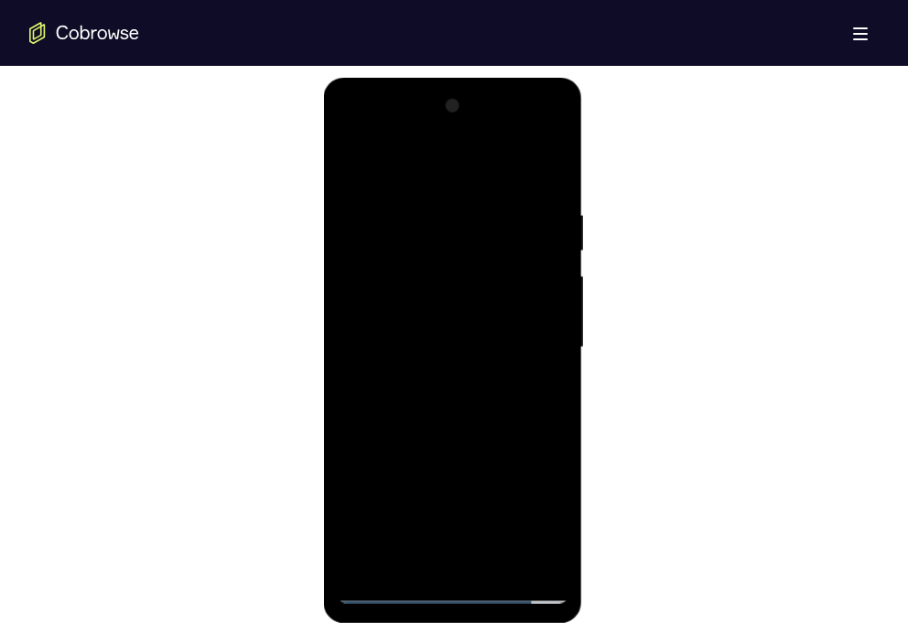
drag, startPoint x: 480, startPoint y: 452, endPoint x: 472, endPoint y: 175, distance: 277.3
click at [472, 175] on div at bounding box center [452, 347] width 231 height 512
drag, startPoint x: 506, startPoint y: 487, endPoint x: 516, endPoint y: 339, distance: 147.6
click at [516, 339] on div at bounding box center [452, 347] width 231 height 512
click at [447, 257] on div at bounding box center [452, 347] width 231 height 512
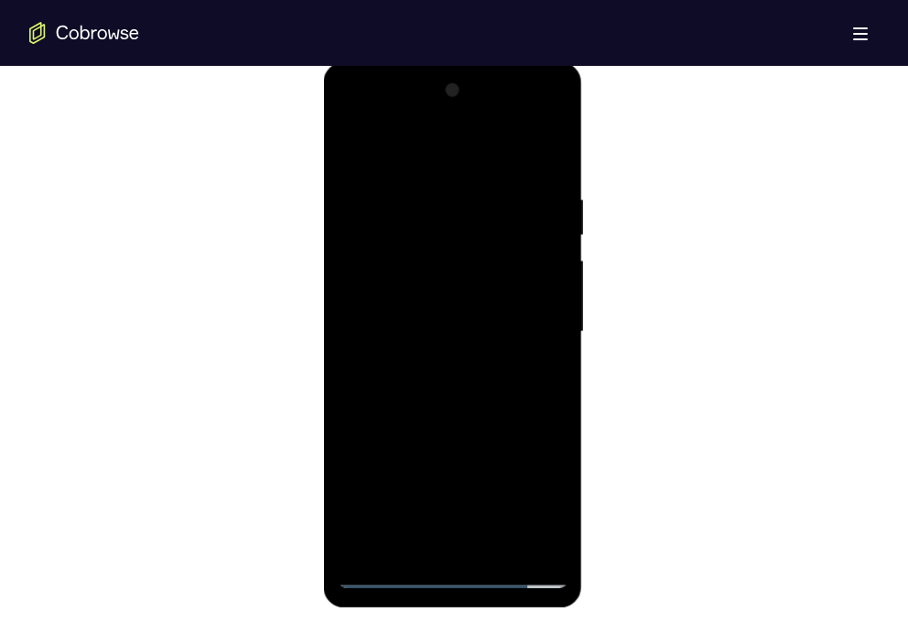
scroll to position [975, 0]
click at [356, 151] on div at bounding box center [452, 331] width 231 height 512
drag, startPoint x: 495, startPoint y: 446, endPoint x: 500, endPoint y: 152, distance: 294.6
click at [500, 152] on div at bounding box center [452, 331] width 231 height 512
drag, startPoint x: 510, startPoint y: 475, endPoint x: 504, endPoint y: 158, distance: 316.6
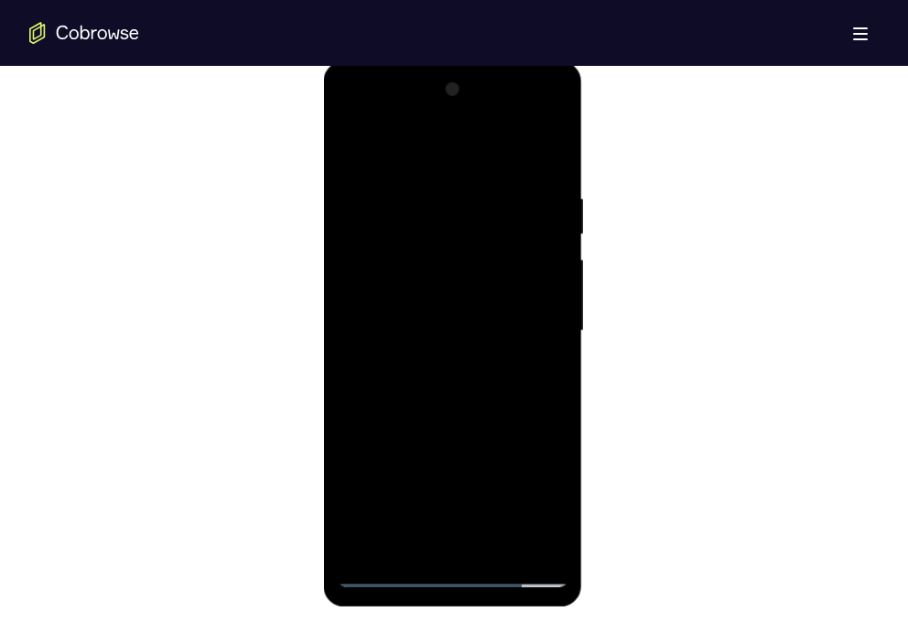
click at [504, 158] on div at bounding box center [452, 331] width 231 height 512
drag, startPoint x: 455, startPoint y: 423, endPoint x: 482, endPoint y: 145, distance: 278.6
click at [482, 145] on div at bounding box center [452, 331] width 231 height 512
drag, startPoint x: 459, startPoint y: 378, endPoint x: 452, endPoint y: 177, distance: 201.4
click at [452, 177] on div at bounding box center [452, 331] width 231 height 512
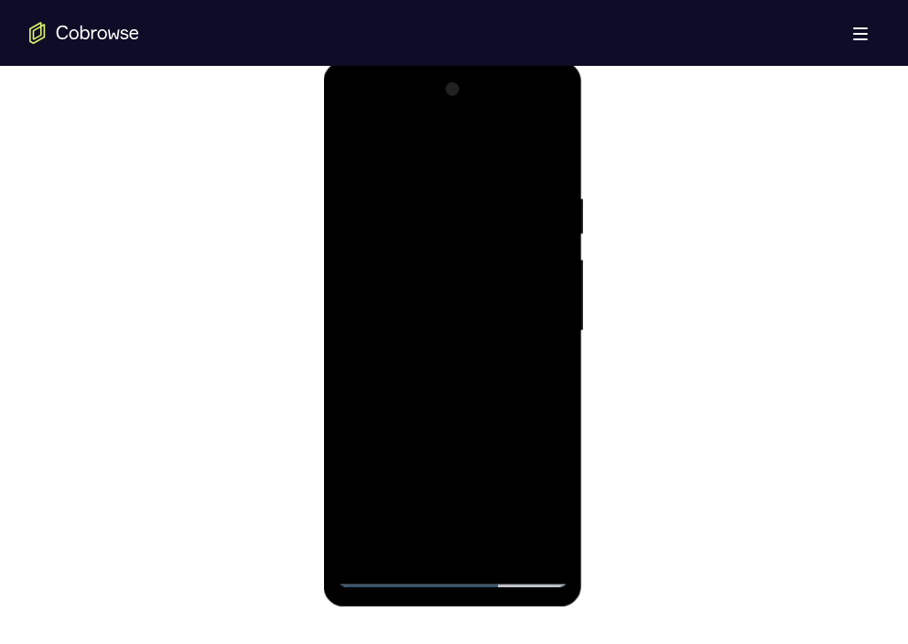
drag, startPoint x: 479, startPoint y: 399, endPoint x: 478, endPoint y: 276, distance: 122.6
click at [478, 276] on div at bounding box center [452, 331] width 231 height 512
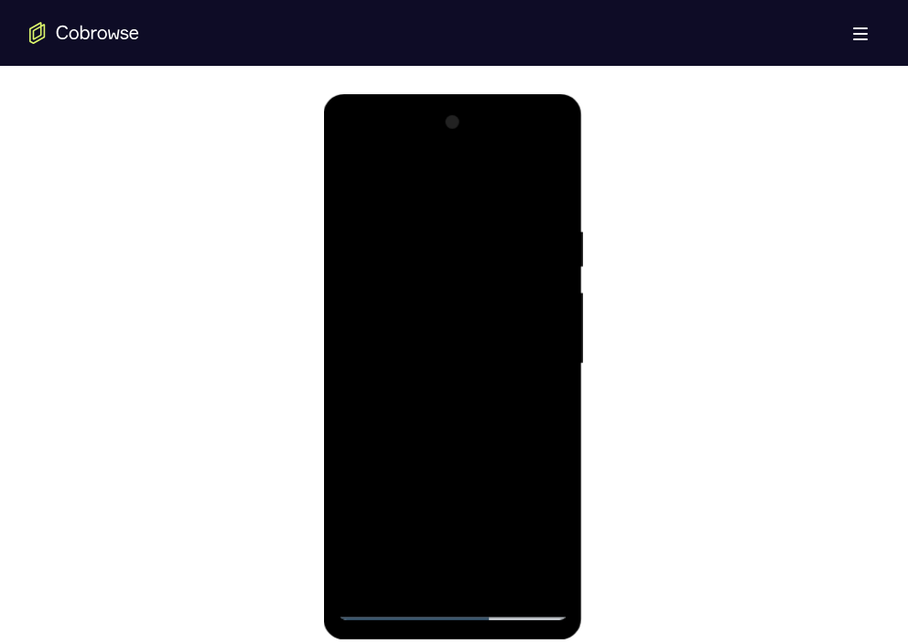
click at [557, 196] on div at bounding box center [452, 364] width 231 height 512
drag, startPoint x: 486, startPoint y: 480, endPoint x: 469, endPoint y: 123, distance: 358.1
click at [469, 123] on div at bounding box center [452, 364] width 231 height 512
drag, startPoint x: 502, startPoint y: 519, endPoint x: 474, endPoint y: 179, distance: 340.6
click at [474, 179] on div at bounding box center [452, 364] width 231 height 512
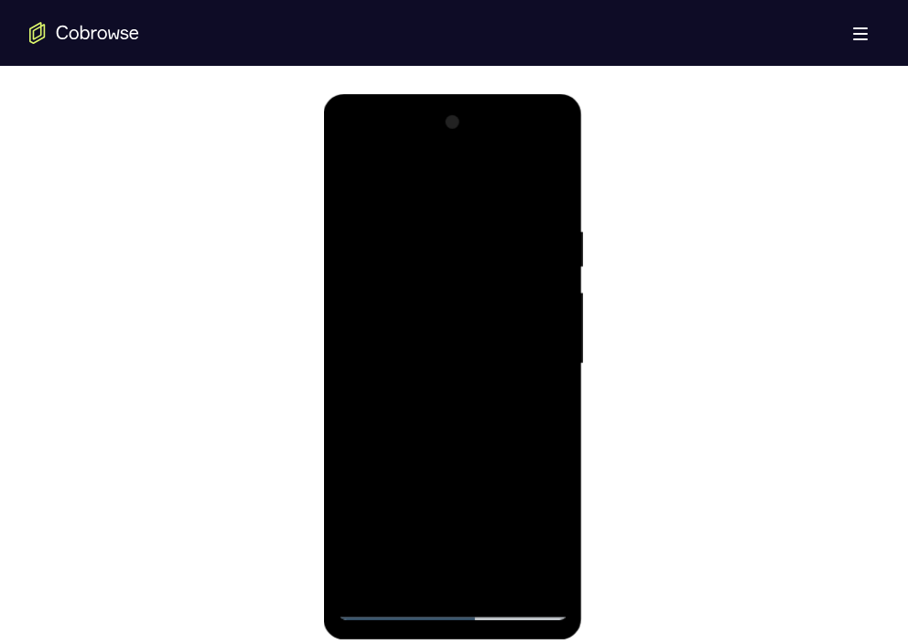
drag, startPoint x: 470, startPoint y: 471, endPoint x: 471, endPoint y: 173, distance: 298.2
click at [471, 173] on div at bounding box center [452, 364] width 231 height 512
drag, startPoint x: 481, startPoint y: 443, endPoint x: 484, endPoint y: 137, distance: 305.6
click at [484, 137] on div at bounding box center [452, 364] width 231 height 512
drag, startPoint x: 466, startPoint y: 471, endPoint x: 467, endPoint y: 172, distance: 299.2
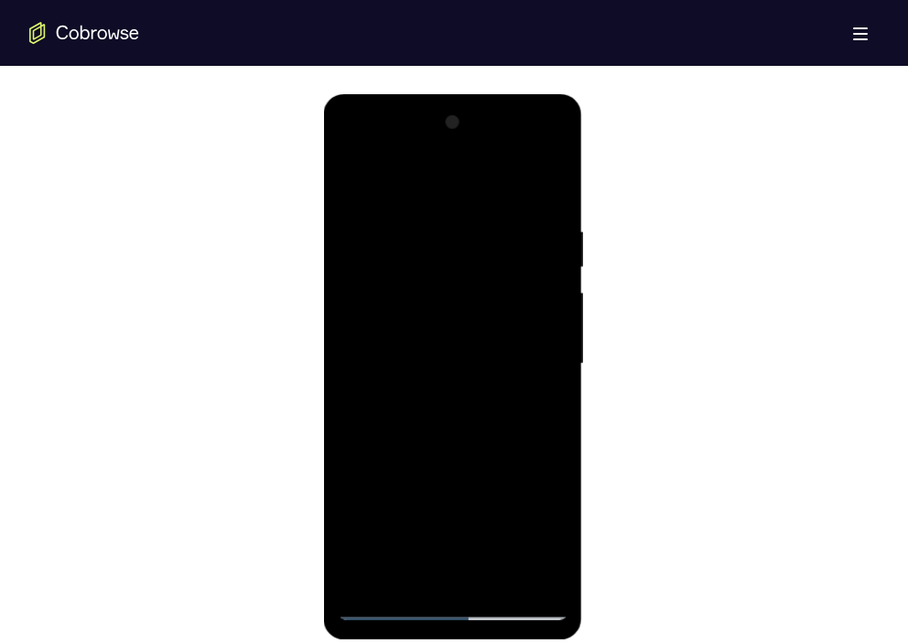
click at [467, 172] on div at bounding box center [452, 364] width 231 height 512
drag, startPoint x: 485, startPoint y: 477, endPoint x: 492, endPoint y: 251, distance: 226.1
click at [492, 251] on div at bounding box center [452, 364] width 231 height 512
drag, startPoint x: 492, startPoint y: 251, endPoint x: 495, endPoint y: 387, distance: 136.3
click at [495, 387] on div at bounding box center [452, 364] width 231 height 512
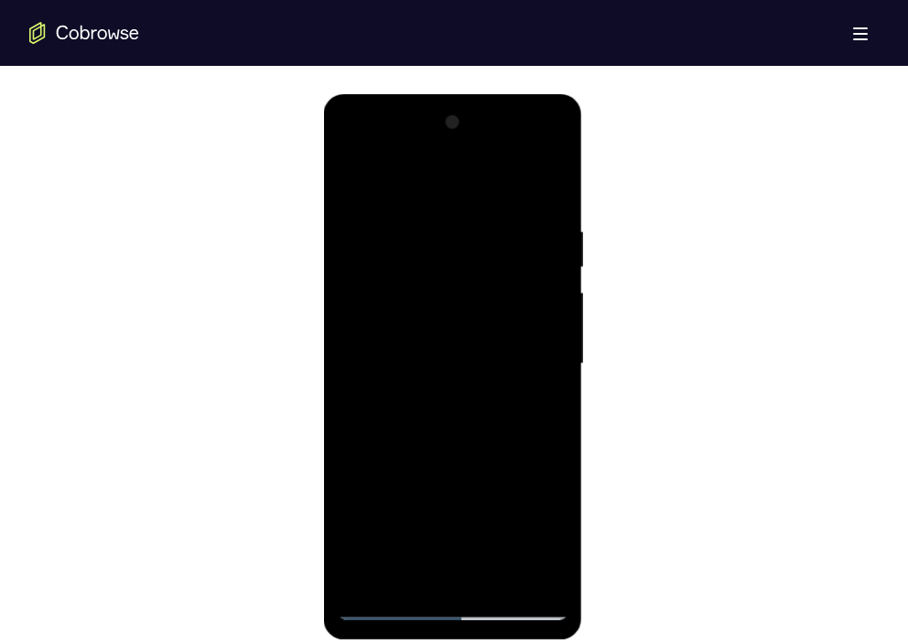
drag, startPoint x: 466, startPoint y: 446, endPoint x: 465, endPoint y: 146, distance: 299.2
click at [465, 146] on div at bounding box center [452, 364] width 231 height 512
drag, startPoint x: 485, startPoint y: 457, endPoint x: 518, endPoint y: 124, distance: 334.6
click at [518, 124] on div at bounding box center [452, 364] width 231 height 512
drag, startPoint x: 526, startPoint y: 440, endPoint x: 547, endPoint y: 75, distance: 365.6
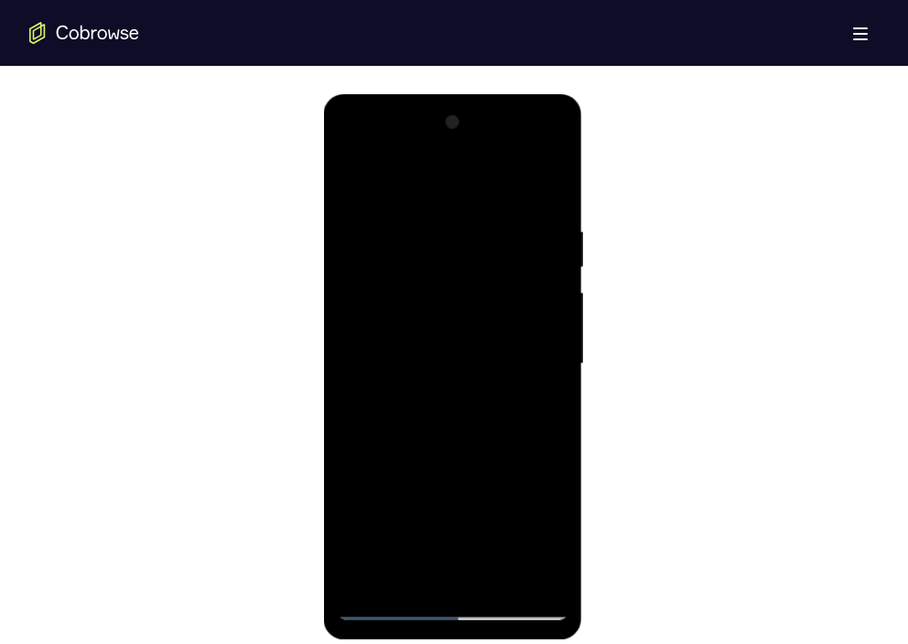
click at [547, 94] on html "Online web based iOS Simulators and Android Emulators. Run iPhone, iPad, Mobile…" at bounding box center [453, 368] width 261 height 549
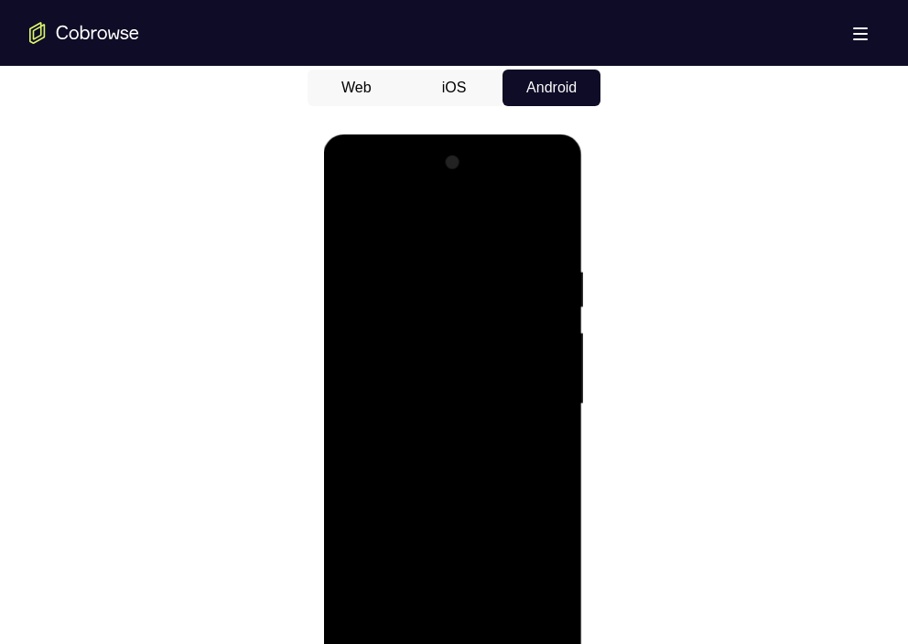
scroll to position [899, 0]
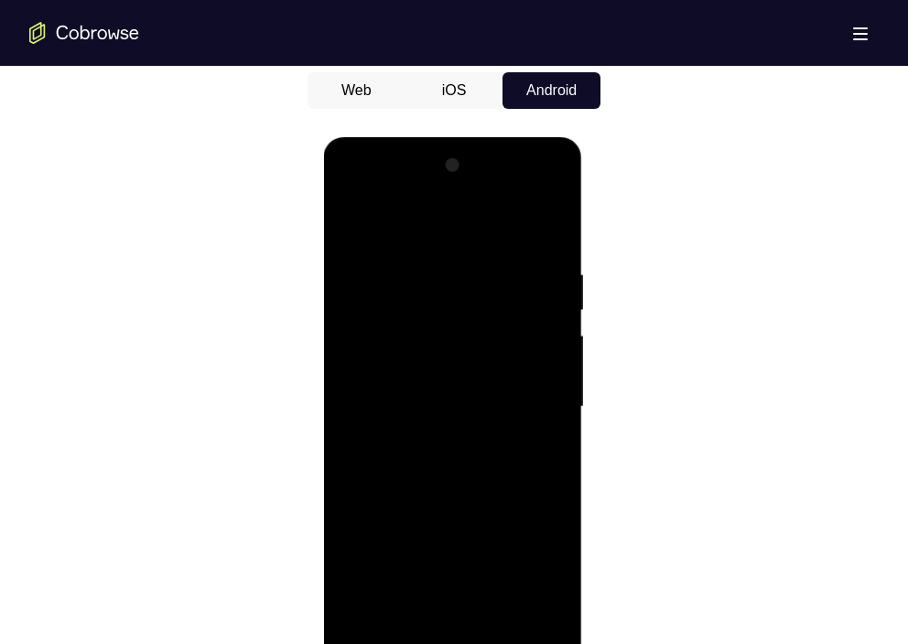
drag, startPoint x: 499, startPoint y: 308, endPoint x: 510, endPoint y: 392, distance: 84.0
click at [510, 392] on div at bounding box center [452, 407] width 231 height 512
drag, startPoint x: 451, startPoint y: 274, endPoint x: 452, endPoint y: 380, distance: 106.1
click at [452, 380] on div at bounding box center [452, 407] width 231 height 512
drag, startPoint x: 467, startPoint y: 531, endPoint x: 464, endPoint y: 361, distance: 169.3
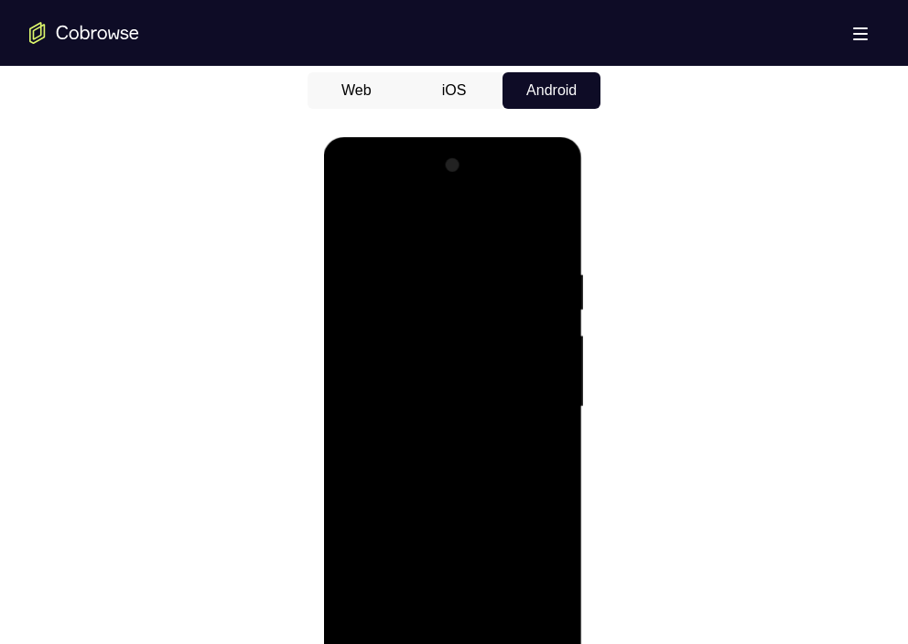
click at [464, 361] on div at bounding box center [452, 407] width 231 height 512
drag, startPoint x: 466, startPoint y: 548, endPoint x: 462, endPoint y: 279, distance: 269.0
click at [462, 279] on div at bounding box center [452, 407] width 231 height 512
drag, startPoint x: 492, startPoint y: 406, endPoint x: 494, endPoint y: 225, distance: 181.2
click at [494, 225] on div at bounding box center [452, 407] width 231 height 512
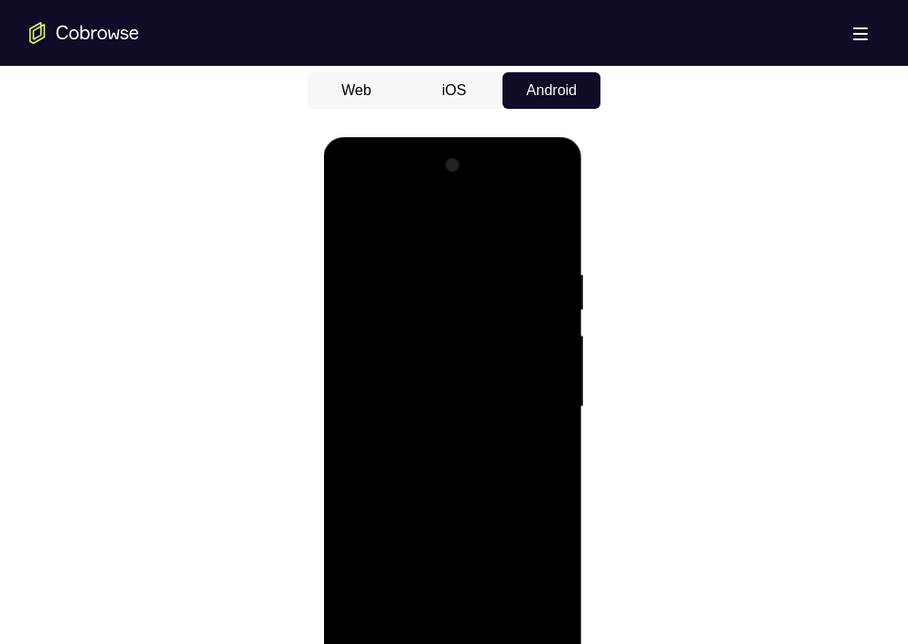
drag, startPoint x: 497, startPoint y: 245, endPoint x: 500, endPoint y: 340, distance: 95.2
click at [500, 340] on div at bounding box center [452, 407] width 231 height 512
click at [460, 431] on div at bounding box center [452, 407] width 231 height 512
click at [454, 330] on div at bounding box center [452, 407] width 231 height 512
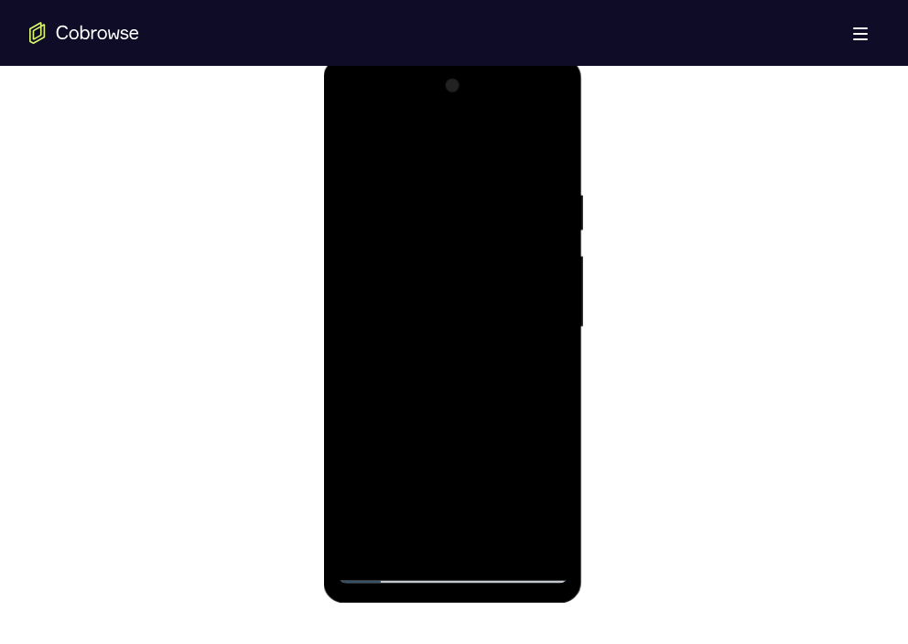
scroll to position [964, 0]
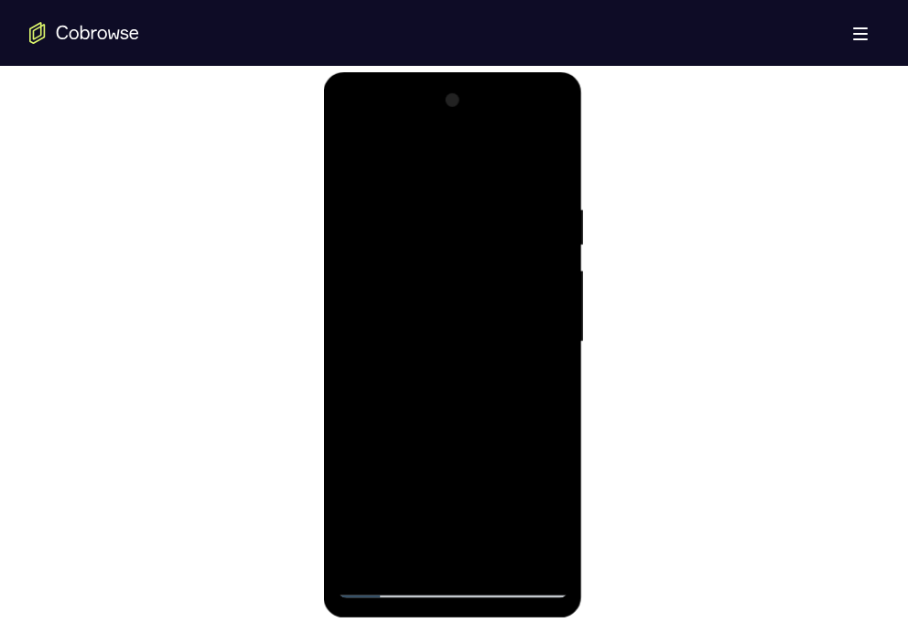
drag, startPoint x: 499, startPoint y: 285, endPoint x: 508, endPoint y: -35, distance: 319.4
click at [508, 72] on html "Online web based iOS Simulators and Android Emulators. Run iPhone, iPad, Mobile…" at bounding box center [453, 346] width 261 height 549
drag, startPoint x: 463, startPoint y: 417, endPoint x: 543, endPoint y: -35, distance: 458.9
click at [543, 72] on html "Online web based iOS Simulators and Android Emulators. Run iPhone, iPad, Mobile…" at bounding box center [453, 346] width 261 height 549
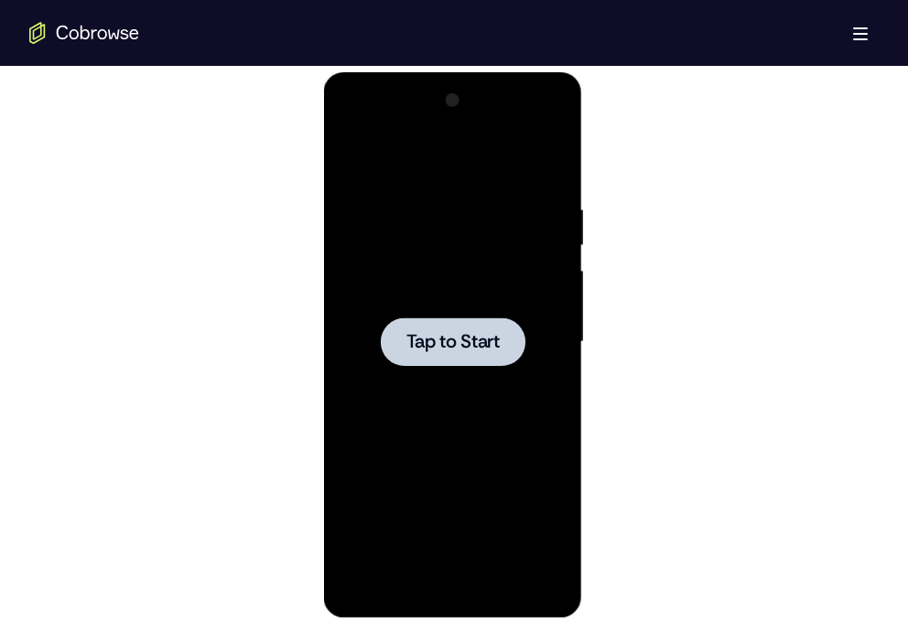
click at [447, 340] on span "Tap to Start" at bounding box center [451, 342] width 93 height 18
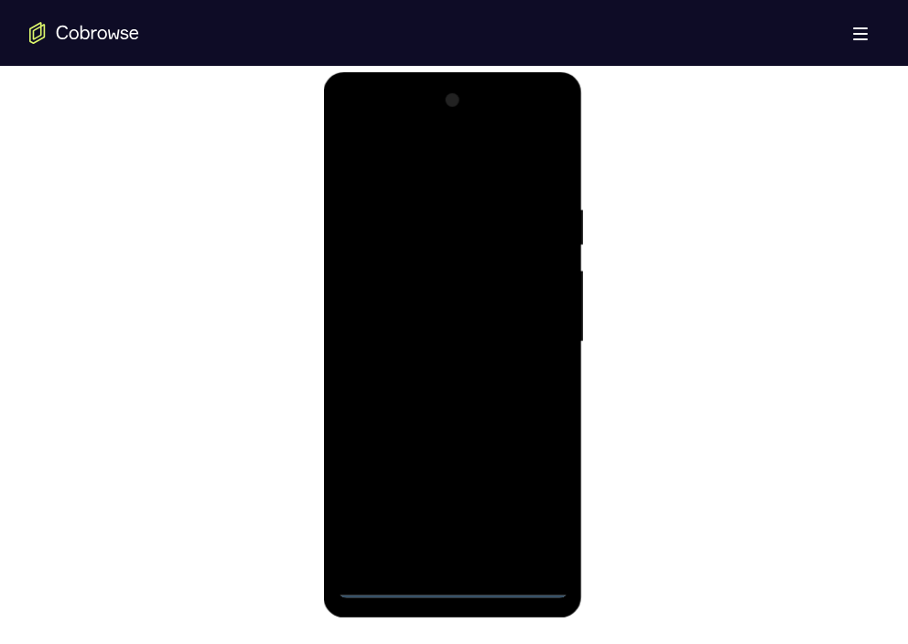
click at [446, 591] on div at bounding box center [452, 342] width 231 height 512
click at [533, 497] on div at bounding box center [452, 342] width 231 height 512
click at [397, 155] on div at bounding box center [452, 342] width 231 height 512
click at [519, 336] on div at bounding box center [452, 342] width 231 height 512
click at [429, 369] on div at bounding box center [452, 342] width 231 height 512
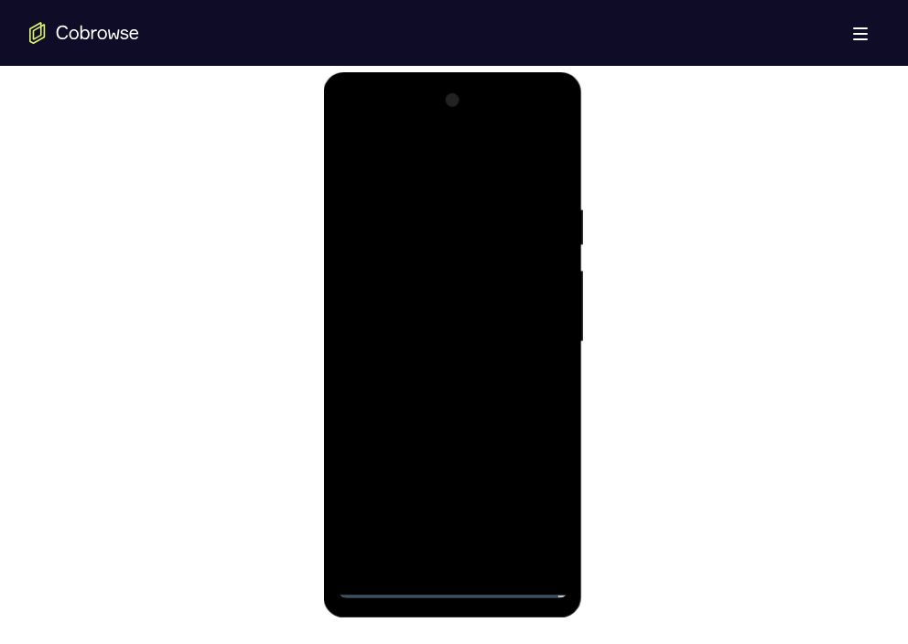
click at [422, 323] on div at bounding box center [452, 342] width 231 height 512
click at [437, 305] on div at bounding box center [452, 342] width 231 height 512
click at [431, 354] on div at bounding box center [452, 342] width 231 height 512
click at [443, 392] on div at bounding box center [452, 342] width 231 height 512
click at [441, 393] on div at bounding box center [452, 342] width 231 height 512
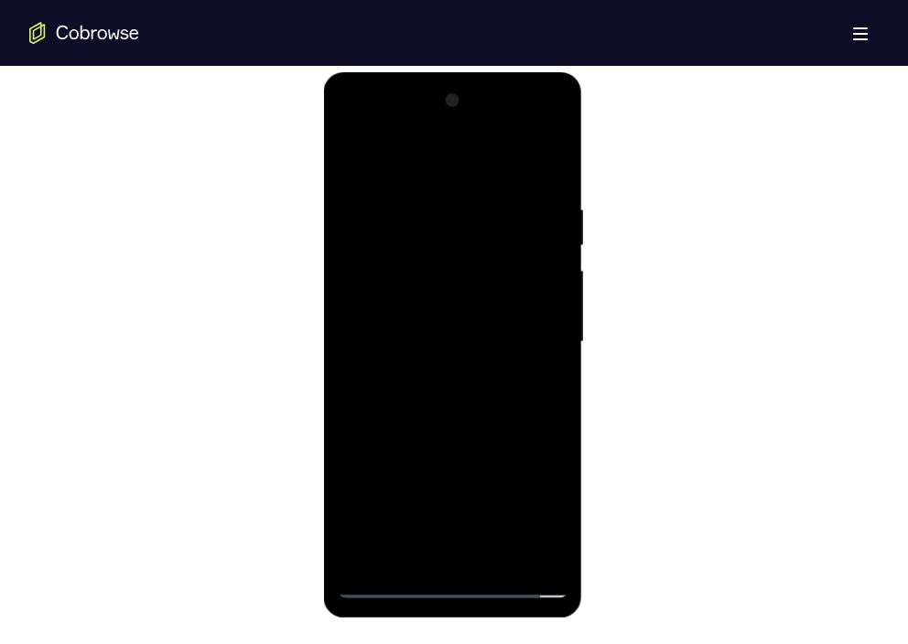
click at [549, 181] on div at bounding box center [452, 342] width 231 height 512
click at [549, 560] on div at bounding box center [452, 342] width 231 height 512
click at [496, 564] on div at bounding box center [452, 342] width 231 height 512
click at [474, 436] on div at bounding box center [452, 342] width 231 height 512
click at [367, 587] on div at bounding box center [452, 342] width 231 height 512
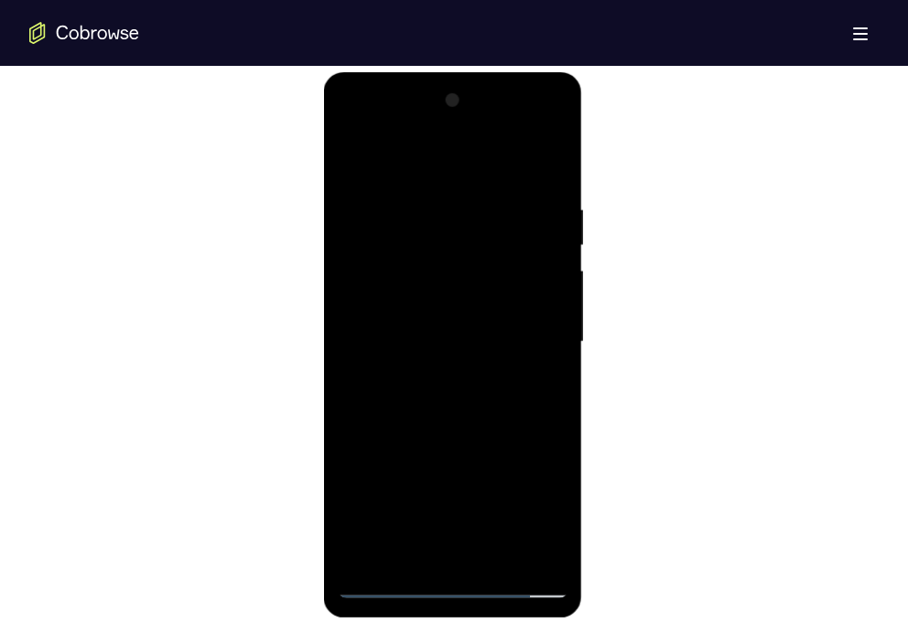
click at [346, 122] on div at bounding box center [452, 342] width 231 height 512
click at [409, 289] on div at bounding box center [452, 342] width 231 height 512
click at [456, 330] on div at bounding box center [452, 342] width 231 height 512
click at [457, 428] on div at bounding box center [452, 342] width 231 height 512
click at [484, 318] on div at bounding box center [452, 342] width 231 height 512
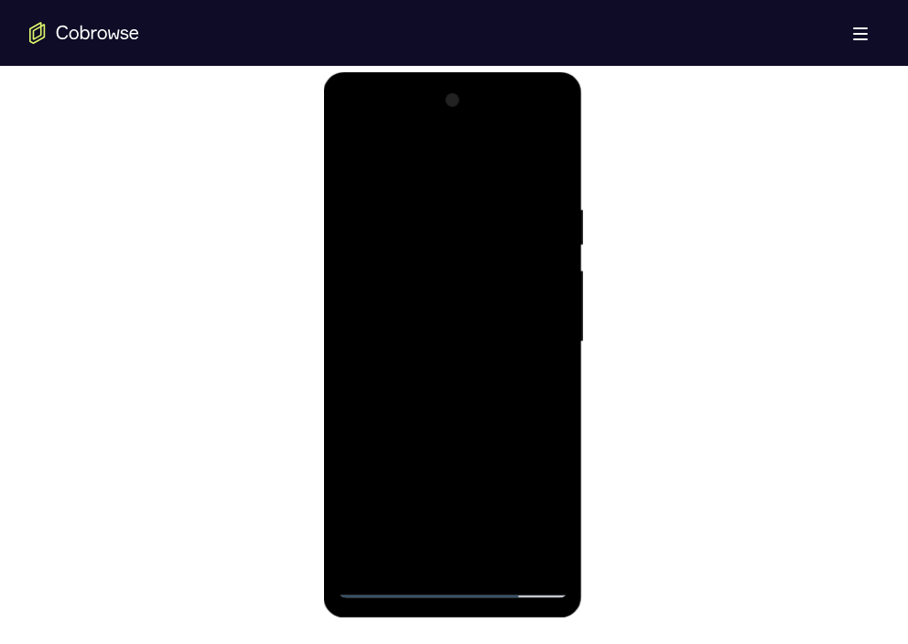
click at [455, 348] on div at bounding box center [452, 342] width 231 height 512
click at [428, 360] on div at bounding box center [452, 342] width 231 height 512
drag, startPoint x: 435, startPoint y: 167, endPoint x: 434, endPoint y: 79, distance: 88.7
click at [434, 79] on div at bounding box center [452, 344] width 259 height 545
click at [493, 443] on div at bounding box center [452, 342] width 231 height 512
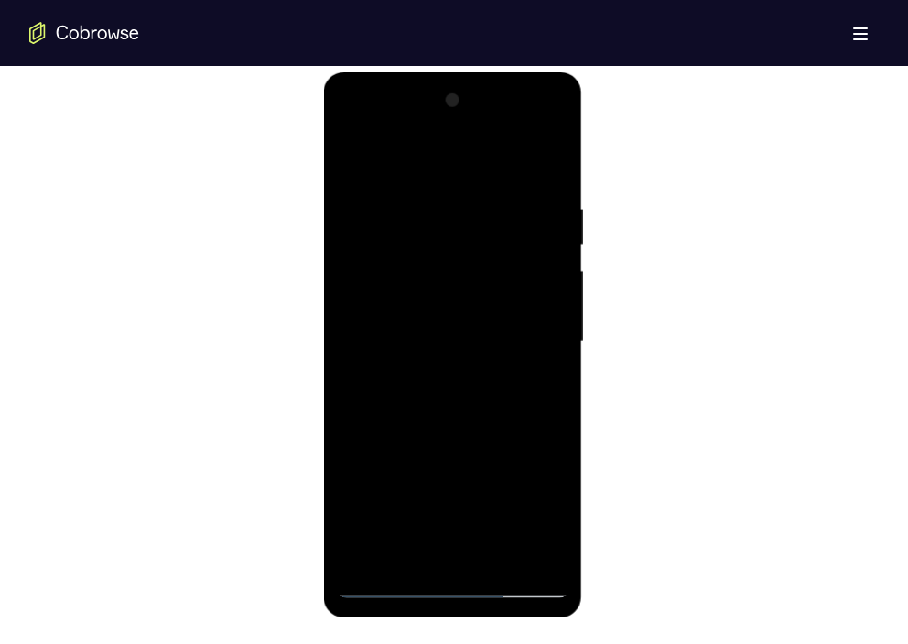
click at [438, 297] on div at bounding box center [452, 342] width 231 height 512
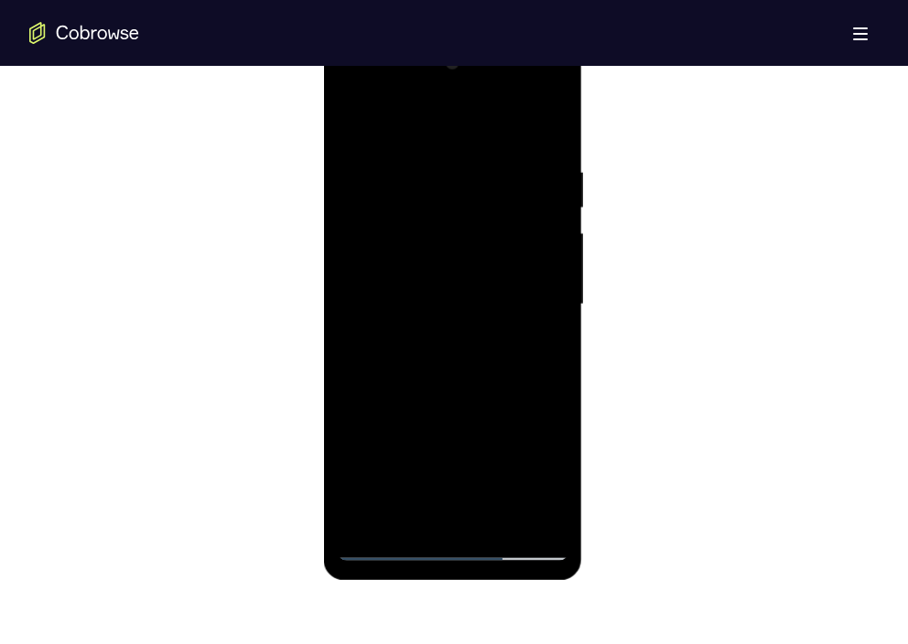
scroll to position [1005, 0]
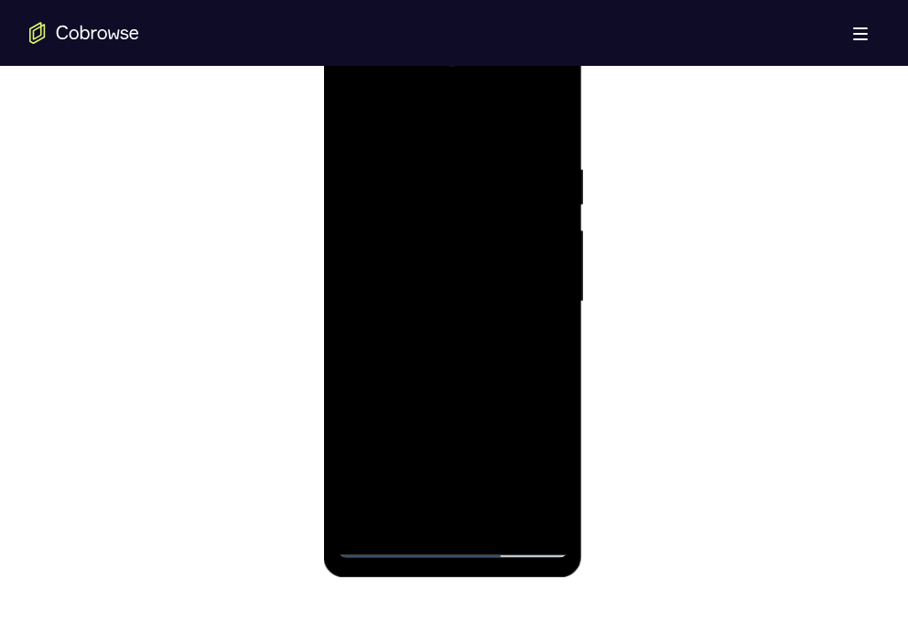
click at [349, 116] on div at bounding box center [452, 302] width 231 height 512
click at [352, 109] on div at bounding box center [452, 302] width 231 height 512
click at [492, 380] on div at bounding box center [452, 302] width 231 height 512
click at [437, 365] on div at bounding box center [452, 302] width 231 height 512
click at [527, 86] on div at bounding box center [452, 302] width 231 height 512
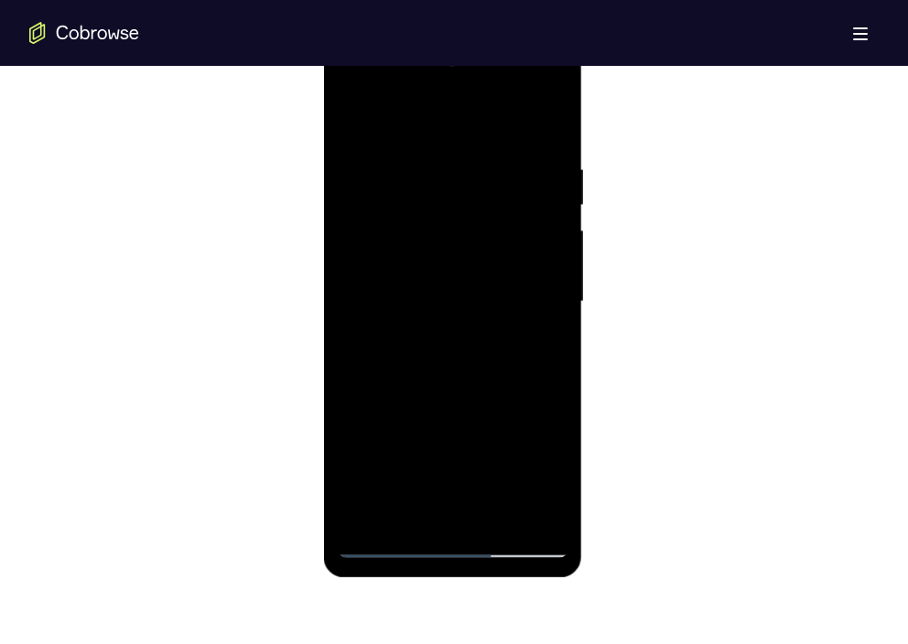
click at [371, 123] on div at bounding box center [452, 302] width 231 height 512
click at [458, 390] on div at bounding box center [452, 302] width 231 height 512
click at [431, 259] on div at bounding box center [452, 302] width 231 height 512
click at [405, 205] on div at bounding box center [452, 302] width 231 height 512
click at [354, 115] on div at bounding box center [452, 302] width 231 height 512
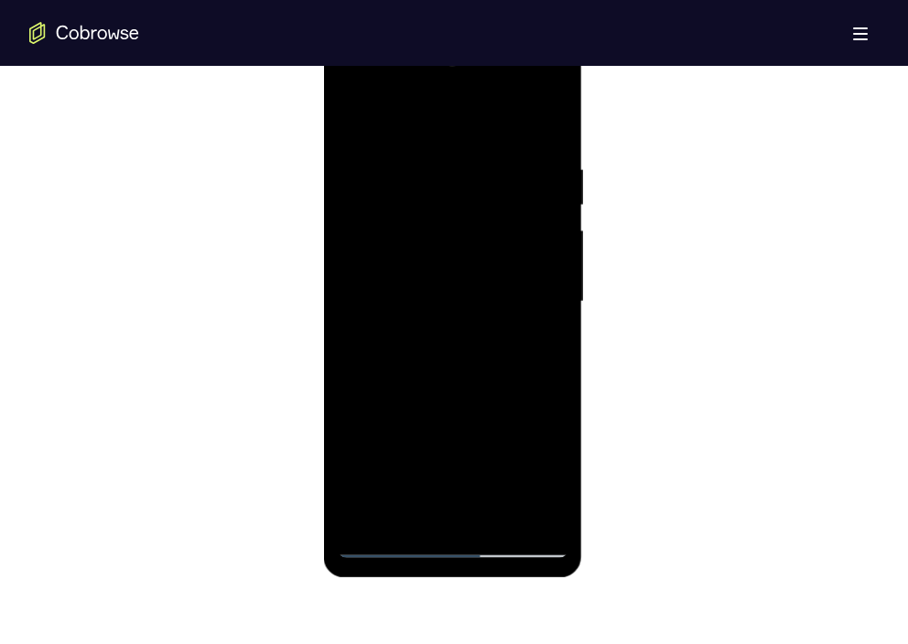
click at [488, 271] on div at bounding box center [452, 302] width 231 height 512
click at [462, 400] on div at bounding box center [452, 302] width 231 height 512
click at [461, 196] on div at bounding box center [452, 302] width 231 height 512
click at [532, 222] on div at bounding box center [452, 302] width 231 height 512
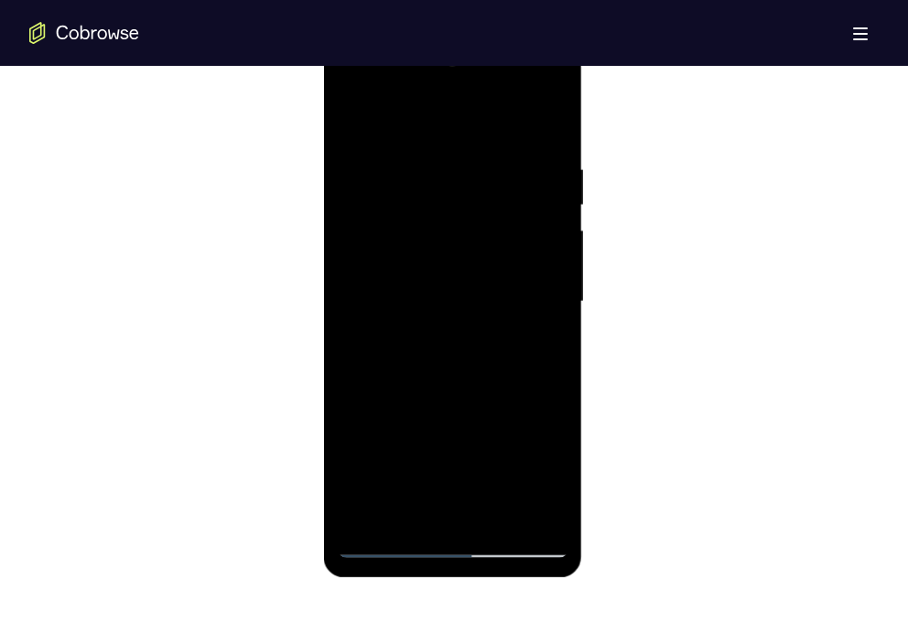
click at [535, 245] on div at bounding box center [452, 302] width 231 height 512
click at [353, 116] on div at bounding box center [452, 302] width 231 height 512
click at [445, 402] on div at bounding box center [452, 302] width 231 height 512
click at [545, 250] on div at bounding box center [452, 302] width 231 height 512
drag, startPoint x: 493, startPoint y: 408, endPoint x: 500, endPoint y: 183, distance: 225.1
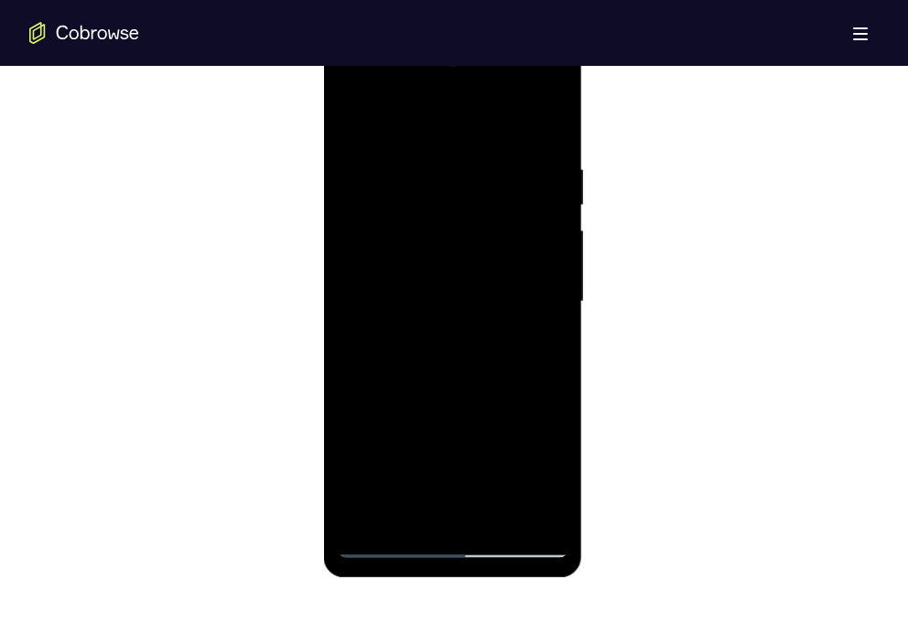
click at [500, 183] on div at bounding box center [452, 302] width 231 height 512
click at [483, 507] on div at bounding box center [452, 302] width 231 height 512
click at [410, 266] on div at bounding box center [452, 302] width 231 height 512
click at [453, 273] on div at bounding box center [452, 302] width 231 height 512
click at [465, 344] on div at bounding box center [452, 302] width 231 height 512
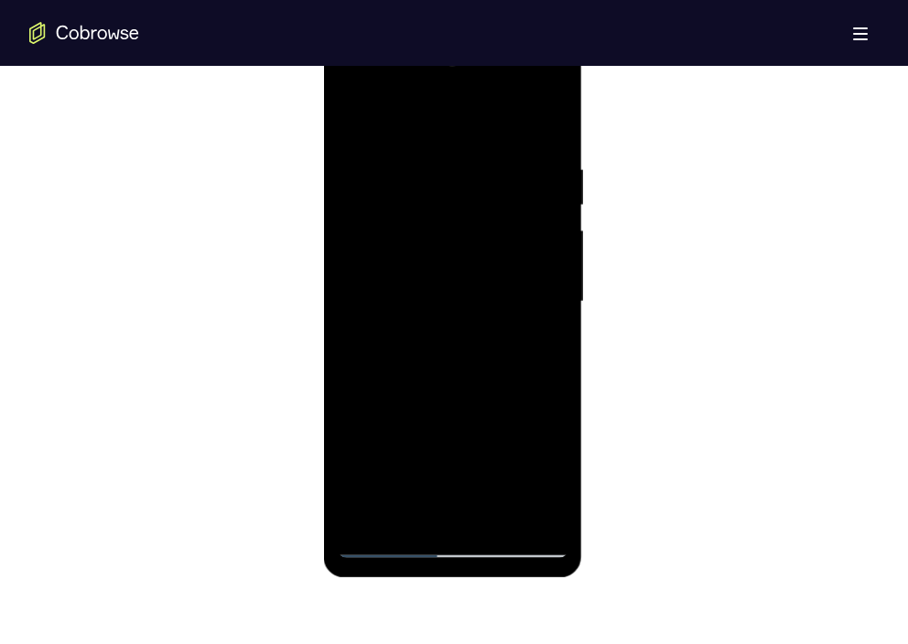
drag, startPoint x: 458, startPoint y: 464, endPoint x: 434, endPoint y: 128, distance: 336.7
click at [434, 128] on div at bounding box center [452, 302] width 231 height 512
drag, startPoint x: 471, startPoint y: 460, endPoint x: 464, endPoint y: 52, distance: 408.1
click at [464, 52] on div at bounding box center [452, 302] width 231 height 512
drag, startPoint x: 465, startPoint y: 461, endPoint x: 475, endPoint y: 197, distance: 264.6
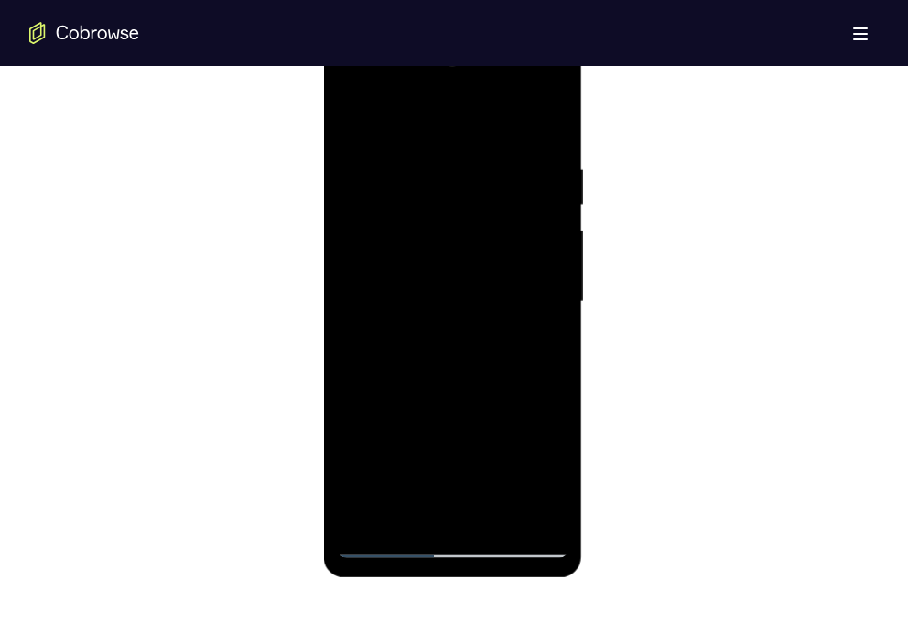
click at [475, 197] on div at bounding box center [452, 302] width 231 height 512
drag, startPoint x: 469, startPoint y: 371, endPoint x: 469, endPoint y: 81, distance: 290.0
click at [469, 81] on div at bounding box center [452, 302] width 231 height 512
drag, startPoint x: 478, startPoint y: 449, endPoint x: 497, endPoint y: 133, distance: 317.1
click at [497, 133] on div at bounding box center [452, 302] width 231 height 512
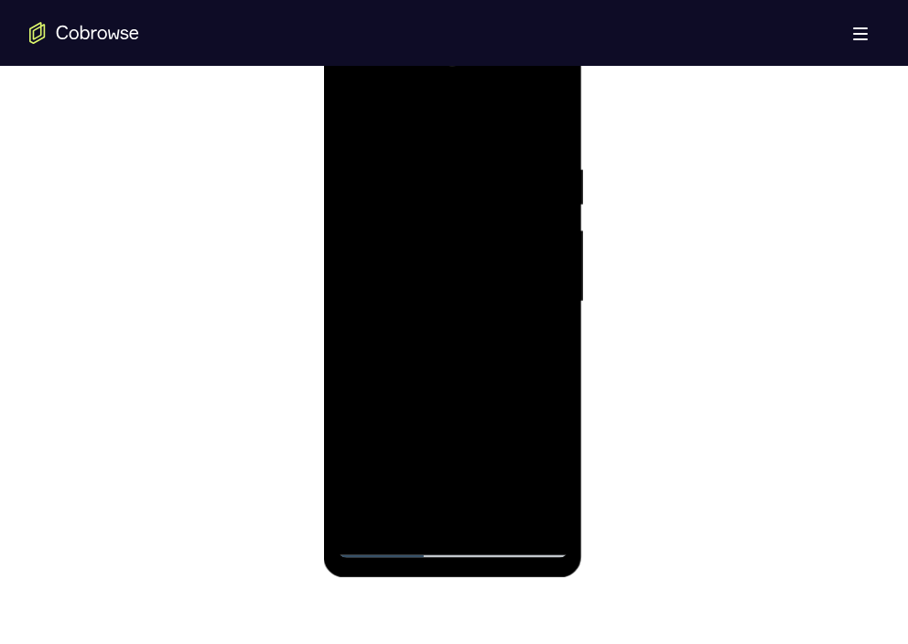
drag, startPoint x: 476, startPoint y: 406, endPoint x: 461, endPoint y: 85, distance: 321.4
click at [461, 85] on div at bounding box center [452, 302] width 231 height 512
drag, startPoint x: 480, startPoint y: 435, endPoint x: 478, endPoint y: 143, distance: 291.9
click at [478, 143] on div at bounding box center [452, 302] width 231 height 512
drag, startPoint x: 473, startPoint y: 448, endPoint x: 470, endPoint y: 91, distance: 357.7
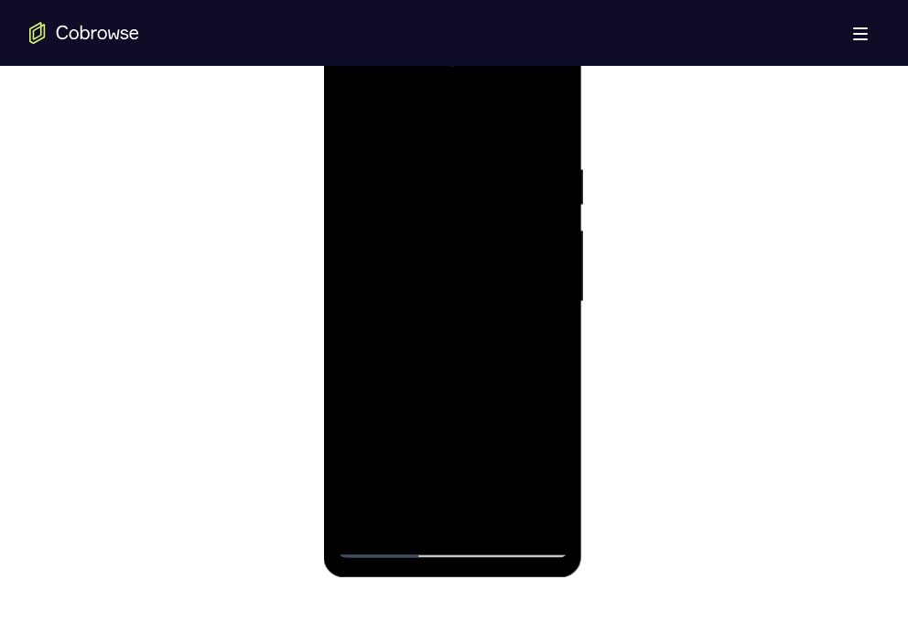
click at [470, 91] on div at bounding box center [452, 302] width 231 height 512
drag, startPoint x: 464, startPoint y: 436, endPoint x: 486, endPoint y: 102, distance: 335.6
click at [486, 102] on div at bounding box center [452, 302] width 231 height 512
drag, startPoint x: 467, startPoint y: 490, endPoint x: 478, endPoint y: 174, distance: 316.7
click at [478, 174] on div at bounding box center [452, 302] width 231 height 512
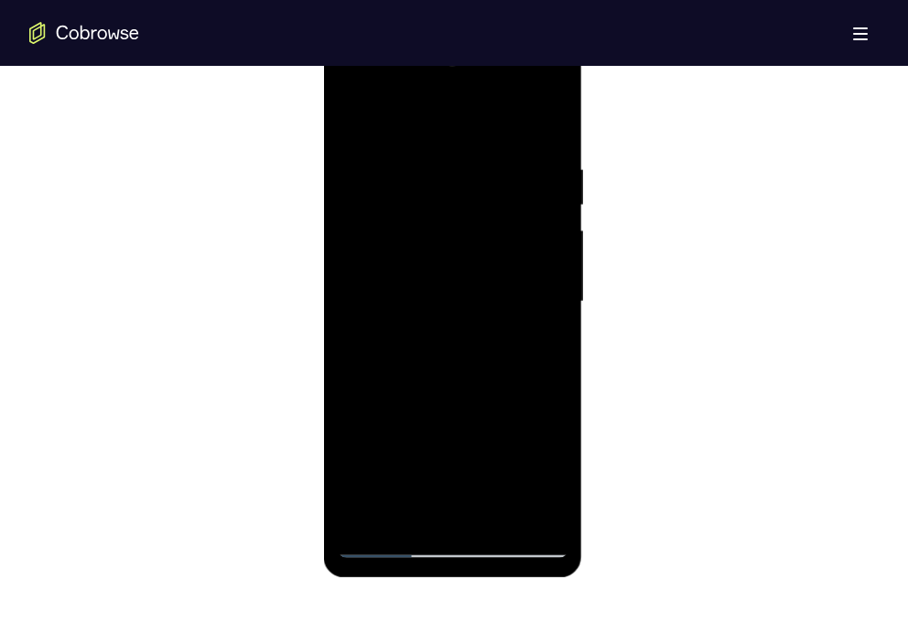
drag, startPoint x: 461, startPoint y: 438, endPoint x: 467, endPoint y: 110, distance: 328.5
click at [467, 110] on div at bounding box center [452, 302] width 231 height 512
drag, startPoint x: 473, startPoint y: 437, endPoint x: 467, endPoint y: 85, distance: 352.3
click at [467, 85] on div at bounding box center [452, 302] width 231 height 512
drag, startPoint x: 479, startPoint y: 479, endPoint x: 473, endPoint y: 156, distance: 323.0
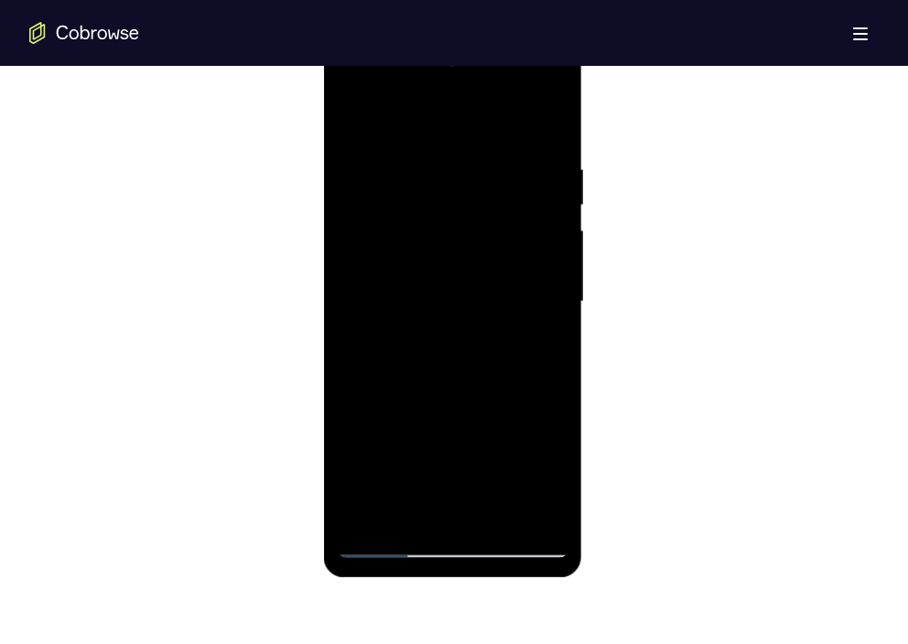
click at [473, 156] on div at bounding box center [452, 302] width 231 height 512
drag, startPoint x: 462, startPoint y: 451, endPoint x: 444, endPoint y: 129, distance: 322.5
click at [444, 129] on div at bounding box center [452, 302] width 231 height 512
drag, startPoint x: 471, startPoint y: 424, endPoint x: 470, endPoint y: 122, distance: 302.8
click at [470, 122] on div at bounding box center [452, 302] width 231 height 512
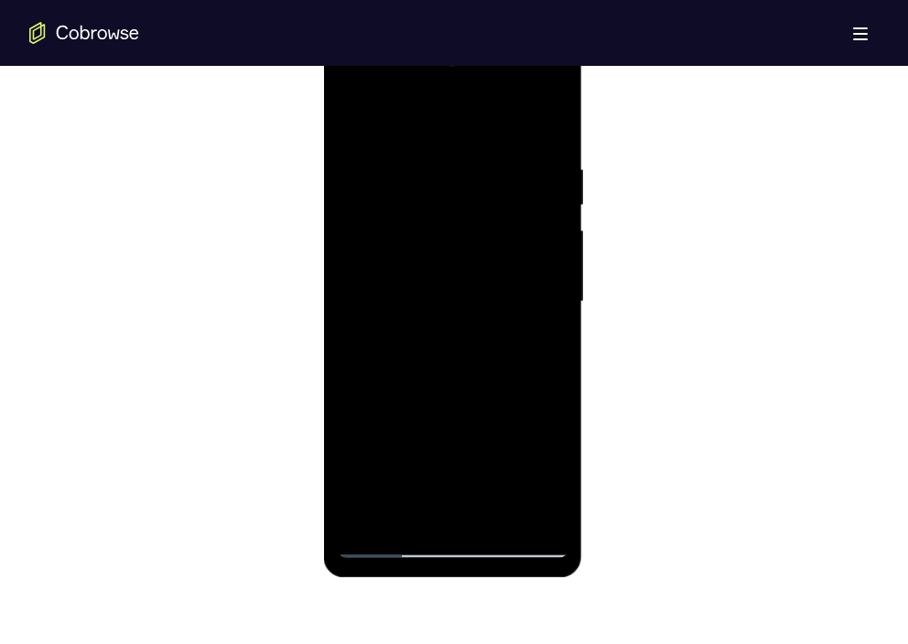
drag, startPoint x: 473, startPoint y: 393, endPoint x: 475, endPoint y: 125, distance: 268.1
click at [475, 125] on div at bounding box center [452, 302] width 231 height 512
drag, startPoint x: 471, startPoint y: 431, endPoint x: 469, endPoint y: 122, distance: 309.2
click at [469, 122] on div at bounding box center [452, 302] width 231 height 512
drag, startPoint x: 478, startPoint y: 439, endPoint x: 479, endPoint y: 160, distance: 279.0
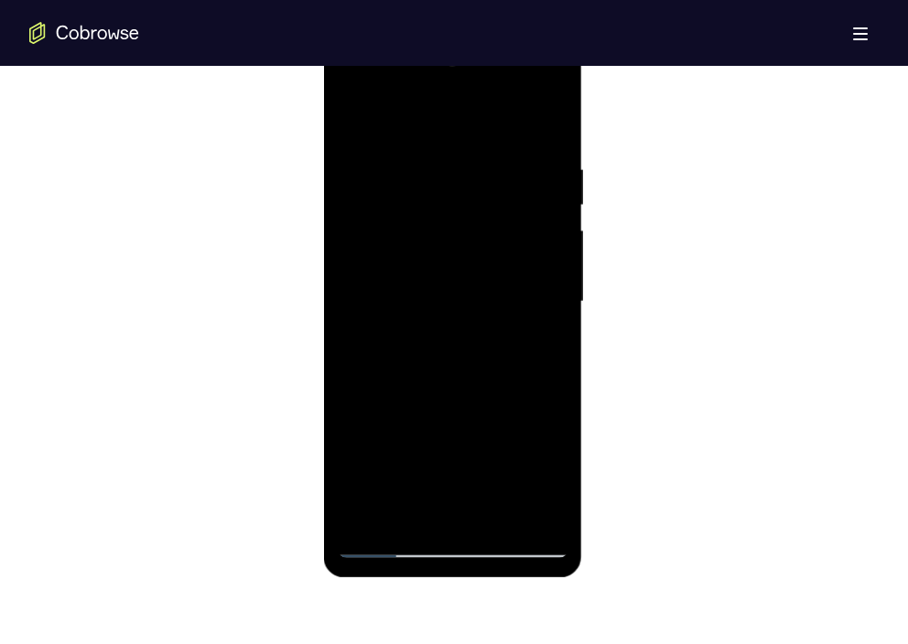
click at [479, 160] on div at bounding box center [452, 302] width 231 height 512
drag, startPoint x: 478, startPoint y: 435, endPoint x: 469, endPoint y: 153, distance: 281.9
click at [469, 153] on div at bounding box center [452, 302] width 231 height 512
drag, startPoint x: 472, startPoint y: 415, endPoint x: 472, endPoint y: 107, distance: 308.3
click at [472, 107] on div at bounding box center [452, 302] width 231 height 512
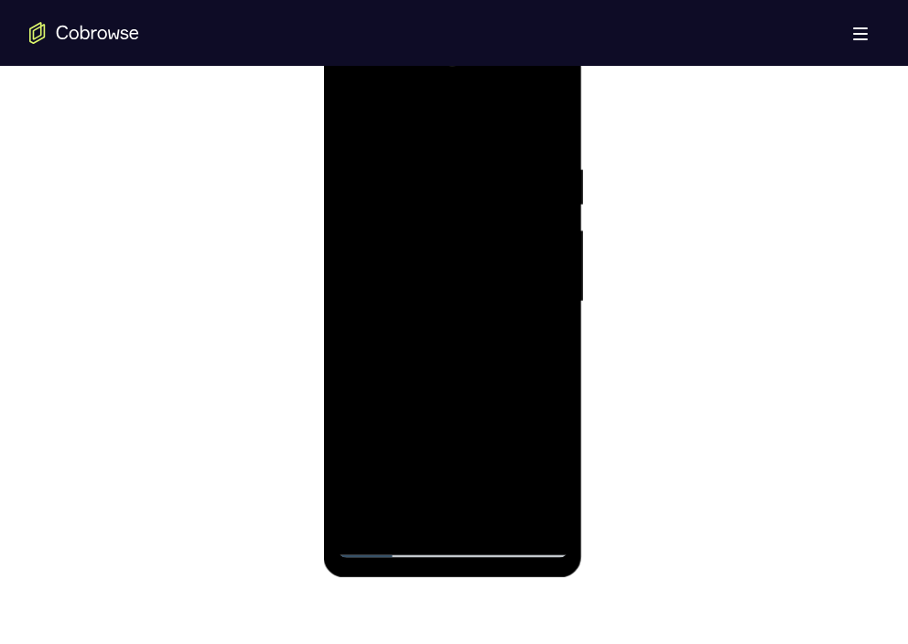
drag, startPoint x: 481, startPoint y: 396, endPoint x: 489, endPoint y: 534, distance: 138.4
click at [489, 534] on div at bounding box center [452, 302] width 231 height 512
drag, startPoint x: 465, startPoint y: 442, endPoint x: 457, endPoint y: 87, distance: 355.1
click at [457, 87] on div at bounding box center [452, 302] width 231 height 512
drag, startPoint x: 467, startPoint y: 424, endPoint x: 446, endPoint y: 69, distance: 356.5
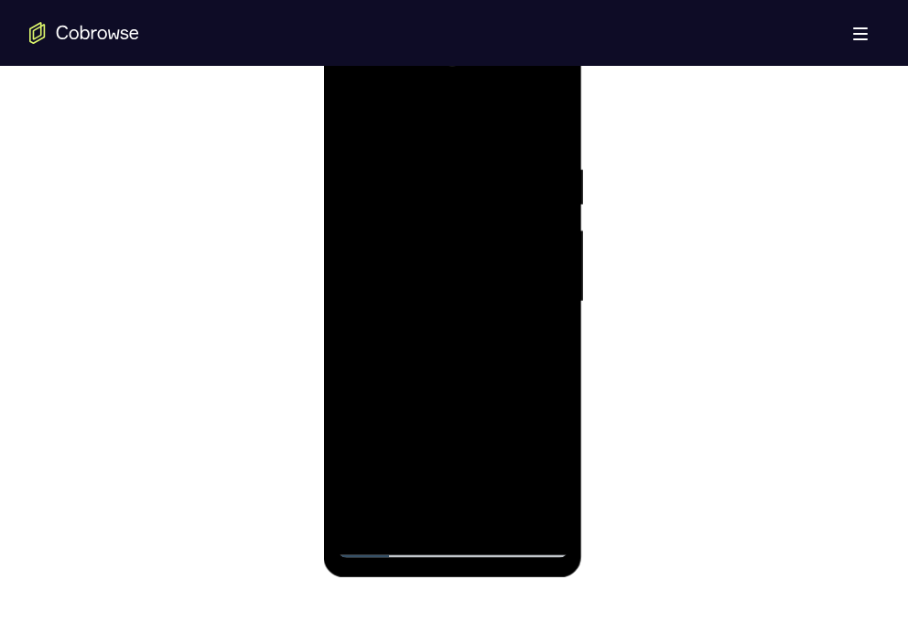
click at [446, 69] on div at bounding box center [452, 302] width 231 height 512
drag, startPoint x: 457, startPoint y: 403, endPoint x: 425, endPoint y: 69, distance: 336.4
click at [425, 69] on div at bounding box center [452, 302] width 231 height 512
drag, startPoint x: 447, startPoint y: 439, endPoint x: 448, endPoint y: 69, distance: 370.5
click at [448, 69] on div at bounding box center [452, 302] width 231 height 512
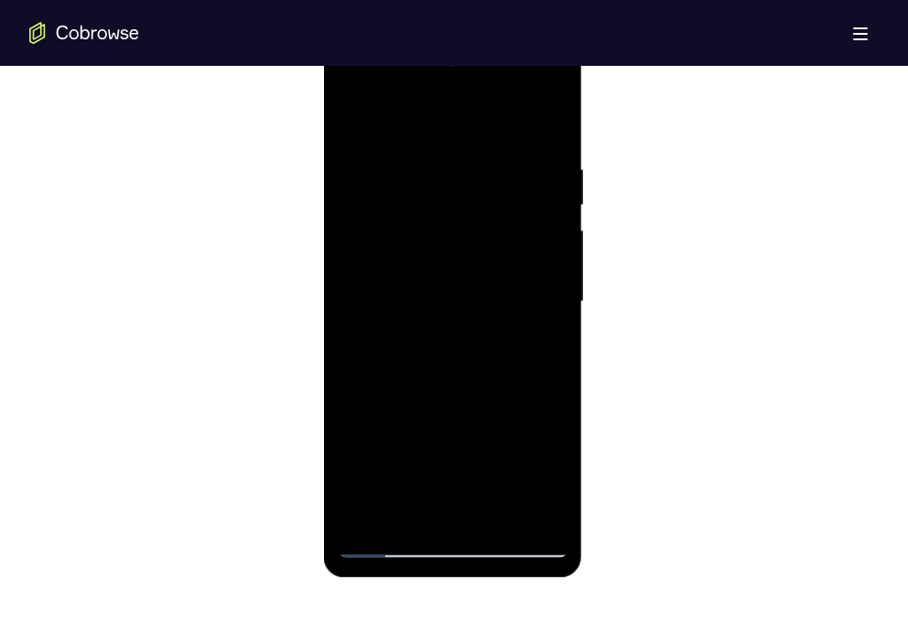
drag, startPoint x: 466, startPoint y: 422, endPoint x: 462, endPoint y: 69, distance: 353.2
click at [462, 69] on div at bounding box center [452, 302] width 231 height 512
drag, startPoint x: 490, startPoint y: 440, endPoint x: 457, endPoint y: 68, distance: 373.8
click at [457, 68] on div at bounding box center [452, 300] width 231 height 512
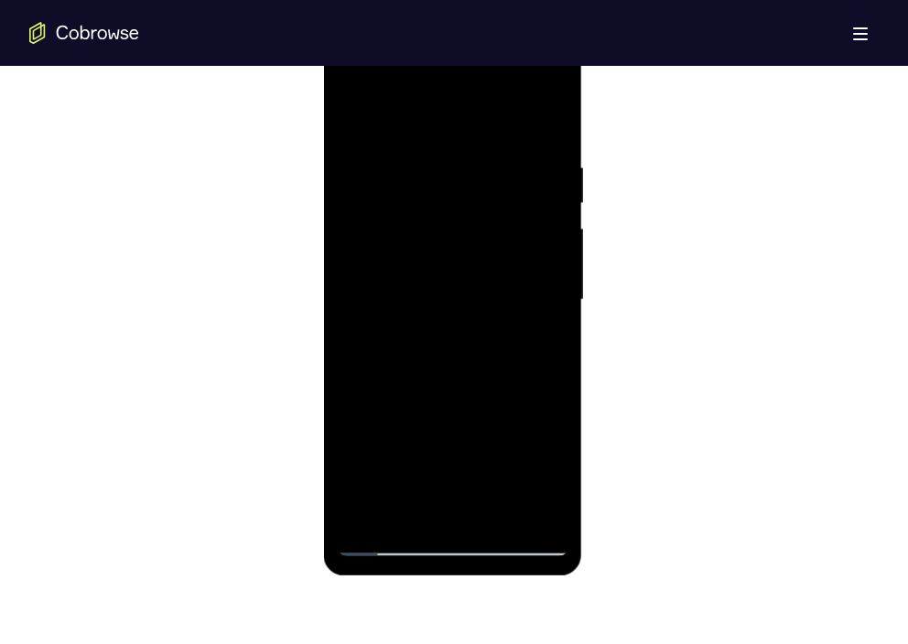
drag, startPoint x: 490, startPoint y: 258, endPoint x: 489, endPoint y: 348, distance: 89.7
click at [489, 348] on div at bounding box center [452, 300] width 231 height 512
drag, startPoint x: 489, startPoint y: 417, endPoint x: 457, endPoint y: 75, distance: 343.7
click at [457, 75] on div at bounding box center [452, 300] width 231 height 512
drag, startPoint x: 495, startPoint y: 439, endPoint x: 456, endPoint y: 119, distance: 322.6
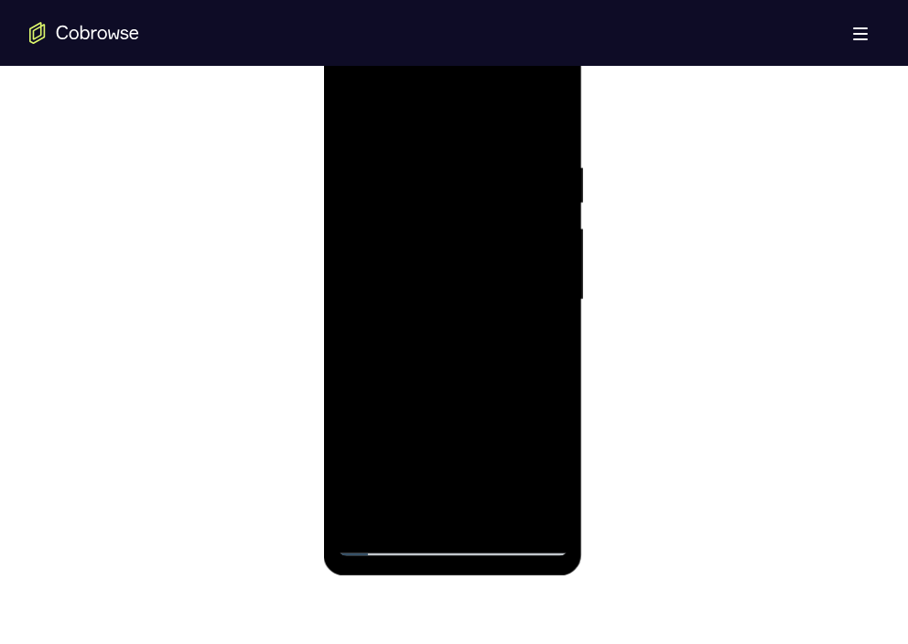
click at [456, 119] on div at bounding box center [452, 300] width 231 height 512
drag, startPoint x: 490, startPoint y: 417, endPoint x: 457, endPoint y: 75, distance: 343.7
click at [457, 75] on div at bounding box center [452, 300] width 231 height 512
drag, startPoint x: 492, startPoint y: 436, endPoint x: 467, endPoint y: 75, distance: 362.2
click at [467, 75] on div at bounding box center [452, 300] width 231 height 512
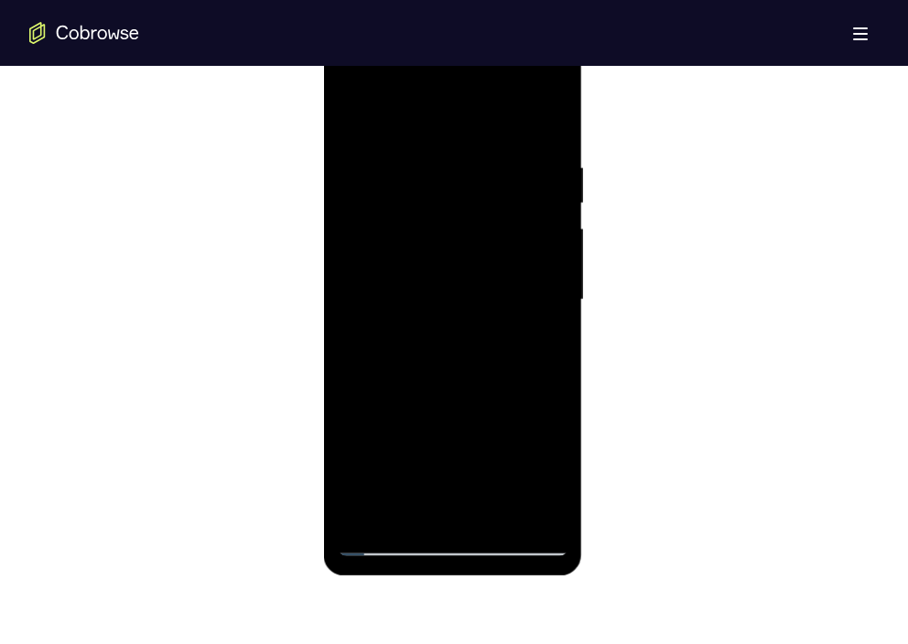
drag, startPoint x: 465, startPoint y: 415, endPoint x: 453, endPoint y: 75, distance: 340.5
click at [453, 75] on div at bounding box center [452, 300] width 231 height 512
drag, startPoint x: 467, startPoint y: 383, endPoint x: 471, endPoint y: 75, distance: 308.3
click at [471, 75] on div at bounding box center [452, 300] width 231 height 512
drag, startPoint x: 485, startPoint y: 432, endPoint x: 489, endPoint y: 78, distance: 354.1
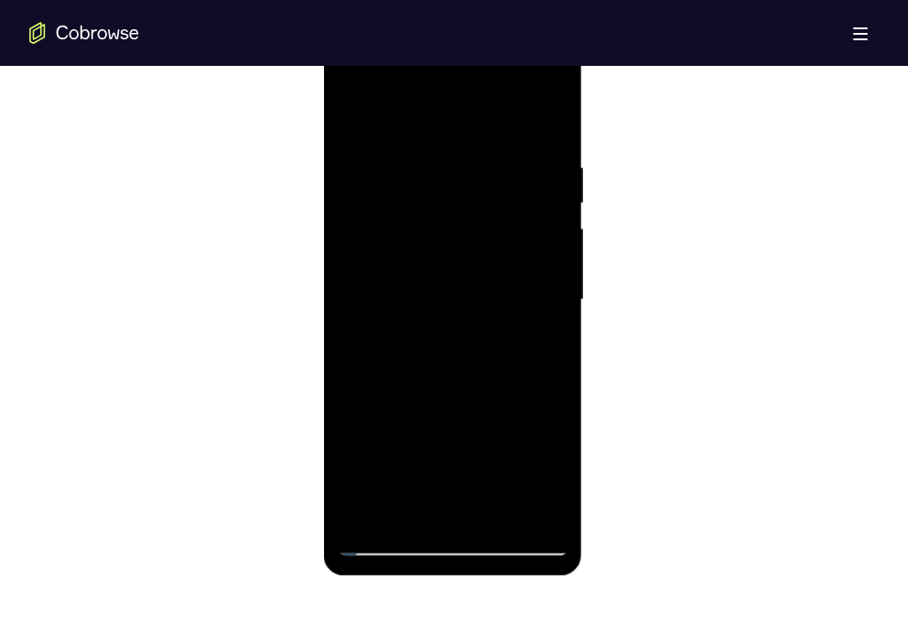
click at [489, 78] on div at bounding box center [452, 300] width 231 height 512
drag, startPoint x: 496, startPoint y: 397, endPoint x: 478, endPoint y: 75, distance: 322.5
click at [478, 75] on div at bounding box center [452, 300] width 231 height 512
drag, startPoint x: 497, startPoint y: 426, endPoint x: 482, endPoint y: 75, distance: 351.6
click at [482, 75] on div at bounding box center [452, 300] width 231 height 512
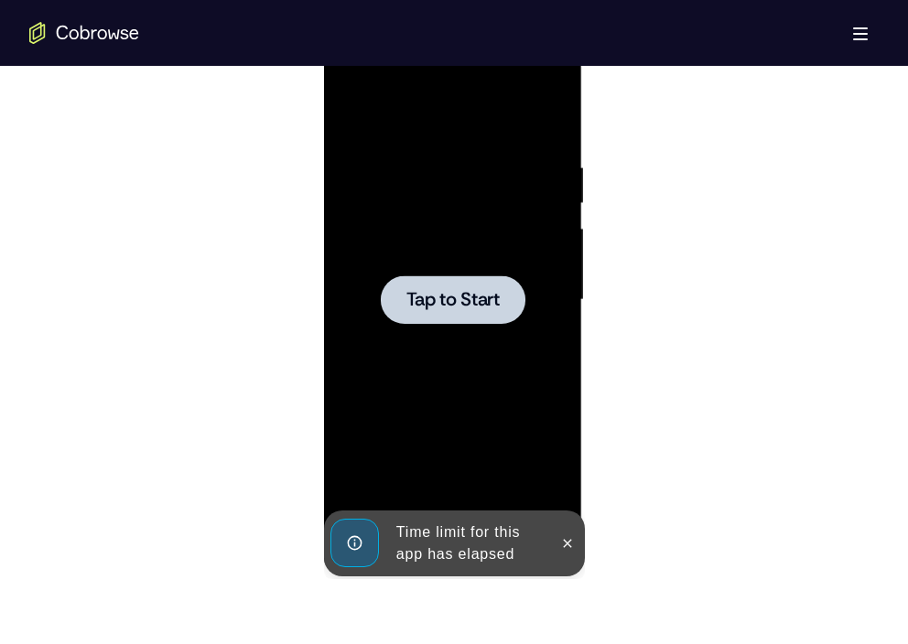
drag, startPoint x: 515, startPoint y: 228, endPoint x: 530, endPoint y: 502, distance: 274.8
click at [530, 30] on div "Tap to Start" at bounding box center [452, 30] width 259 height 0
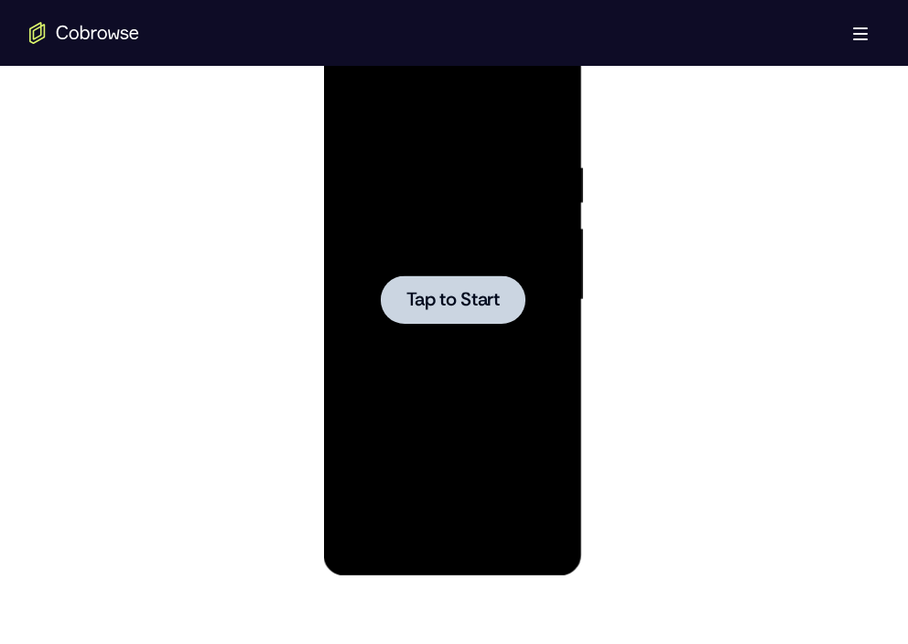
click at [467, 291] on span "Tap to Start" at bounding box center [451, 300] width 93 height 18
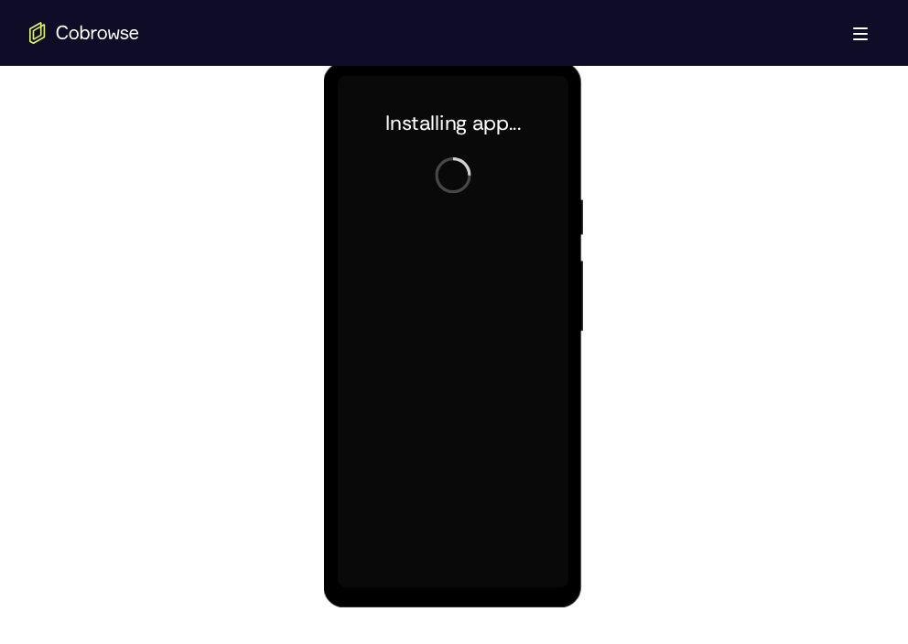
scroll to position [972, 0]
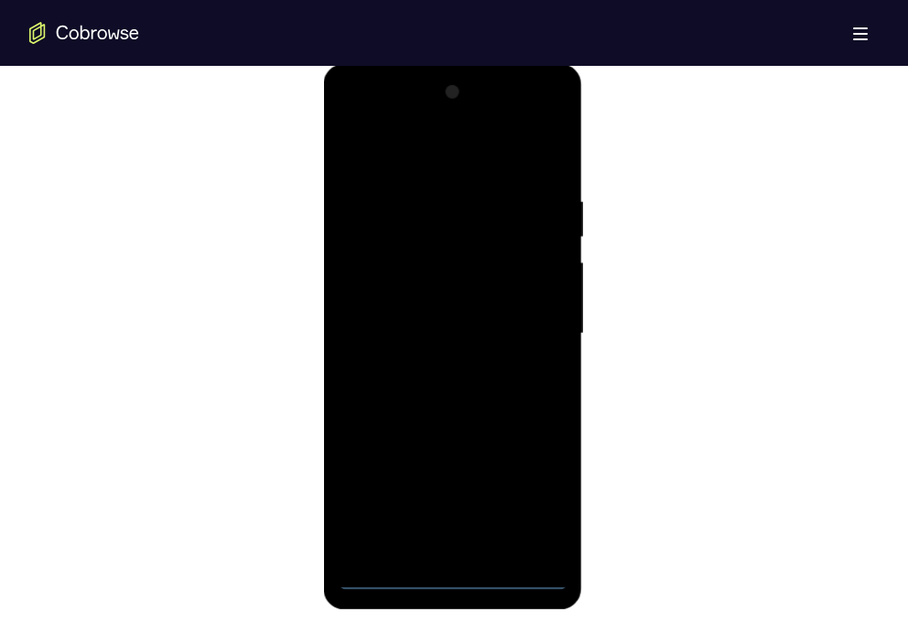
click at [441, 571] on div at bounding box center [452, 334] width 231 height 512
click at [531, 493] on div at bounding box center [452, 334] width 231 height 512
click at [402, 155] on div at bounding box center [452, 334] width 231 height 512
click at [384, 148] on div at bounding box center [452, 334] width 231 height 512
click at [366, 281] on div at bounding box center [452, 334] width 231 height 512
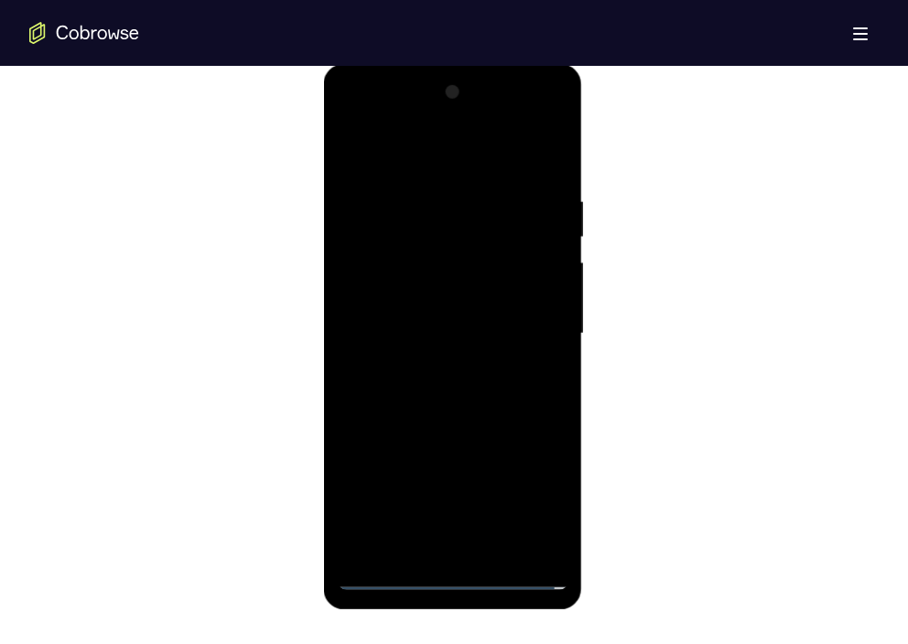
click at [441, 327] on div at bounding box center [452, 334] width 231 height 512
click at [439, 316] on div at bounding box center [452, 334] width 231 height 512
click at [430, 354] on div at bounding box center [452, 334] width 231 height 512
click at [433, 385] on div at bounding box center [452, 334] width 231 height 512
click at [539, 311] on div at bounding box center [452, 334] width 231 height 512
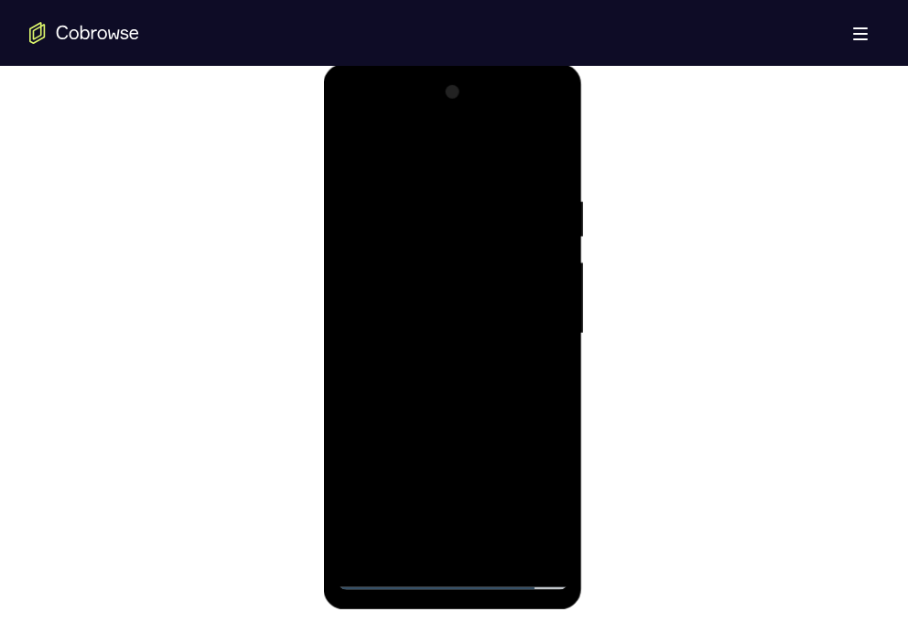
click at [397, 282] on div at bounding box center [452, 334] width 231 height 512
click at [438, 352] on div at bounding box center [452, 334] width 231 height 512
click at [438, 414] on div at bounding box center [452, 334] width 231 height 512
click at [445, 534] on div at bounding box center [452, 332] width 231 height 512
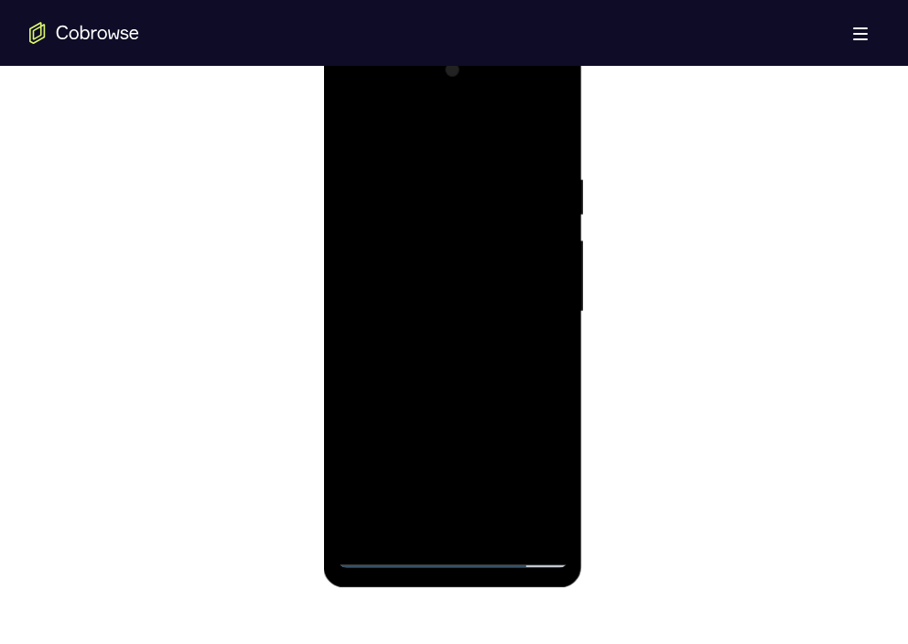
scroll to position [995, 0]
drag, startPoint x: 473, startPoint y: 441, endPoint x: 464, endPoint y: 62, distance: 378.9
click at [464, 62] on div at bounding box center [452, 311] width 231 height 512
drag, startPoint x: 475, startPoint y: 467, endPoint x: 474, endPoint y: 79, distance: 388.8
click at [474, 79] on div at bounding box center [452, 311] width 231 height 512
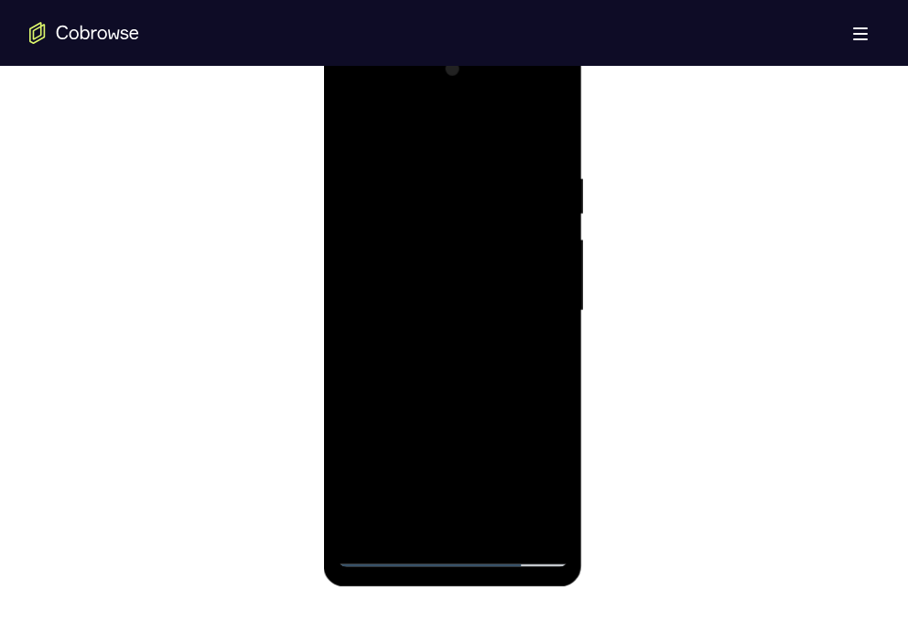
drag, startPoint x: 488, startPoint y: 440, endPoint x: 472, endPoint y: 9, distance: 431.2
click at [472, 41] on html "Online web based iOS Simulators and Android Emulators. Run iPhone, iPad, Mobile…" at bounding box center [453, 315] width 261 height 549
drag, startPoint x: 489, startPoint y: 264, endPoint x: 516, endPoint y: 500, distance: 236.6
click at [516, 500] on div at bounding box center [452, 311] width 231 height 512
drag, startPoint x: 471, startPoint y: 462, endPoint x: 480, endPoint y: 165, distance: 297.5
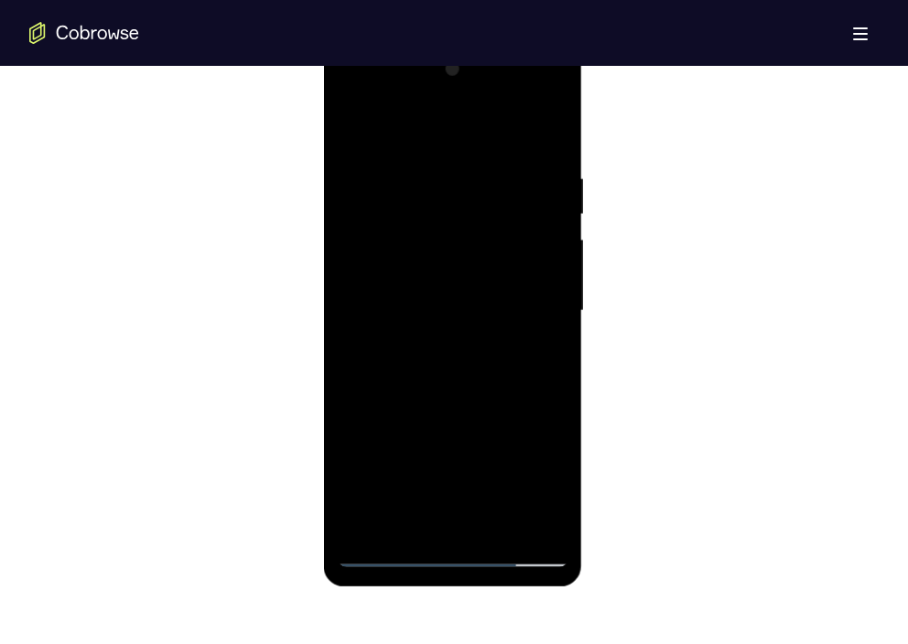
click at [480, 165] on div at bounding box center [452, 311] width 231 height 512
drag, startPoint x: 489, startPoint y: 433, endPoint x: 481, endPoint y: 59, distance: 373.4
click at [481, 59] on div at bounding box center [452, 311] width 231 height 512
drag, startPoint x: 491, startPoint y: 404, endPoint x: 466, endPoint y: 90, distance: 315.8
click at [466, 90] on div at bounding box center [452, 311] width 231 height 512
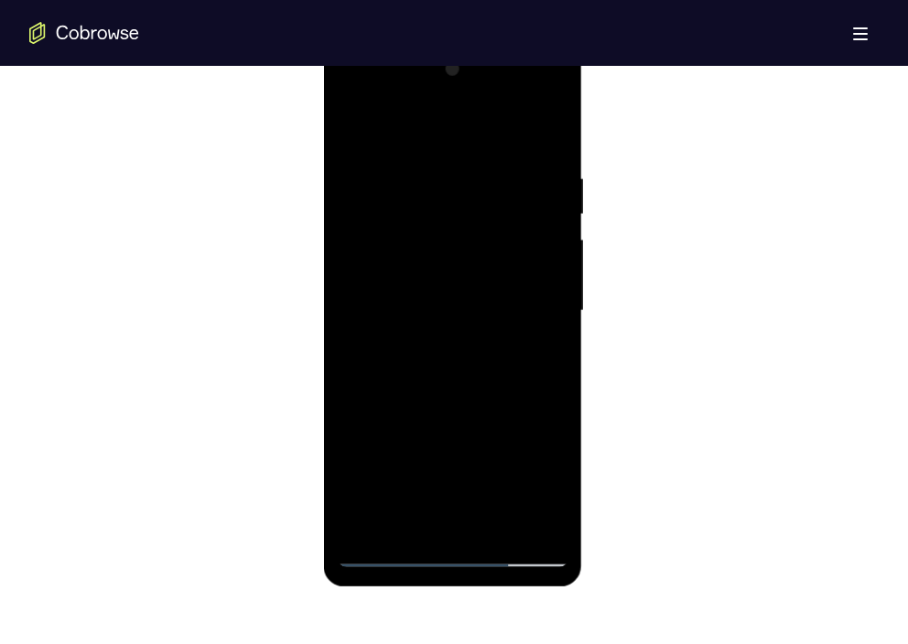
drag, startPoint x: 494, startPoint y: 465, endPoint x: 460, endPoint y: 87, distance: 379.3
click at [460, 87] on div at bounding box center [452, 311] width 231 height 512
drag, startPoint x: 498, startPoint y: 434, endPoint x: 495, endPoint y: 123, distance: 311.1
click at [495, 123] on div at bounding box center [452, 311] width 231 height 512
drag, startPoint x: 460, startPoint y: 435, endPoint x: 454, endPoint y: 133, distance: 302.9
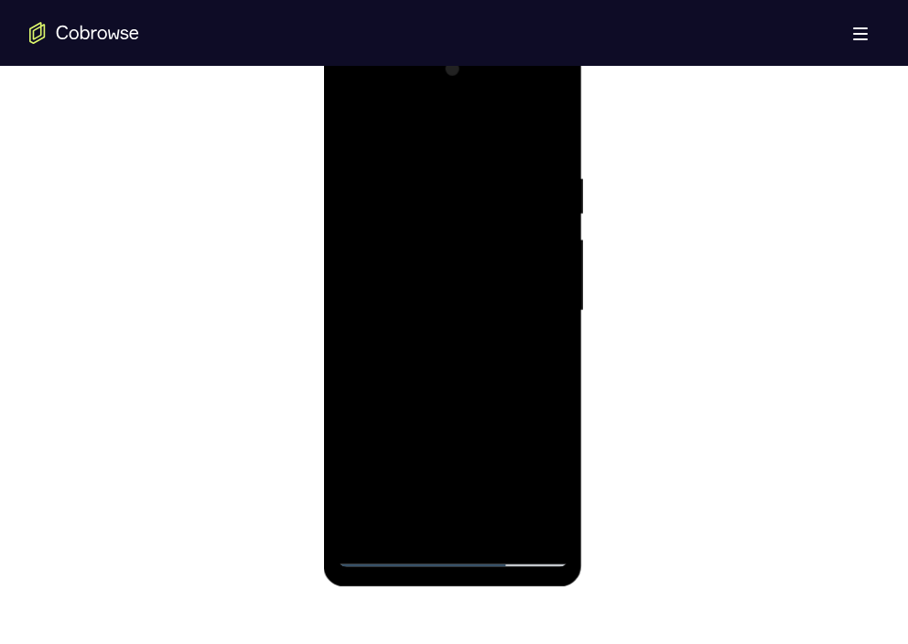
click at [454, 133] on div at bounding box center [452, 311] width 231 height 512
drag, startPoint x: 494, startPoint y: 433, endPoint x: 483, endPoint y: 97, distance: 335.9
click at [483, 97] on div at bounding box center [452, 311] width 231 height 512
drag, startPoint x: 500, startPoint y: 432, endPoint x: 480, endPoint y: 37, distance: 395.7
click at [480, 41] on html "Online web based iOS Simulators and Android Emulators. Run iPhone, iPad, Mobile…" at bounding box center [453, 315] width 261 height 549
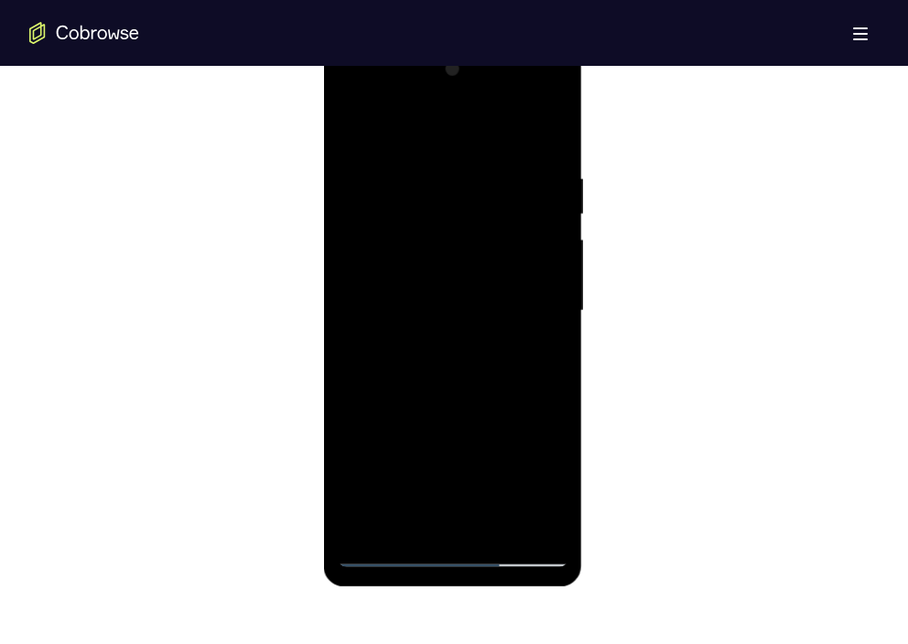
drag, startPoint x: 472, startPoint y: 452, endPoint x: 483, endPoint y: 87, distance: 365.2
click at [483, 87] on div at bounding box center [452, 311] width 231 height 512
drag, startPoint x: 475, startPoint y: 429, endPoint x: 479, endPoint y: 46, distance: 383.4
click at [479, 46] on div at bounding box center [452, 313] width 259 height 545
drag, startPoint x: 469, startPoint y: 409, endPoint x: 473, endPoint y: 79, distance: 330.3
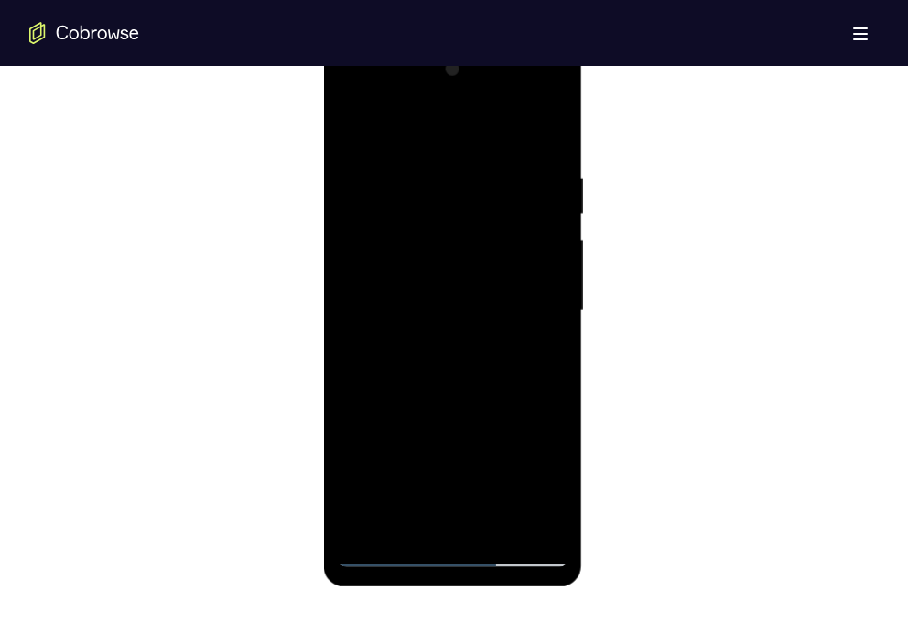
click at [473, 79] on div at bounding box center [452, 311] width 231 height 512
drag, startPoint x: 480, startPoint y: 392, endPoint x: 483, endPoint y: 154, distance: 238.8
click at [483, 154] on div at bounding box center [452, 311] width 231 height 512
drag, startPoint x: 490, startPoint y: 446, endPoint x: 494, endPoint y: 132, distance: 314.7
click at [494, 132] on div at bounding box center [452, 311] width 231 height 512
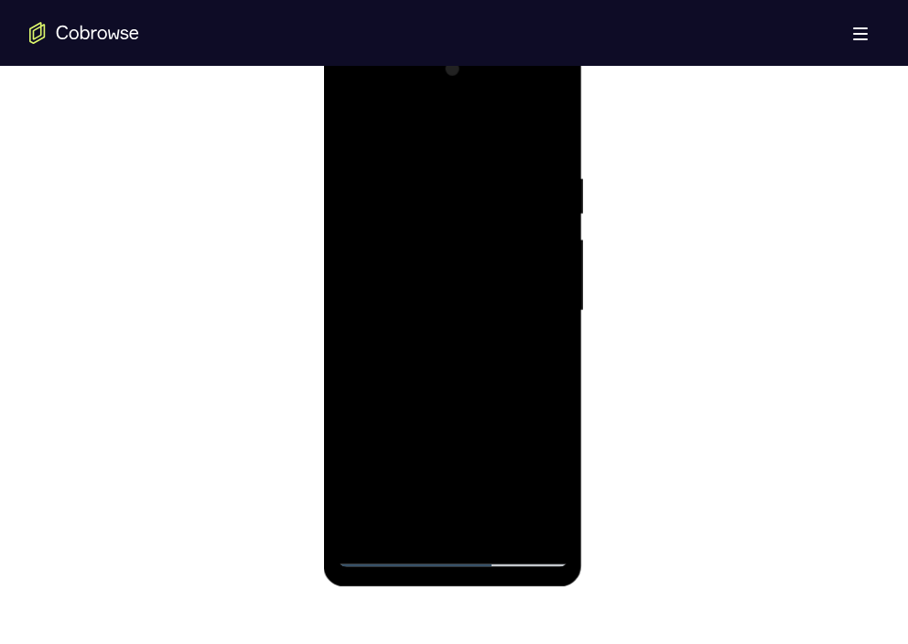
drag, startPoint x: 489, startPoint y: 433, endPoint x: 489, endPoint y: 171, distance: 261.6
click at [489, 171] on div at bounding box center [452, 311] width 231 height 512
drag, startPoint x: 489, startPoint y: 448, endPoint x: 457, endPoint y: 92, distance: 357.3
click at [457, 92] on div at bounding box center [452, 311] width 231 height 512
drag, startPoint x: 483, startPoint y: 432, endPoint x: 467, endPoint y: 102, distance: 329.7
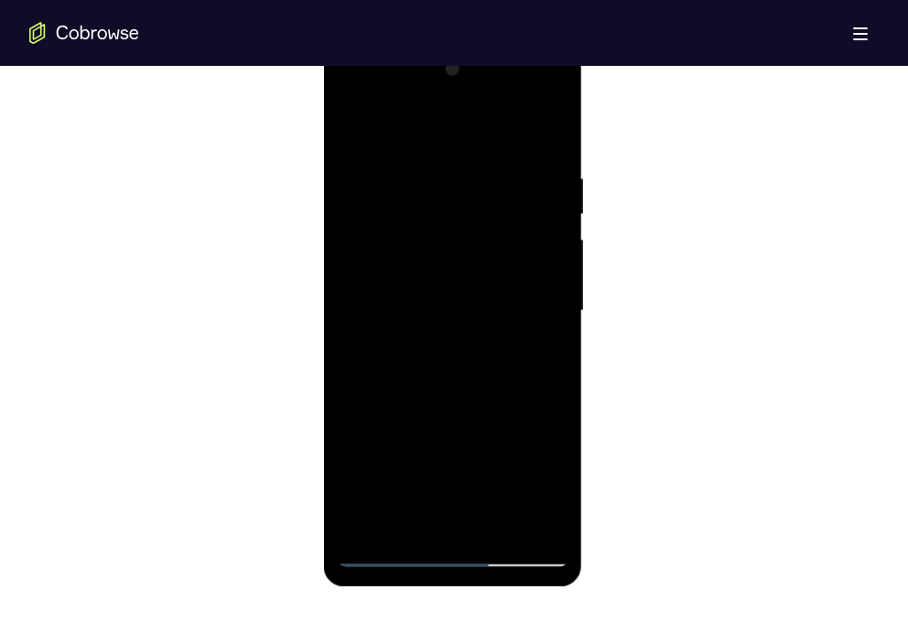
click at [467, 102] on div at bounding box center [452, 311] width 231 height 512
drag, startPoint x: 469, startPoint y: 429, endPoint x: 448, endPoint y: 134, distance: 296.2
click at [448, 134] on div at bounding box center [452, 311] width 231 height 512
drag, startPoint x: 467, startPoint y: 445, endPoint x: 466, endPoint y: 98, distance: 346.7
click at [466, 98] on div at bounding box center [452, 311] width 231 height 512
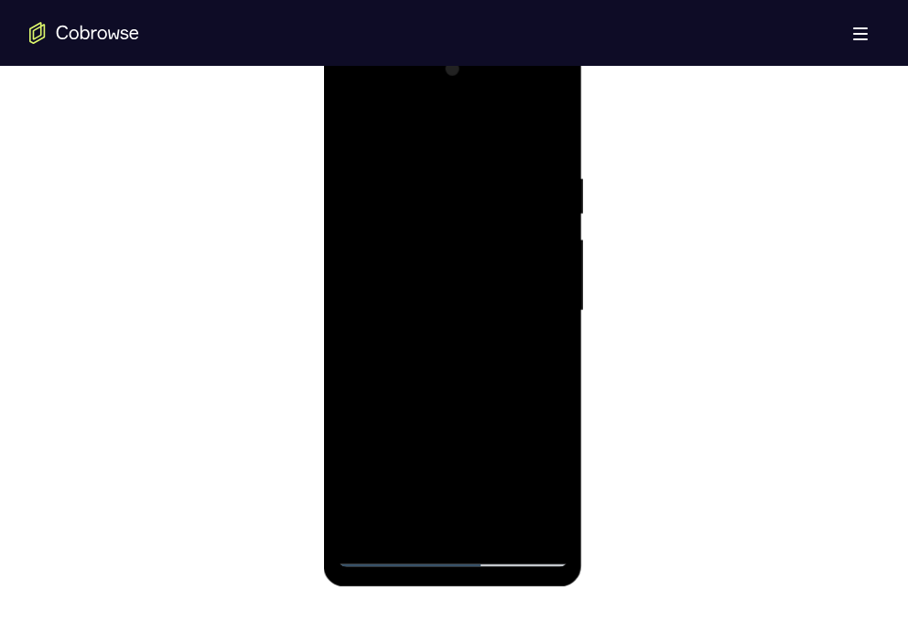
drag, startPoint x: 491, startPoint y: 473, endPoint x: 490, endPoint y: 115, distance: 357.7
click at [490, 115] on div at bounding box center [452, 311] width 231 height 512
drag, startPoint x: 487, startPoint y: 449, endPoint x: 478, endPoint y: 70, distance: 379.8
click at [478, 70] on div at bounding box center [452, 311] width 231 height 512
drag, startPoint x: 476, startPoint y: 422, endPoint x: 478, endPoint y: 114, distance: 307.4
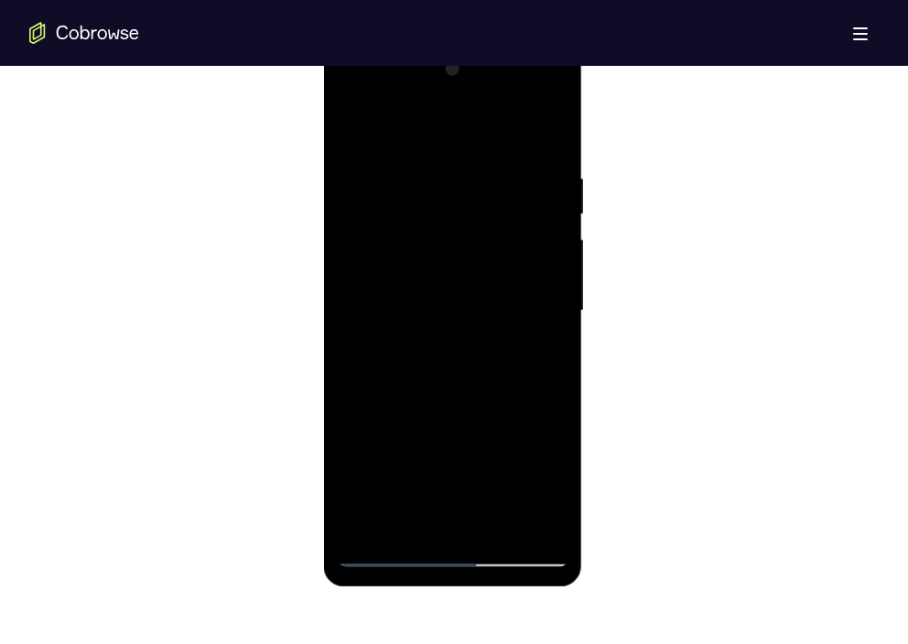
click at [478, 114] on div at bounding box center [452, 311] width 231 height 512
drag, startPoint x: 486, startPoint y: 435, endPoint x: 480, endPoint y: 128, distance: 307.4
click at [480, 128] on div at bounding box center [452, 311] width 231 height 512
drag, startPoint x: 491, startPoint y: 466, endPoint x: 463, endPoint y: 171, distance: 295.9
click at [463, 171] on div at bounding box center [452, 311] width 231 height 512
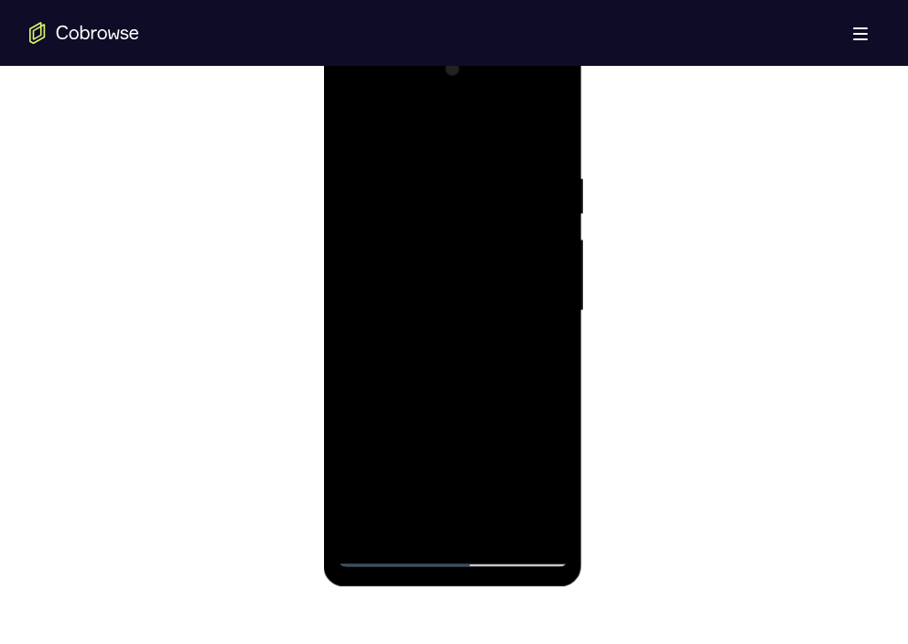
drag, startPoint x: 493, startPoint y: 424, endPoint x: 489, endPoint y: 117, distance: 307.4
click at [489, 117] on div at bounding box center [452, 311] width 231 height 512
drag, startPoint x: 496, startPoint y: 392, endPoint x: 508, endPoint y: 242, distance: 151.4
click at [508, 242] on div at bounding box center [452, 311] width 231 height 512
drag, startPoint x: 524, startPoint y: 474, endPoint x: 512, endPoint y: 54, distance: 420.1
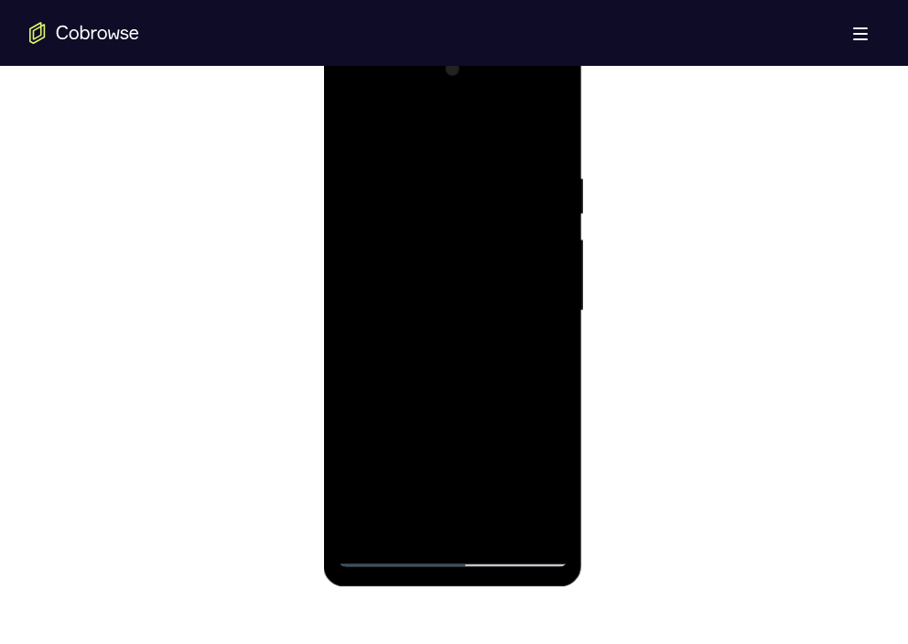
click at [512, 55] on div at bounding box center [452, 311] width 231 height 512
drag, startPoint x: 482, startPoint y: 478, endPoint x: 476, endPoint y: 40, distance: 438.3
click at [476, 41] on div at bounding box center [452, 313] width 259 height 545
drag, startPoint x: 490, startPoint y: 424, endPoint x: 480, endPoint y: 74, distance: 349.6
click at [480, 74] on div at bounding box center [452, 311] width 231 height 512
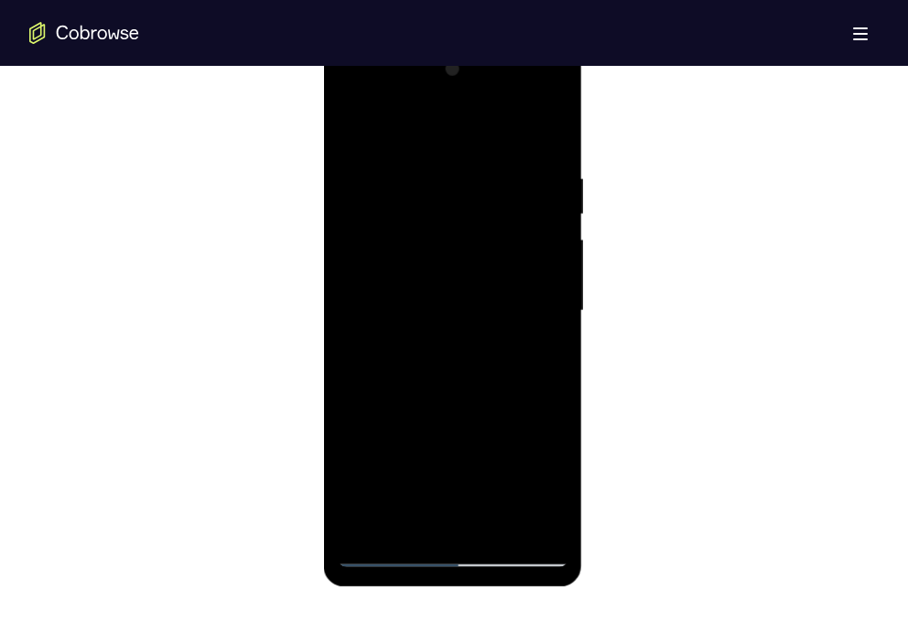
drag, startPoint x: 497, startPoint y: 238, endPoint x: 510, endPoint y: 337, distance: 99.6
click at [510, 337] on div at bounding box center [452, 311] width 231 height 512
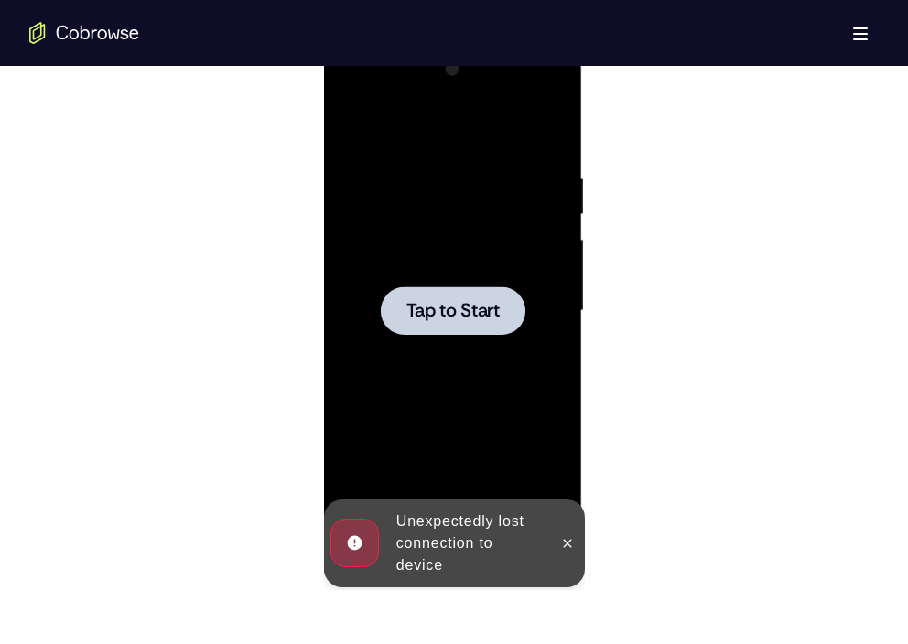
drag, startPoint x: 510, startPoint y: 237, endPoint x: 530, endPoint y: 380, distance: 144.1
click at [530, 41] on div "Tap to Start" at bounding box center [452, 41] width 259 height 0
